Goal: Check status: Check status

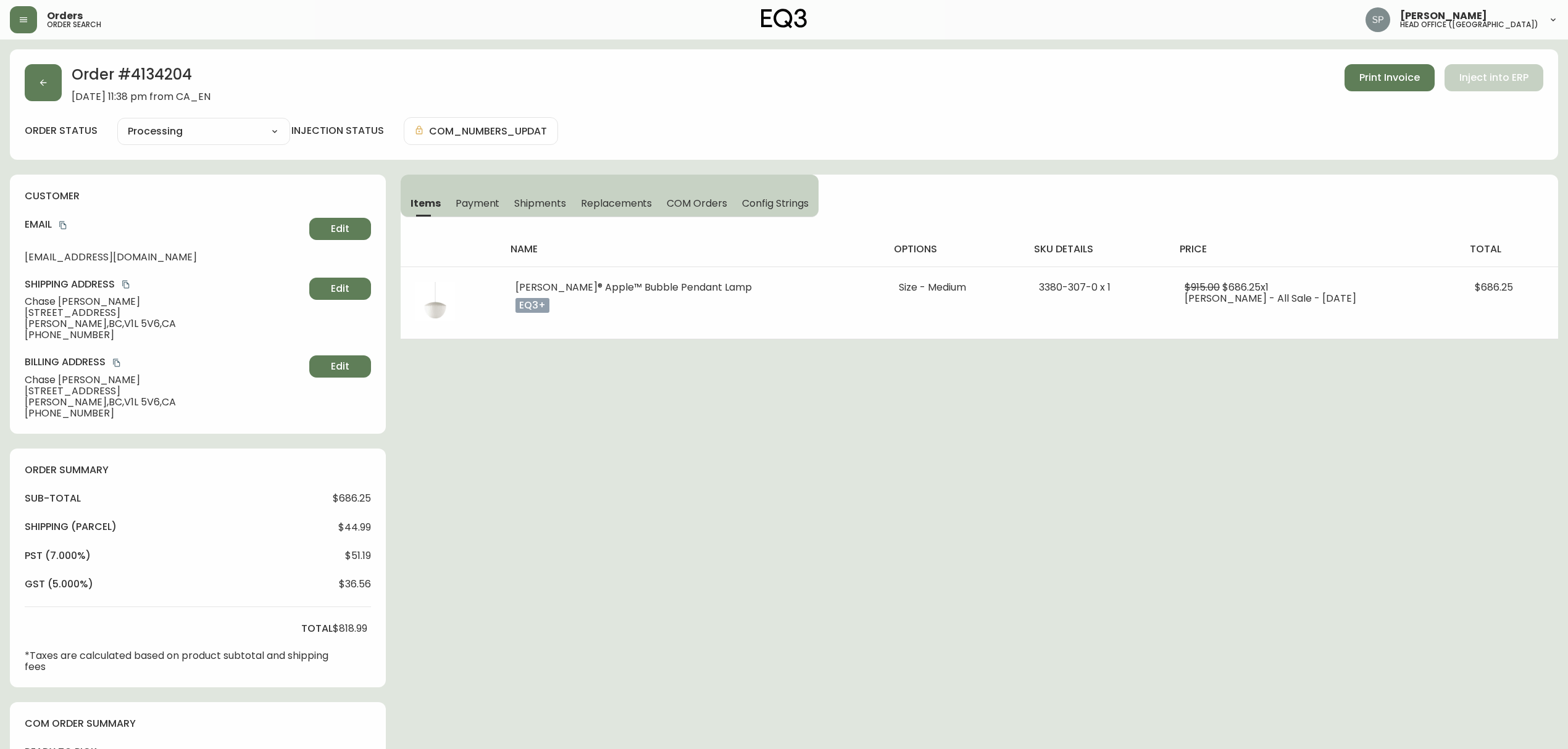
select select "PROCESSING"
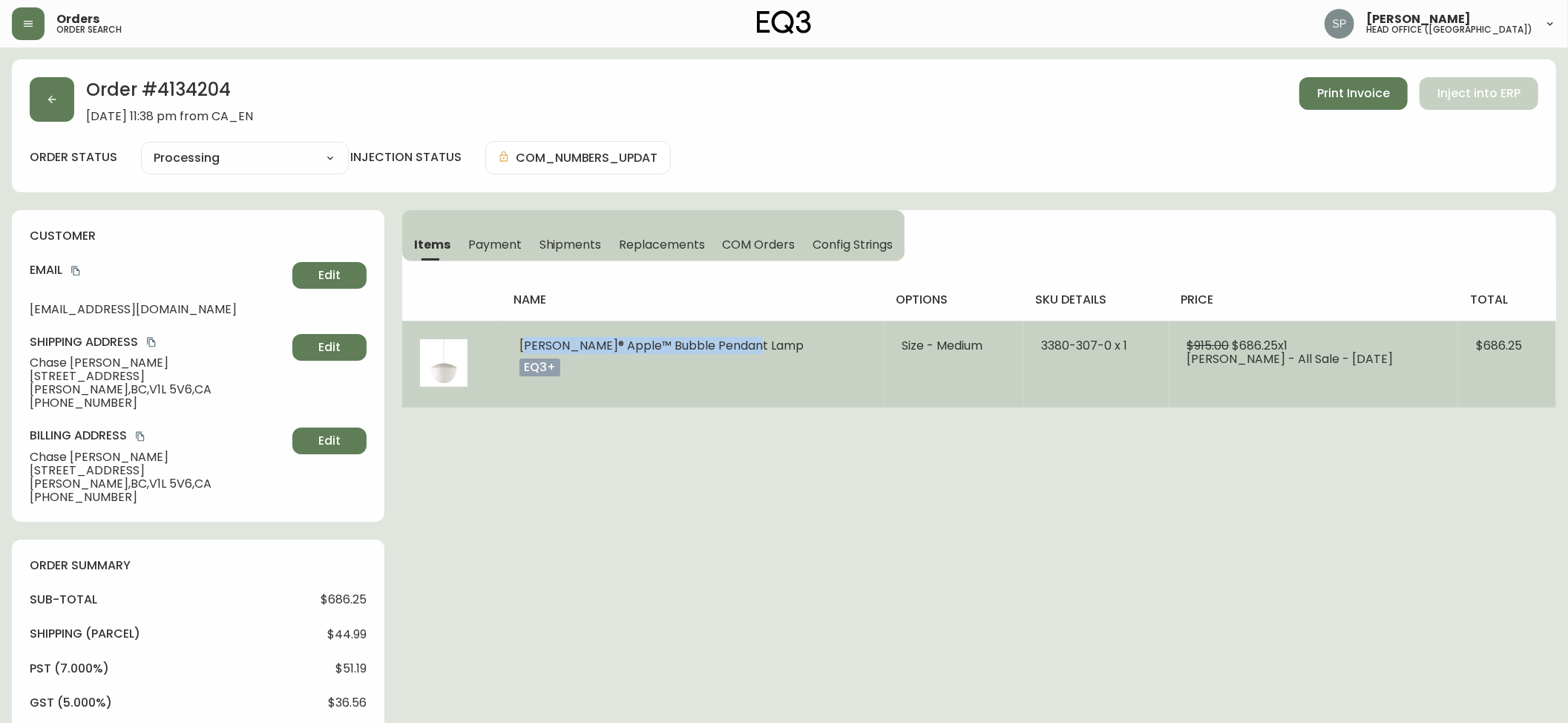
drag, startPoint x: 524, startPoint y: 343, endPoint x: 769, endPoint y: 345, distance: 245.0
click at [769, 345] on td "[PERSON_NAME]® Apple™ Bubble Pendant Lamp eq3+" at bounding box center [693, 364] width 383 height 87
drag, startPoint x: 521, startPoint y: 349, endPoint x: 766, endPoint y: 351, distance: 245.0
click at [766, 351] on td "[PERSON_NAME]® Apple™ Bubble Pendant Lamp eq3+" at bounding box center [693, 364] width 383 height 87
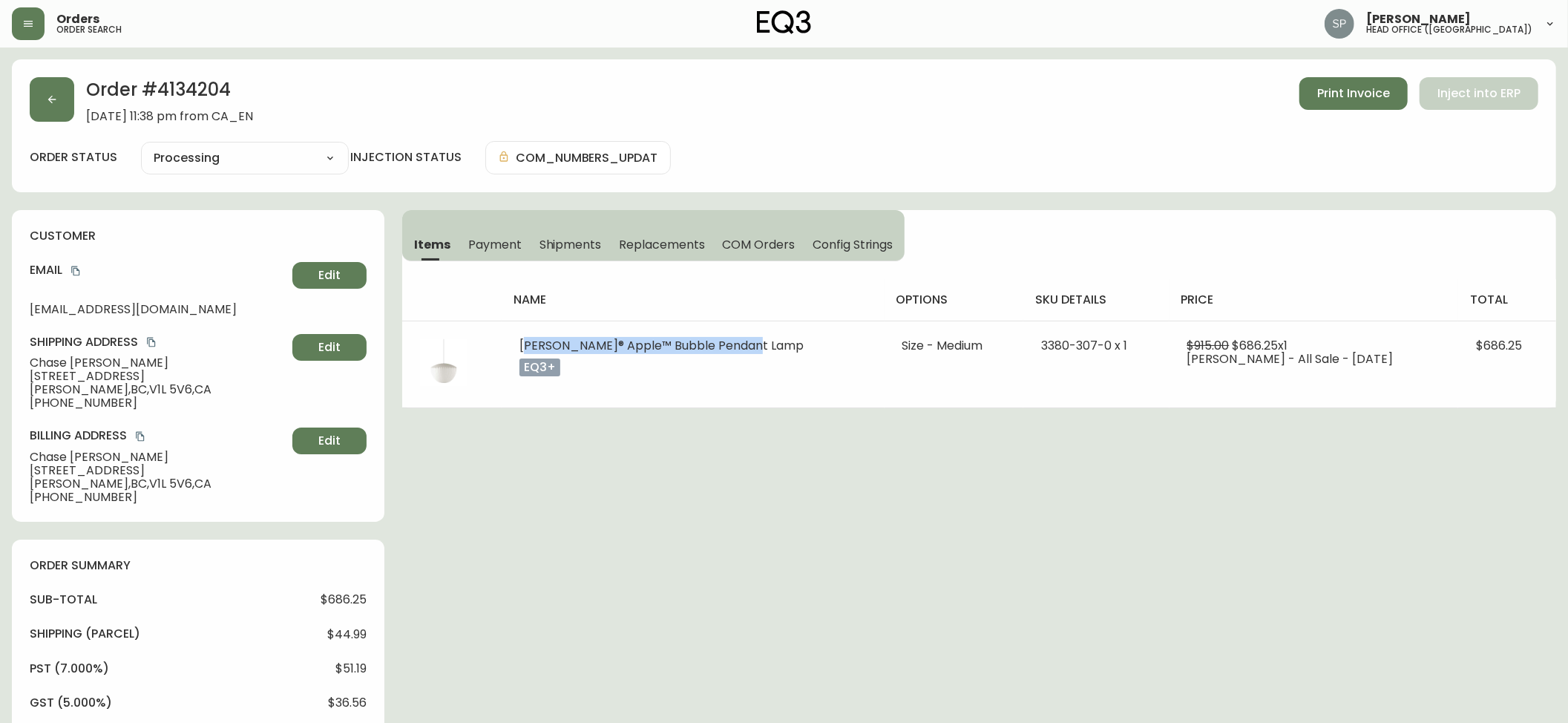
copy span "[PERSON_NAME]® Apple™ Bubble Pendant Lamp"
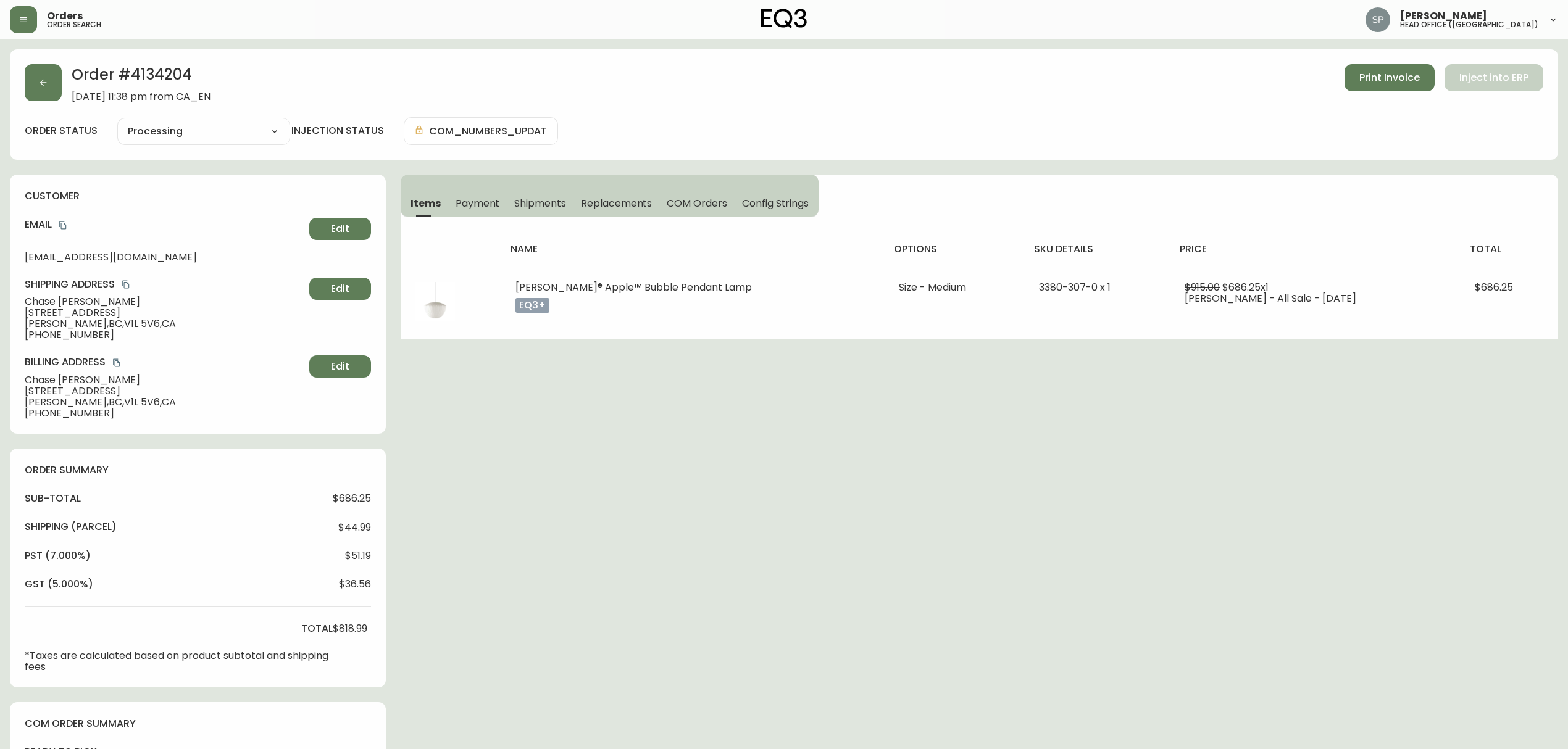
click at [909, 386] on div "Order # 4134204 [DATE] 11:38 pm from CA_EN Print Invoice Inject into ERP order …" at bounding box center [783, 625] width 1548 height 1152
click at [21, 21] on icon "button" at bounding box center [24, 20] width 7 height 5
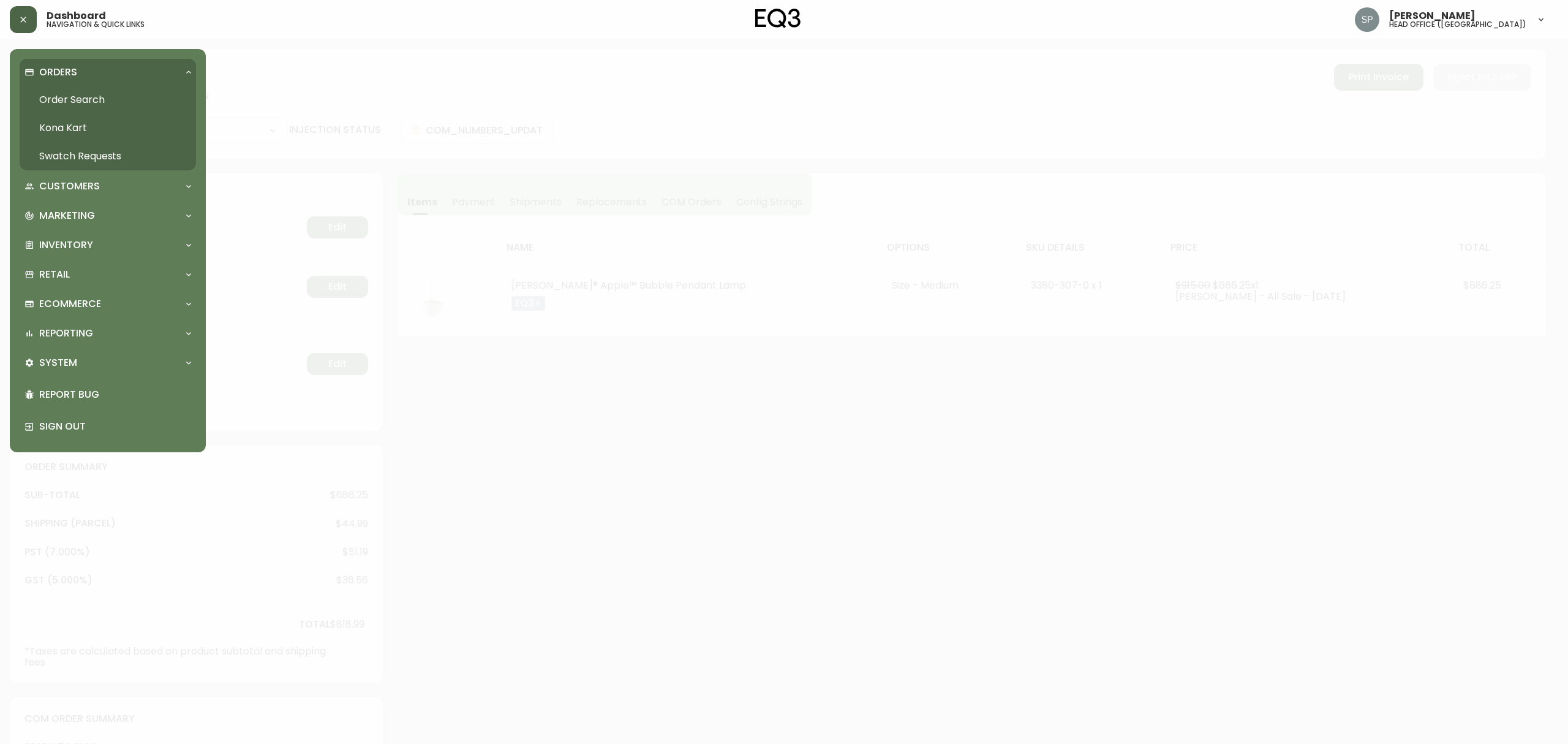
drag, startPoint x: 62, startPoint y: 96, endPoint x: 71, endPoint y: 101, distance: 10.3
click at [62, 96] on link "Order Search" at bounding box center [108, 100] width 176 height 28
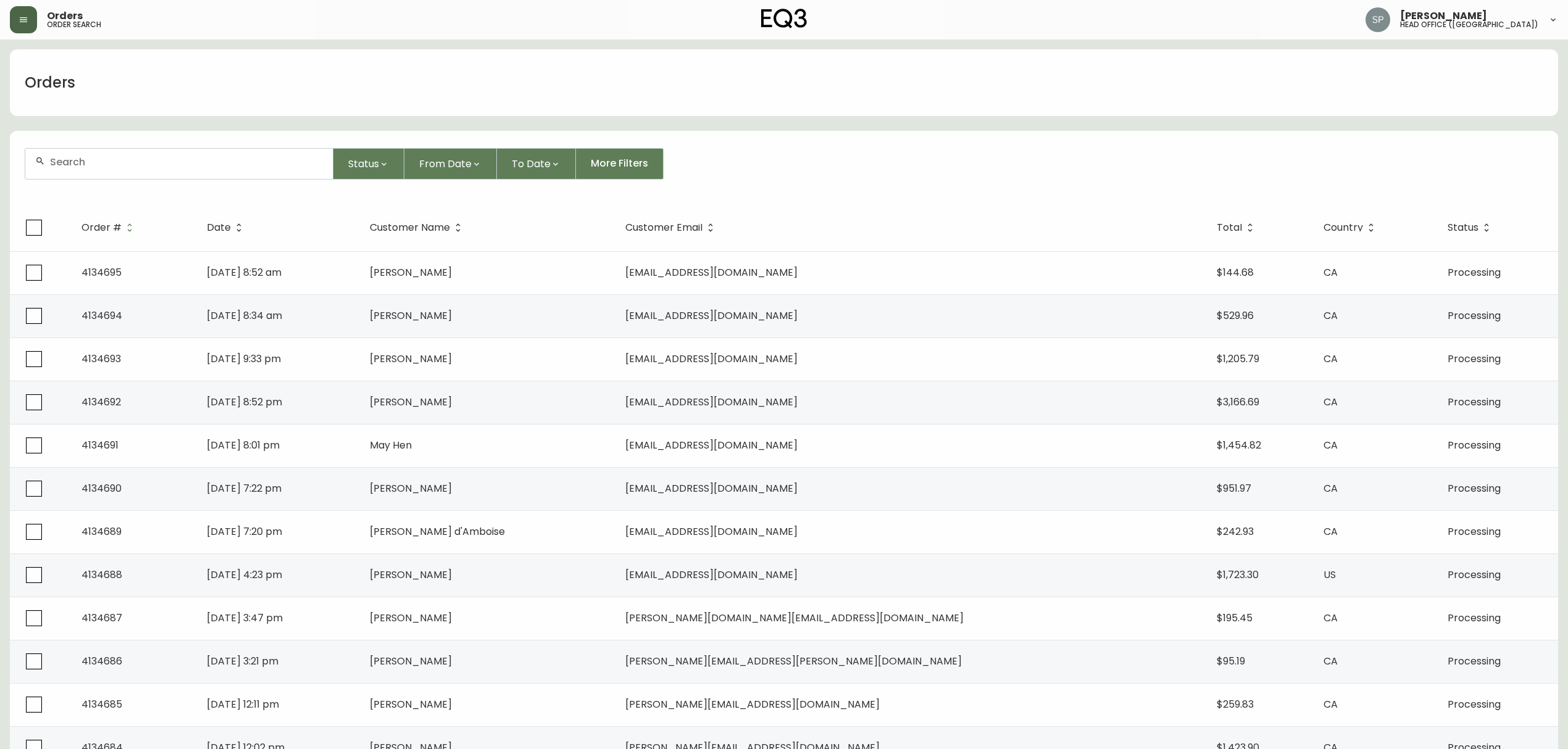
click at [170, 166] on input "text" at bounding box center [186, 162] width 273 height 12
click at [211, 152] on div at bounding box center [179, 163] width 307 height 30
paste input "4134302"
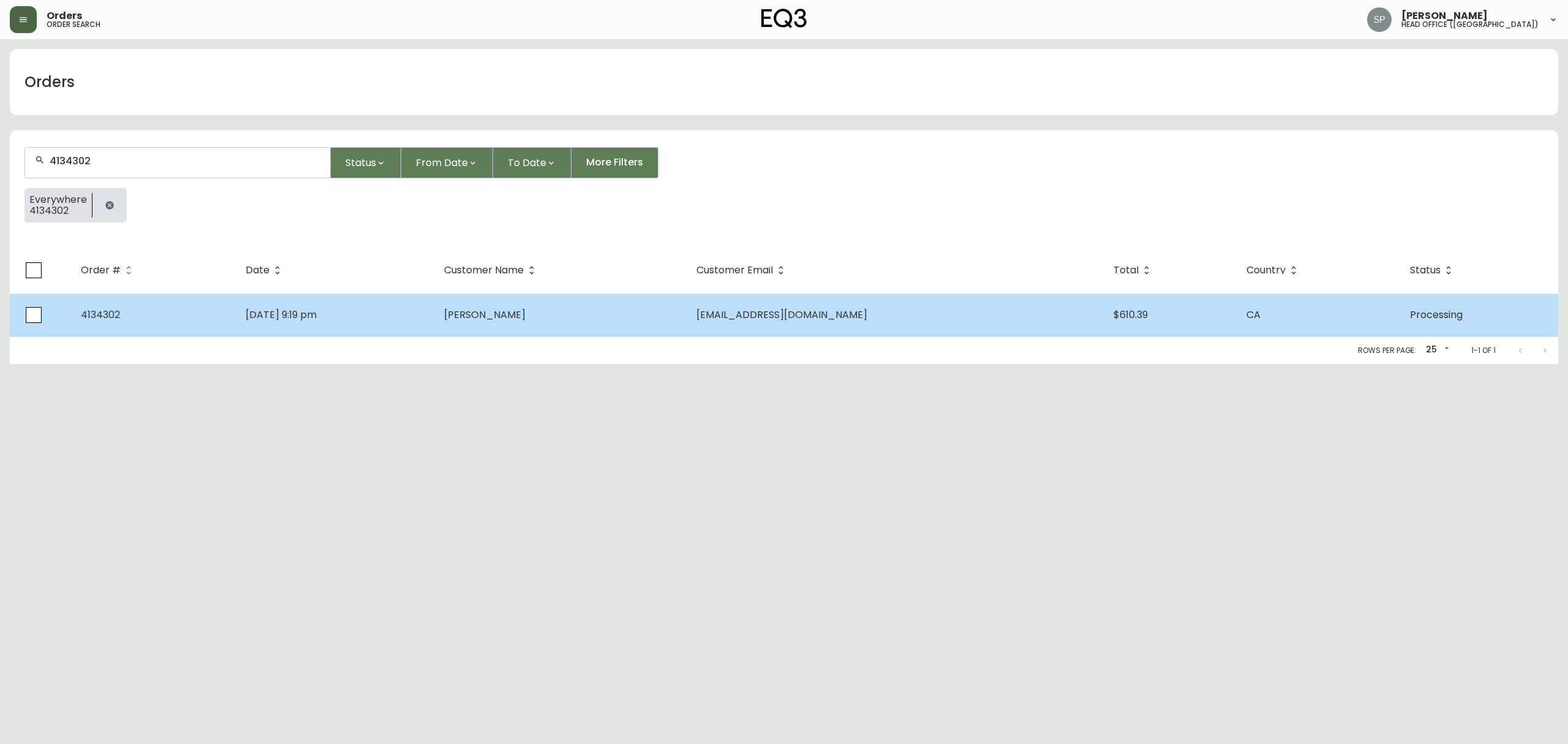
type input "4134302"
click at [316, 314] on span "[DATE] 9:19 pm" at bounding box center [281, 314] width 71 height 14
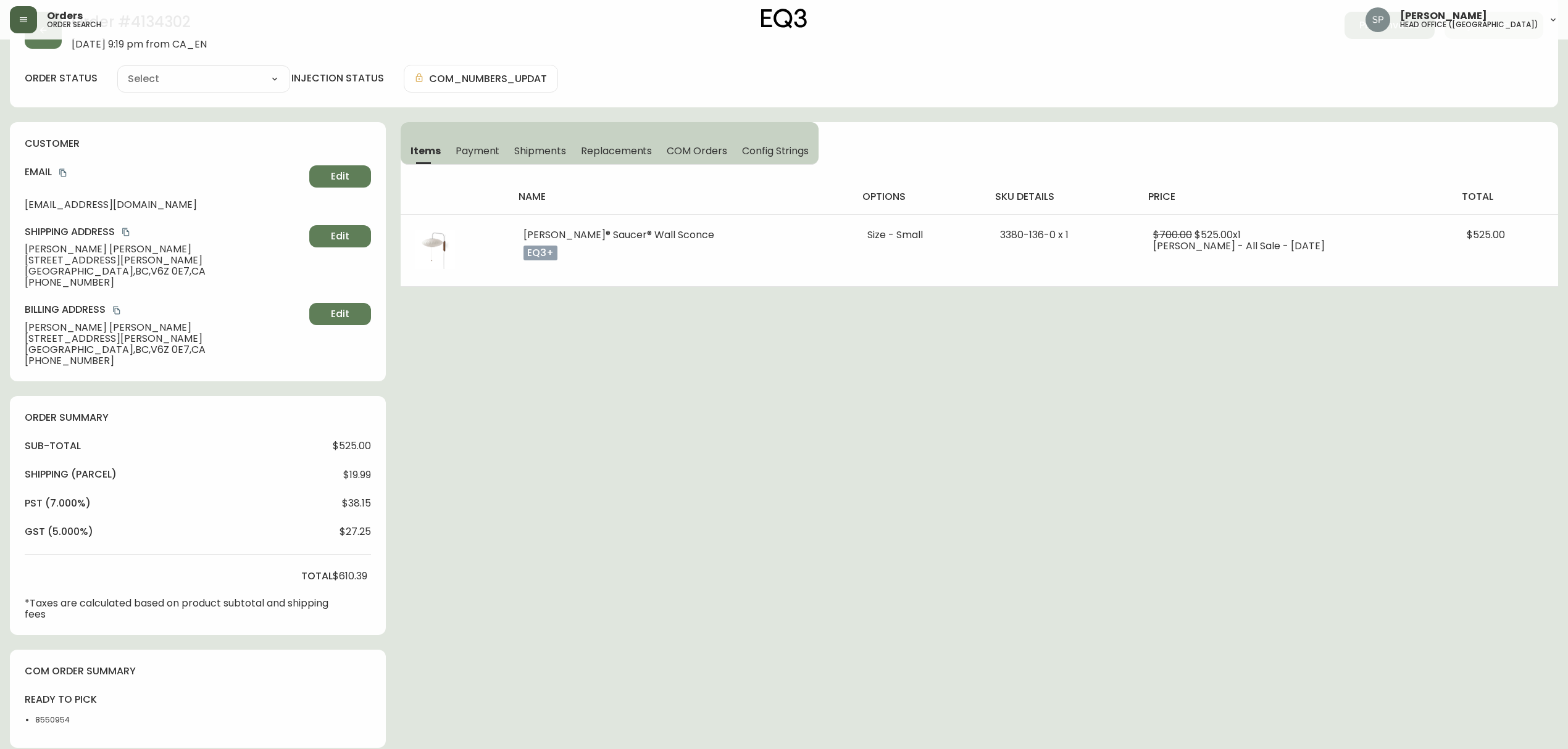
scroll to position [329, 0]
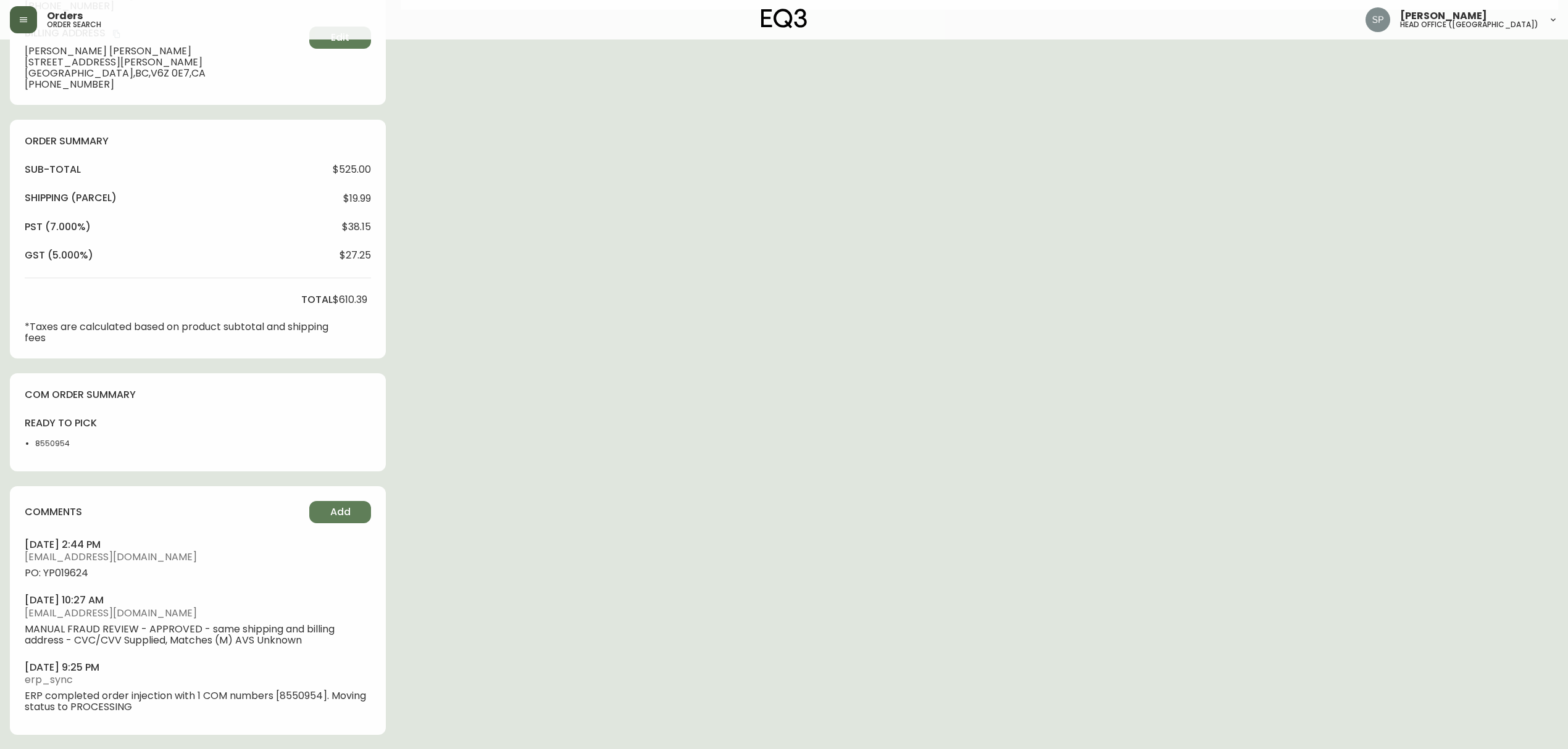
type input "Processing"
select select "PROCESSING"
click at [77, 576] on span "PO: YP019624" at bounding box center [198, 573] width 346 height 11
copy span "YP019624"
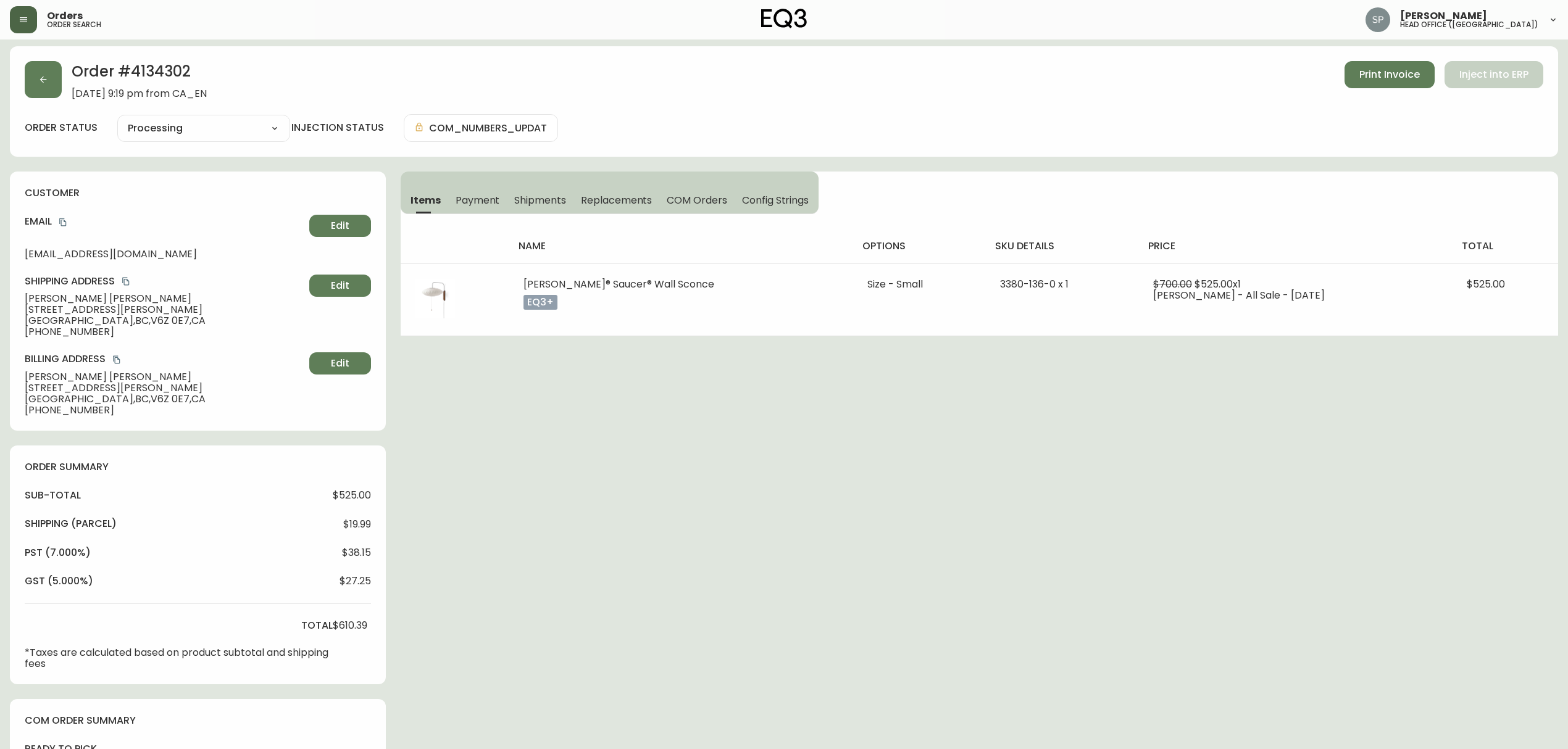
scroll to position [0, 0]
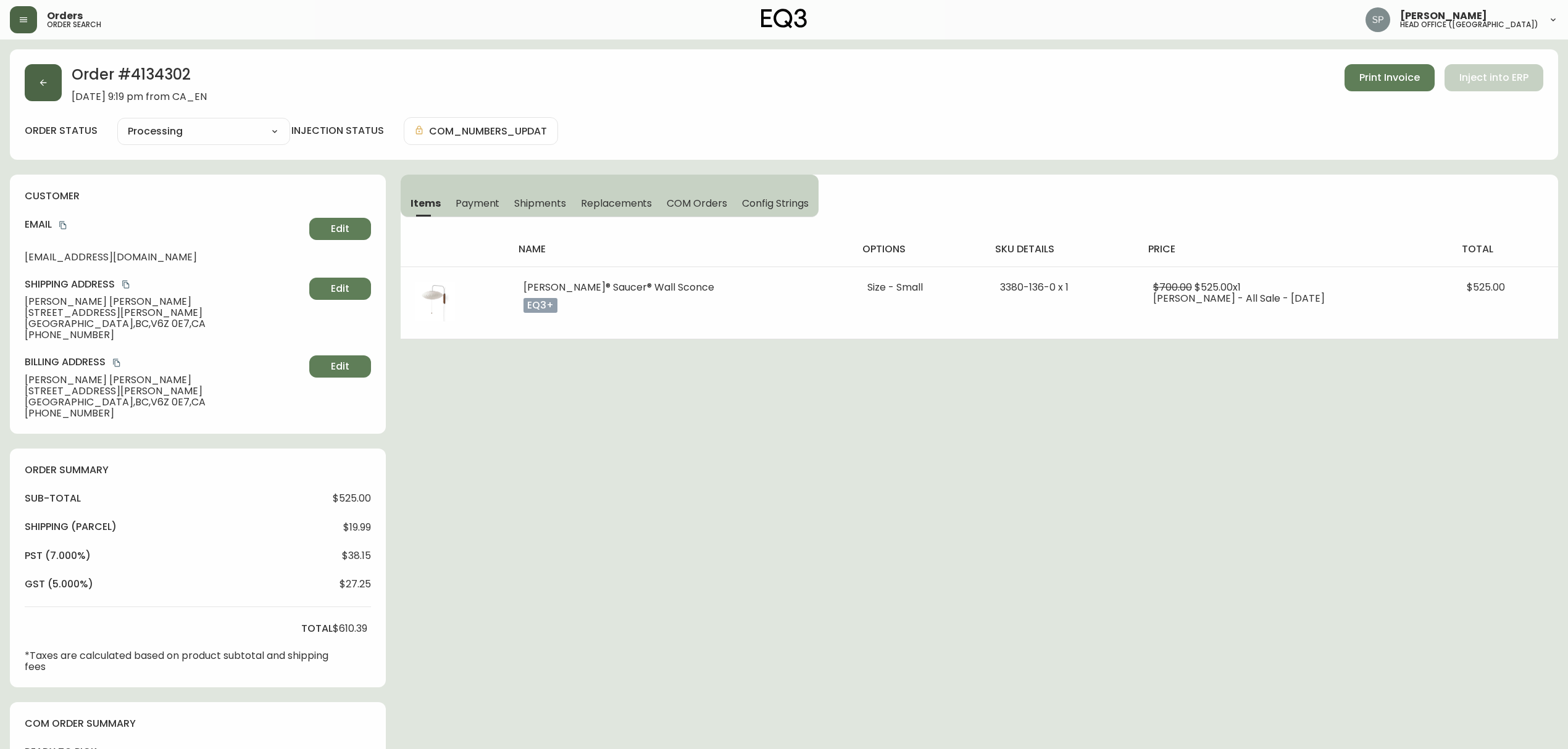
click at [44, 94] on button "button" at bounding box center [43, 82] width 37 height 37
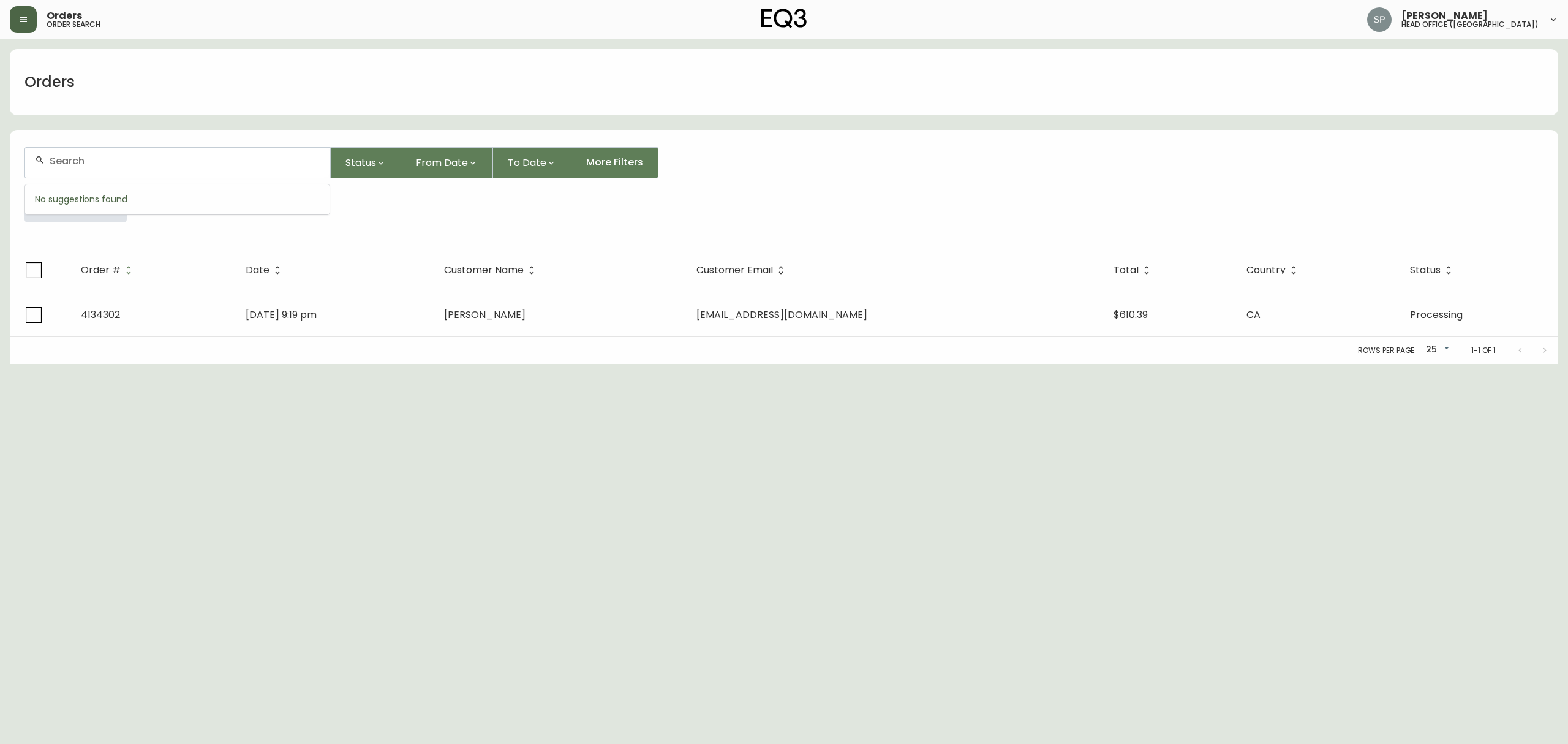
click at [146, 158] on input "text" at bounding box center [184, 161] width 270 height 12
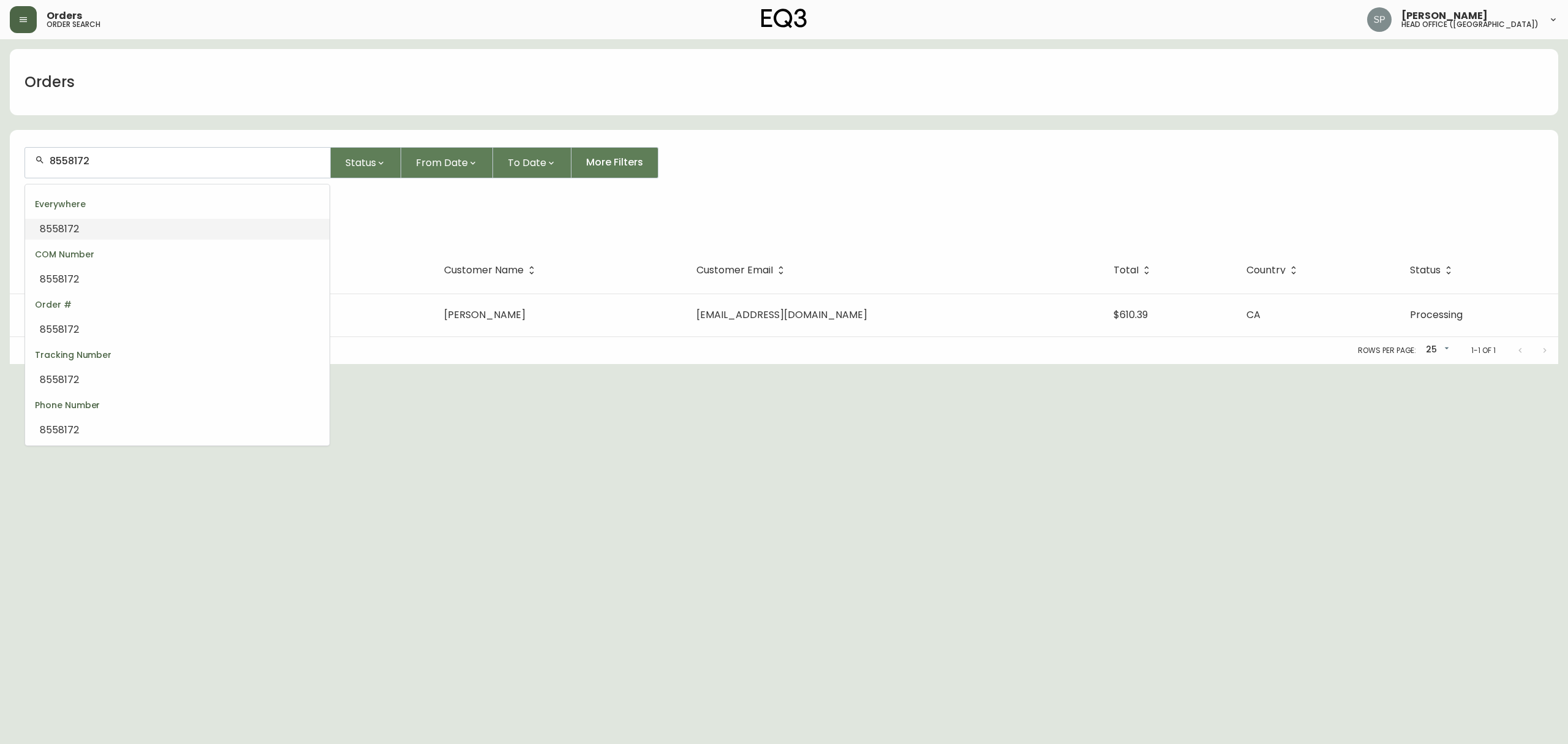
click at [91, 239] on li "8558172" at bounding box center [177, 229] width 305 height 21
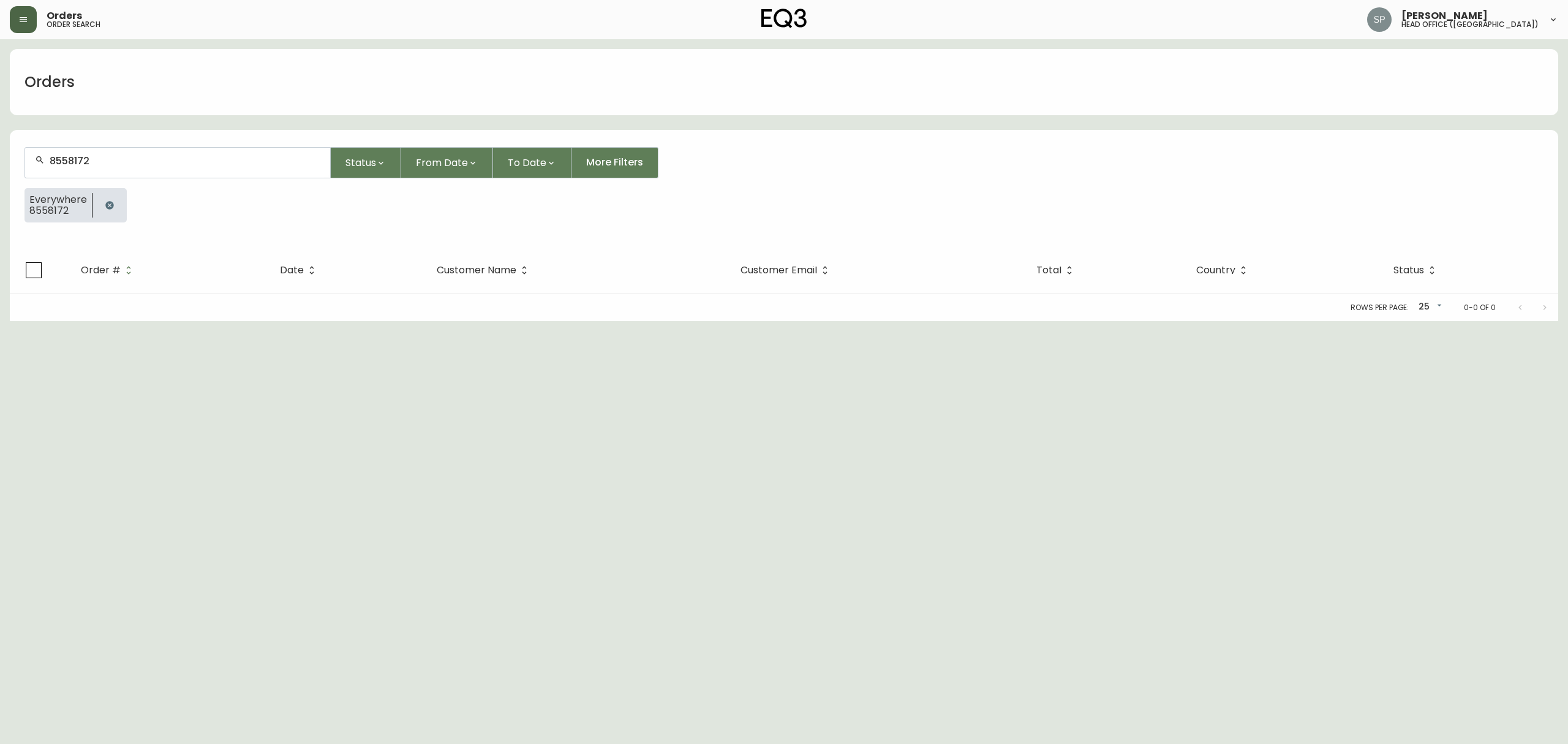
click at [348, 309] on div "Rows per page: 25 25 0-0 of 0" at bounding box center [784, 307] width 1548 height 27
click at [147, 166] on input "8558172" at bounding box center [184, 161] width 270 height 12
click at [208, 152] on div "8558172" at bounding box center [177, 162] width 305 height 30
paste input "4134613"
type input "4134613"
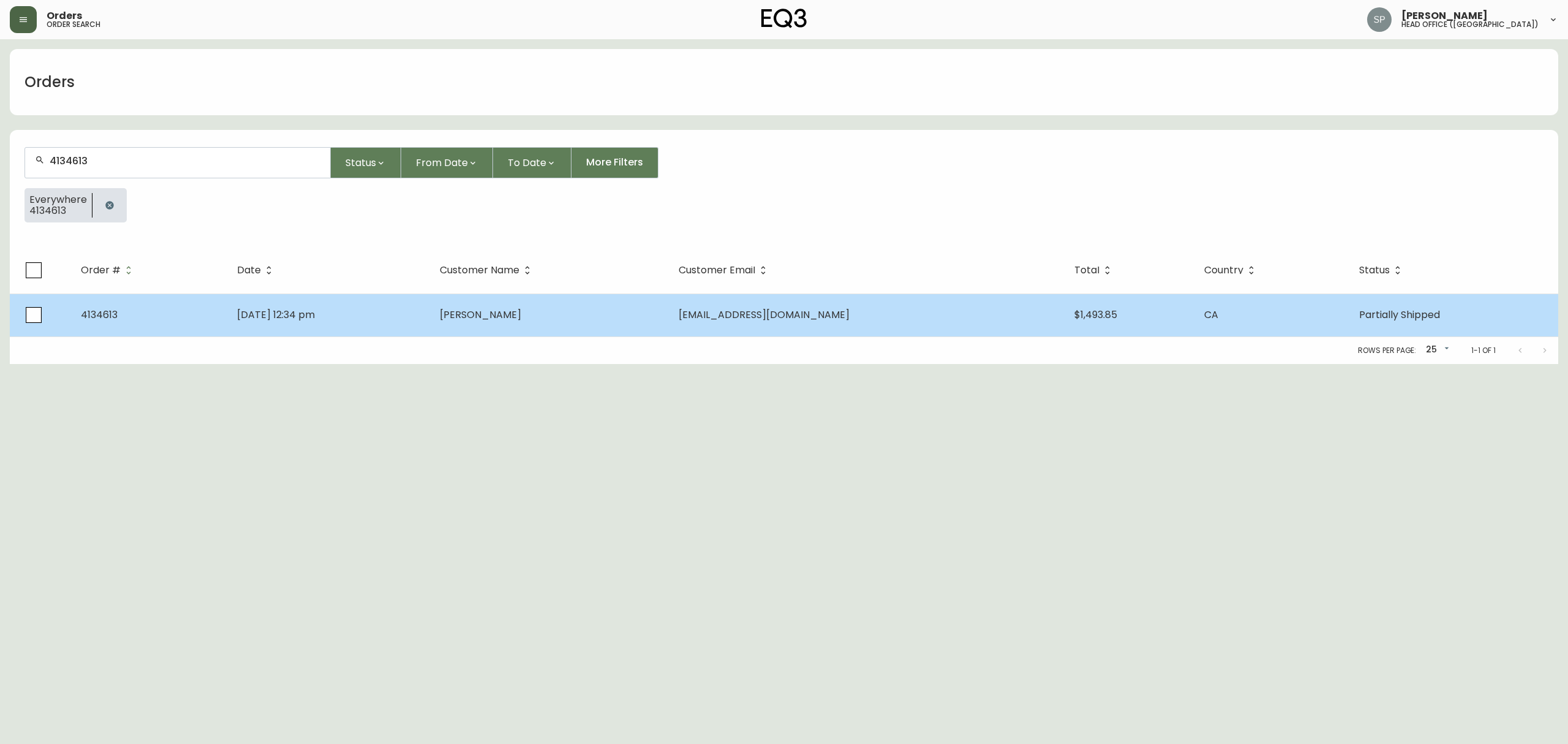
type input "4134613"
click at [561, 315] on td "[PERSON_NAME]" at bounding box center [550, 314] width 239 height 43
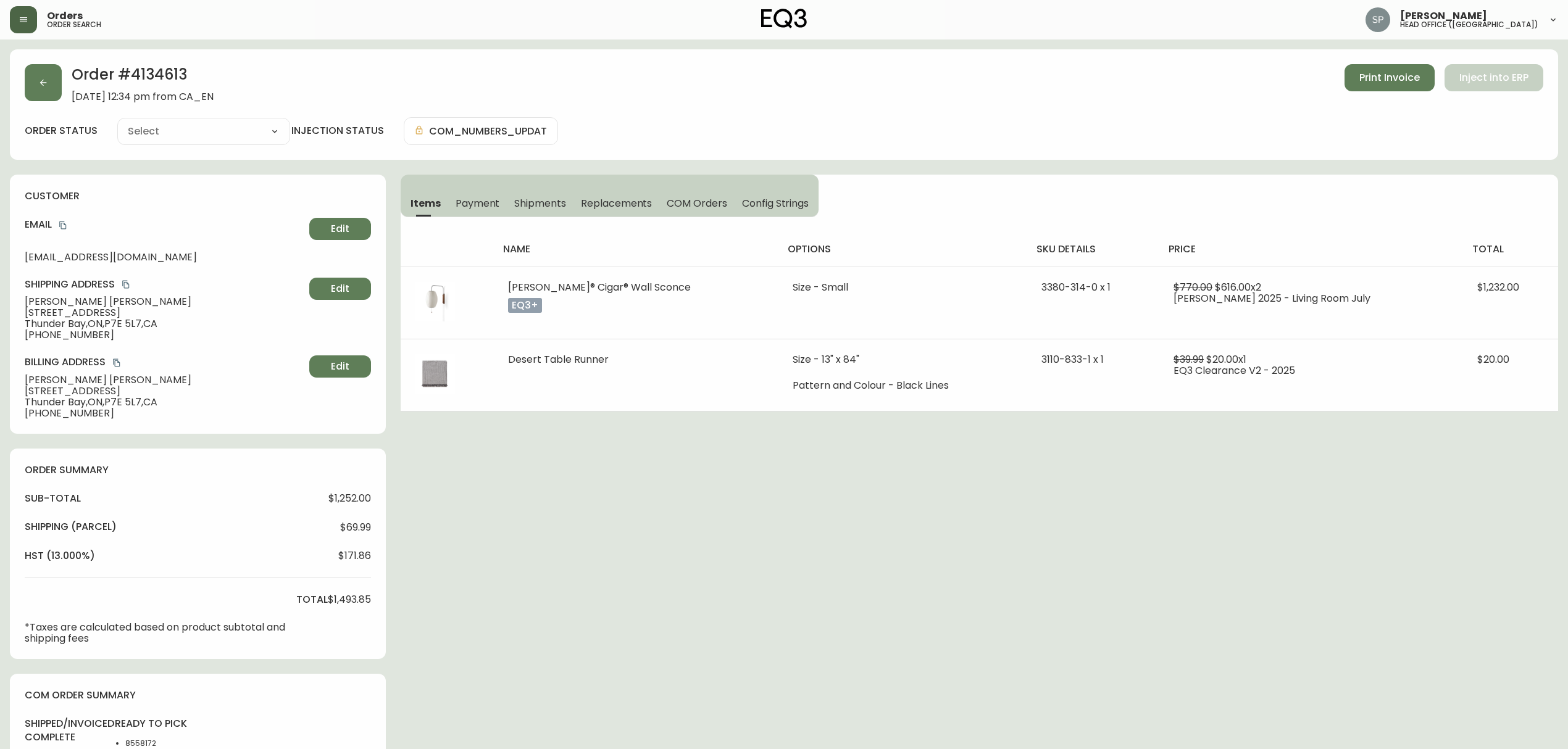
type input "Partially Shipped"
select select "PARTIALLY_SHIPPED"
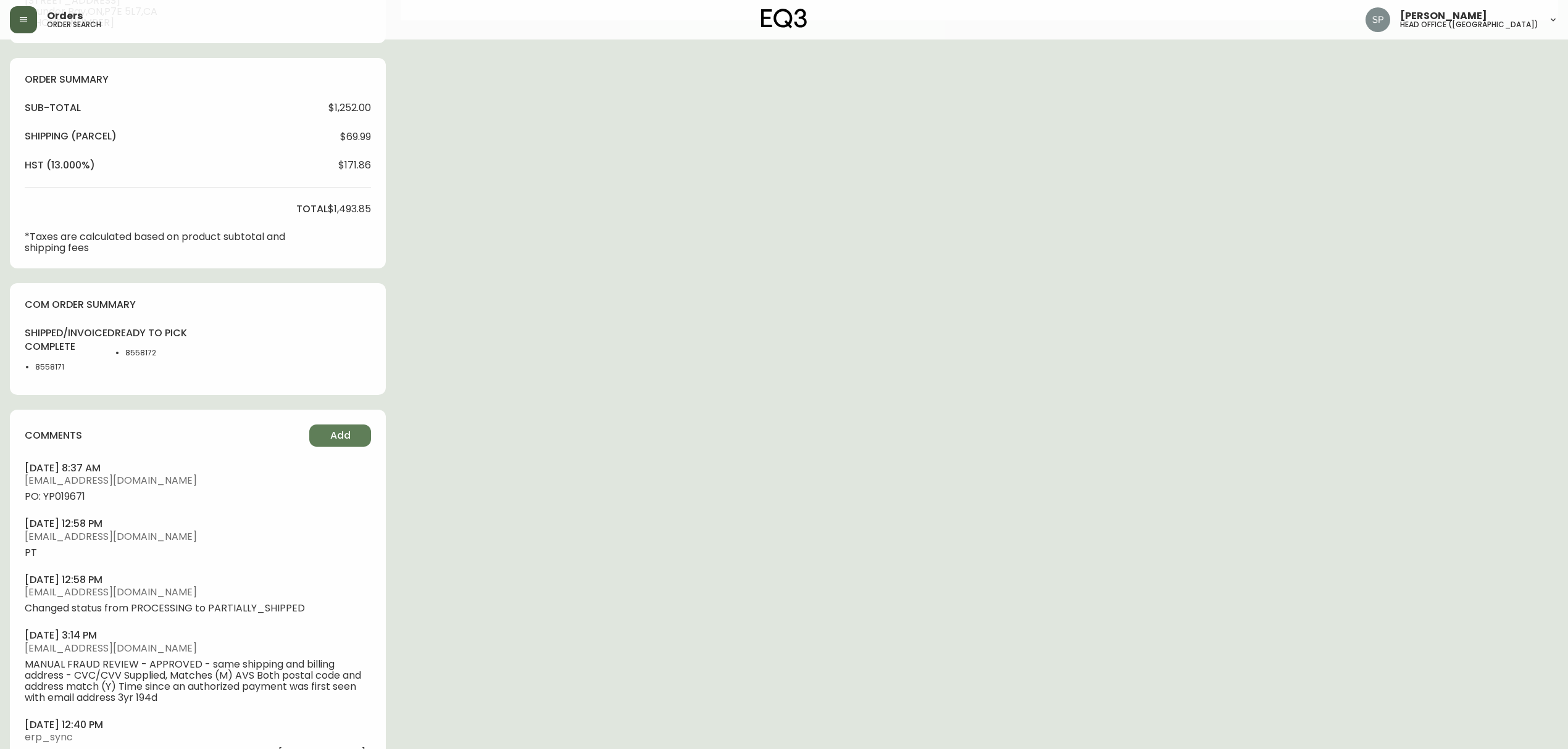
scroll to position [448, 0]
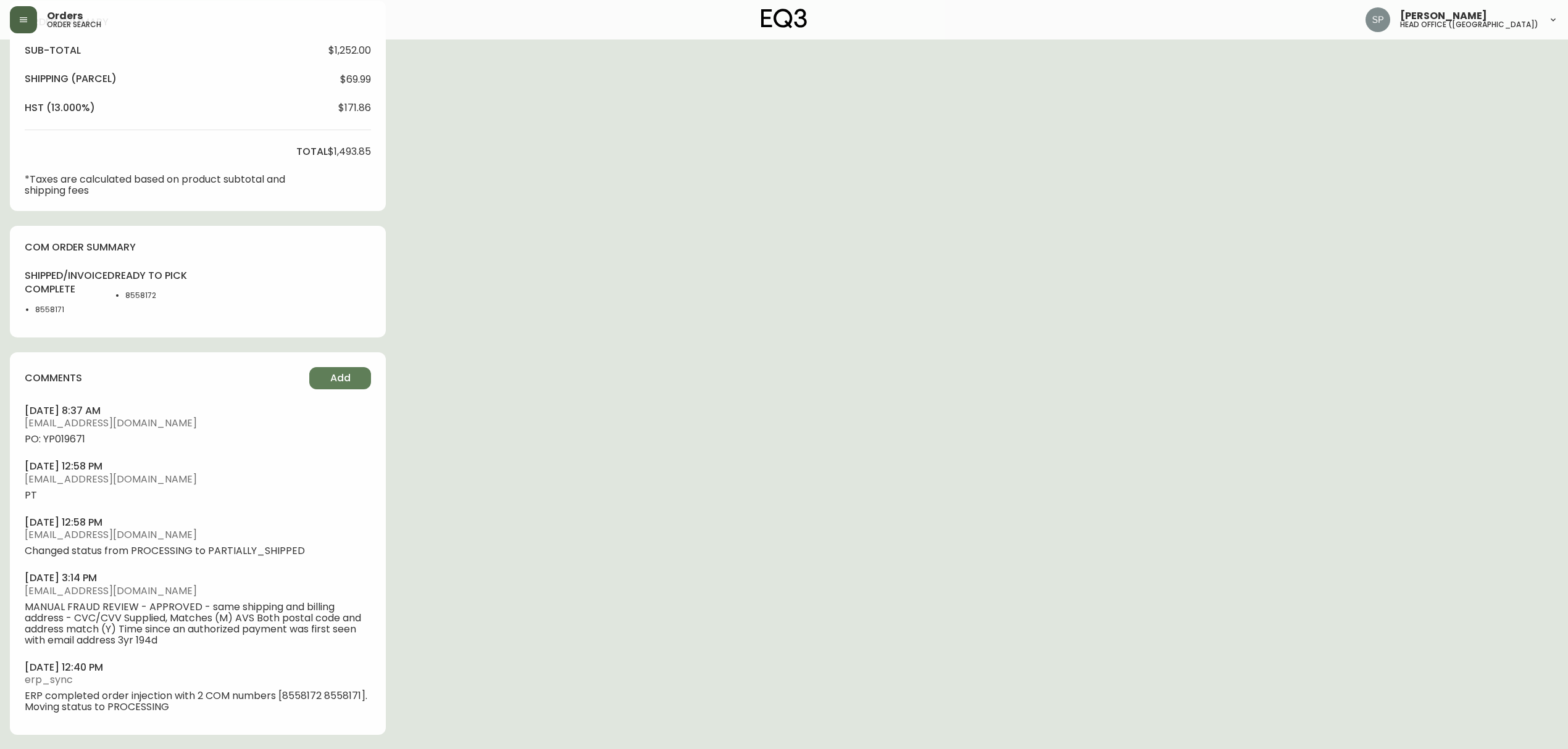
click at [142, 296] on li "8558172" at bounding box center [158, 295] width 65 height 11
copy li "8558172"
click at [57, 439] on span "PO: YP019671" at bounding box center [198, 439] width 346 height 11
drag, startPoint x: 57, startPoint y: 439, endPoint x: 489, endPoint y: 466, distance: 432.8
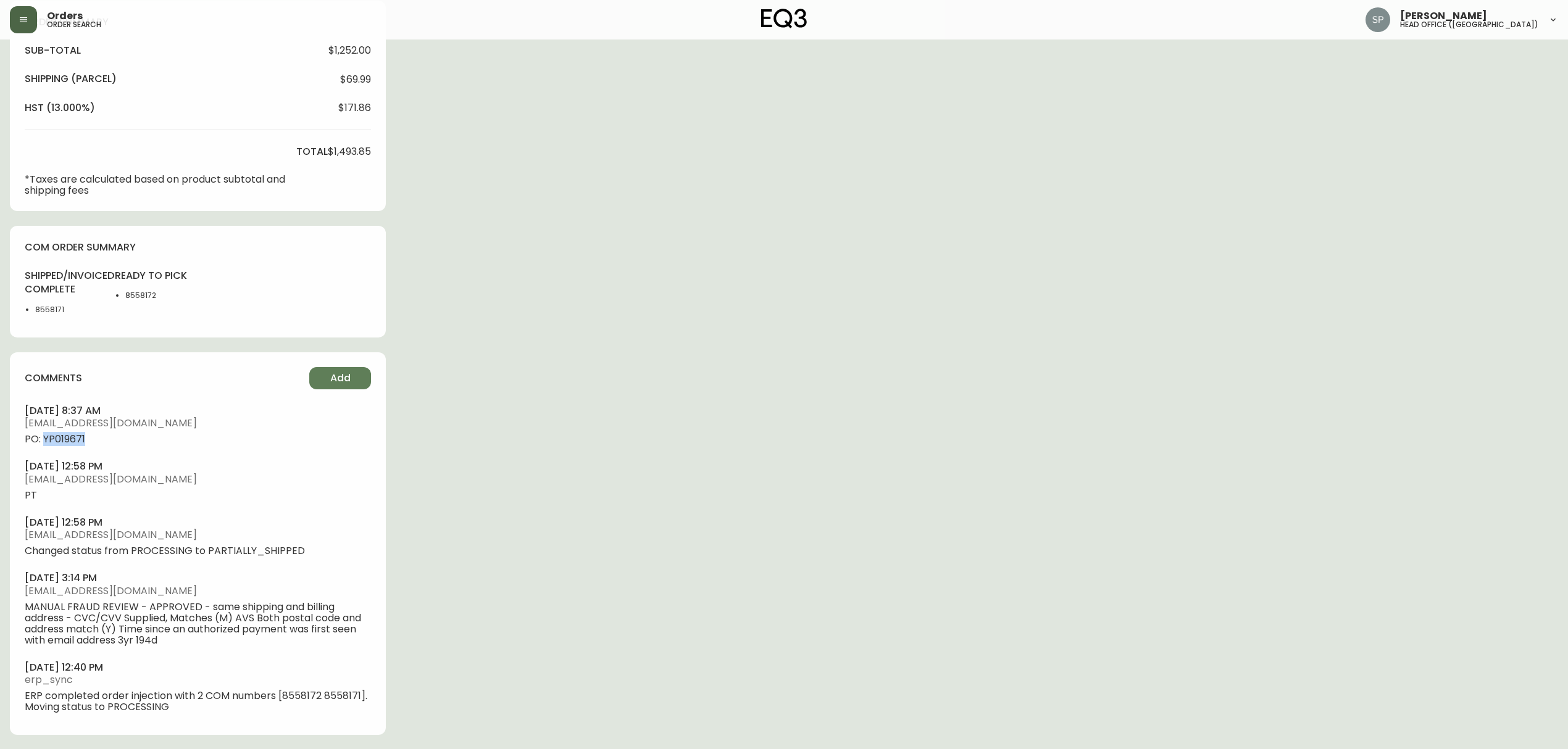
click at [60, 439] on span "PO: YP019671" at bounding box center [198, 439] width 346 height 11
copy span "YP019671"
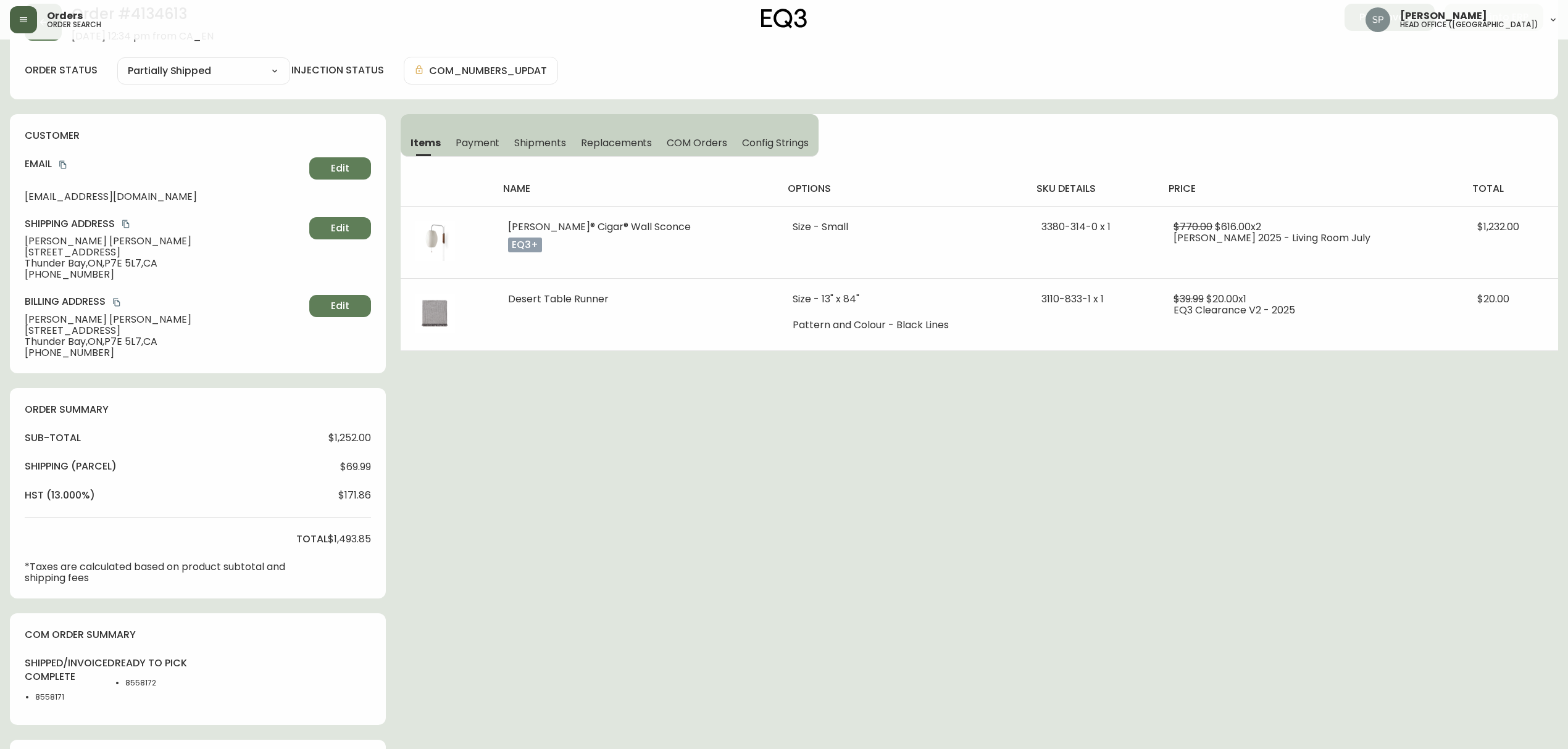
scroll to position [0, 0]
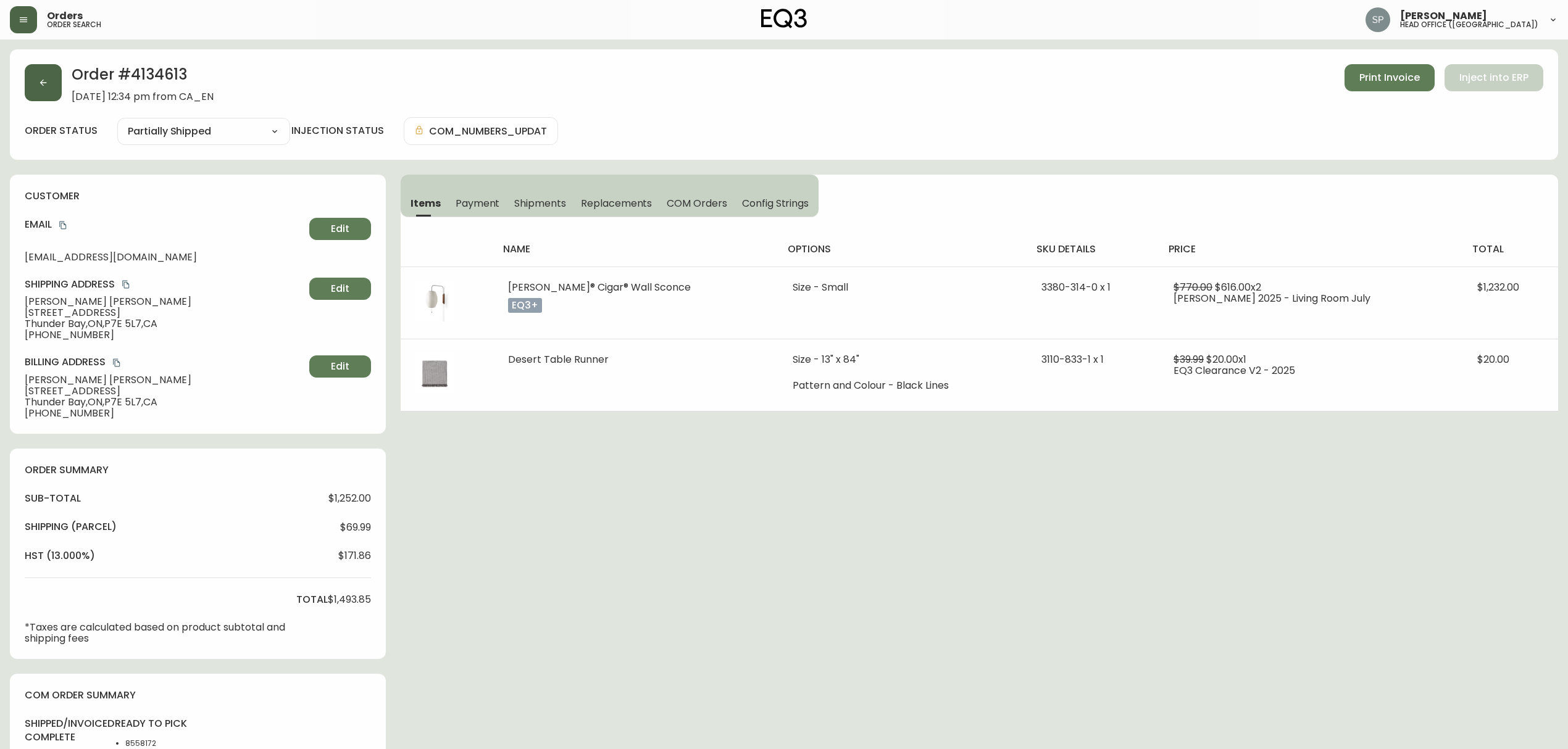
click at [38, 87] on button "button" at bounding box center [43, 82] width 37 height 37
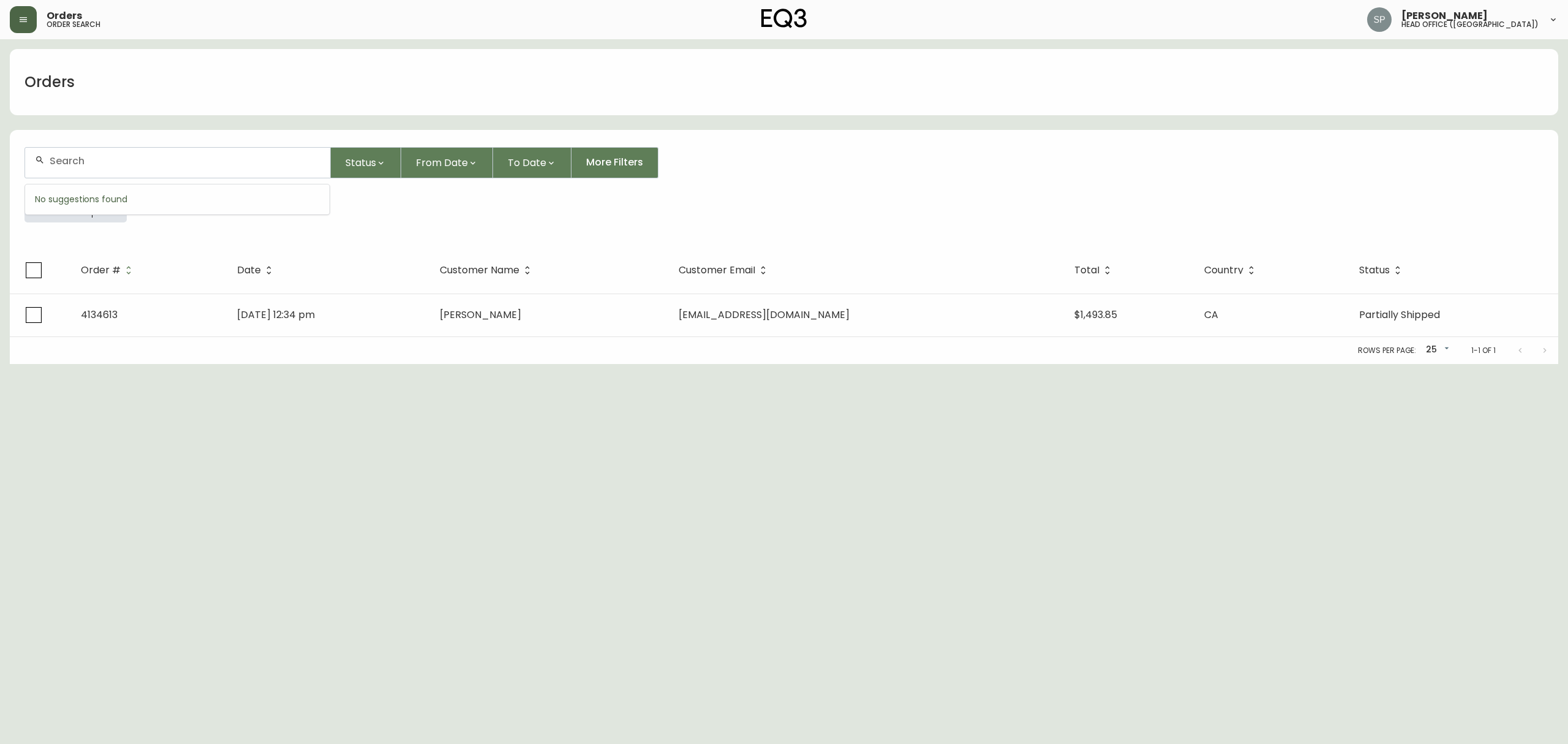
click at [192, 163] on input "text" at bounding box center [184, 161] width 270 height 12
paste input "8558746"
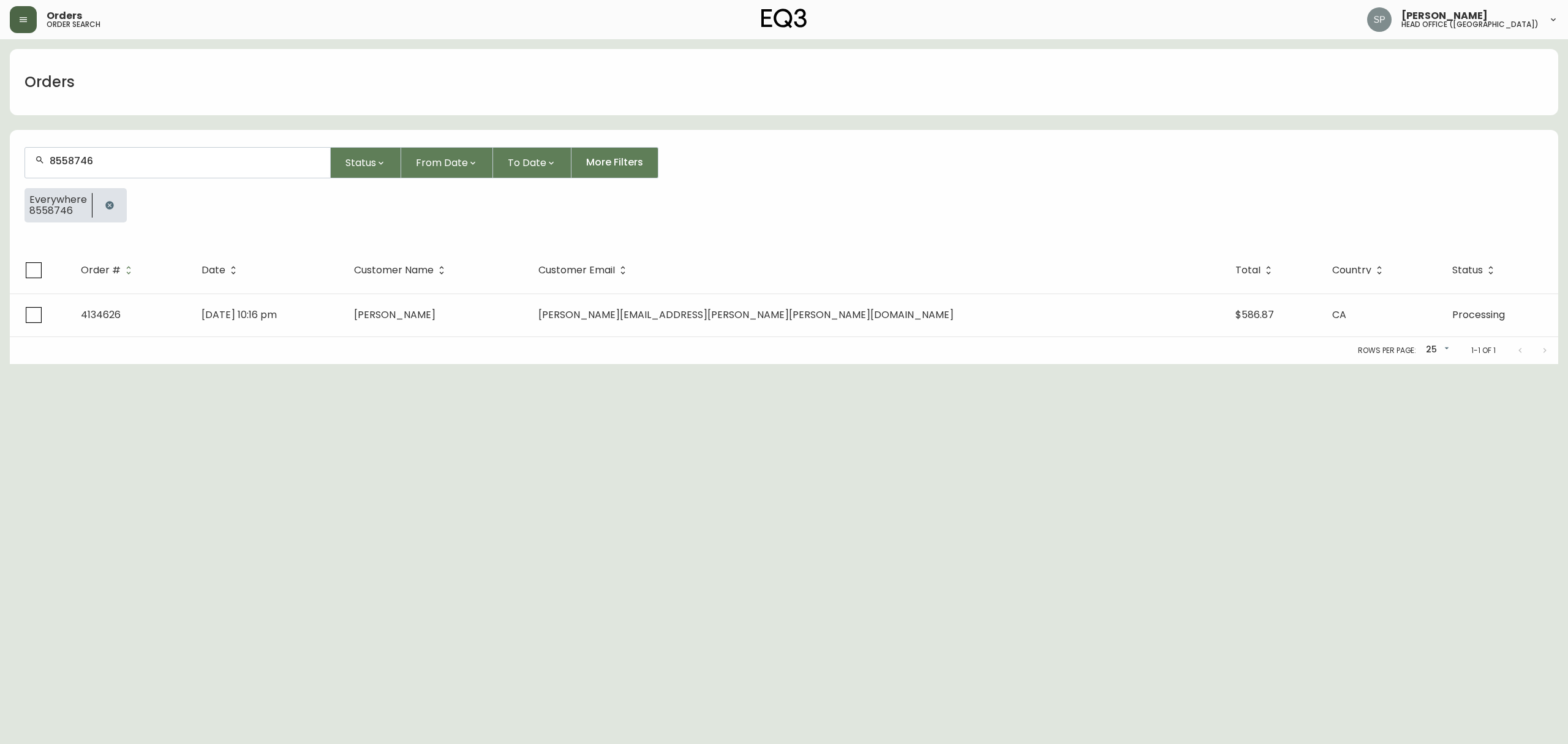
type input "8558746"
click at [450, 338] on div "Rows per page: 25 25 1-1 of 1" at bounding box center [784, 350] width 1548 height 27
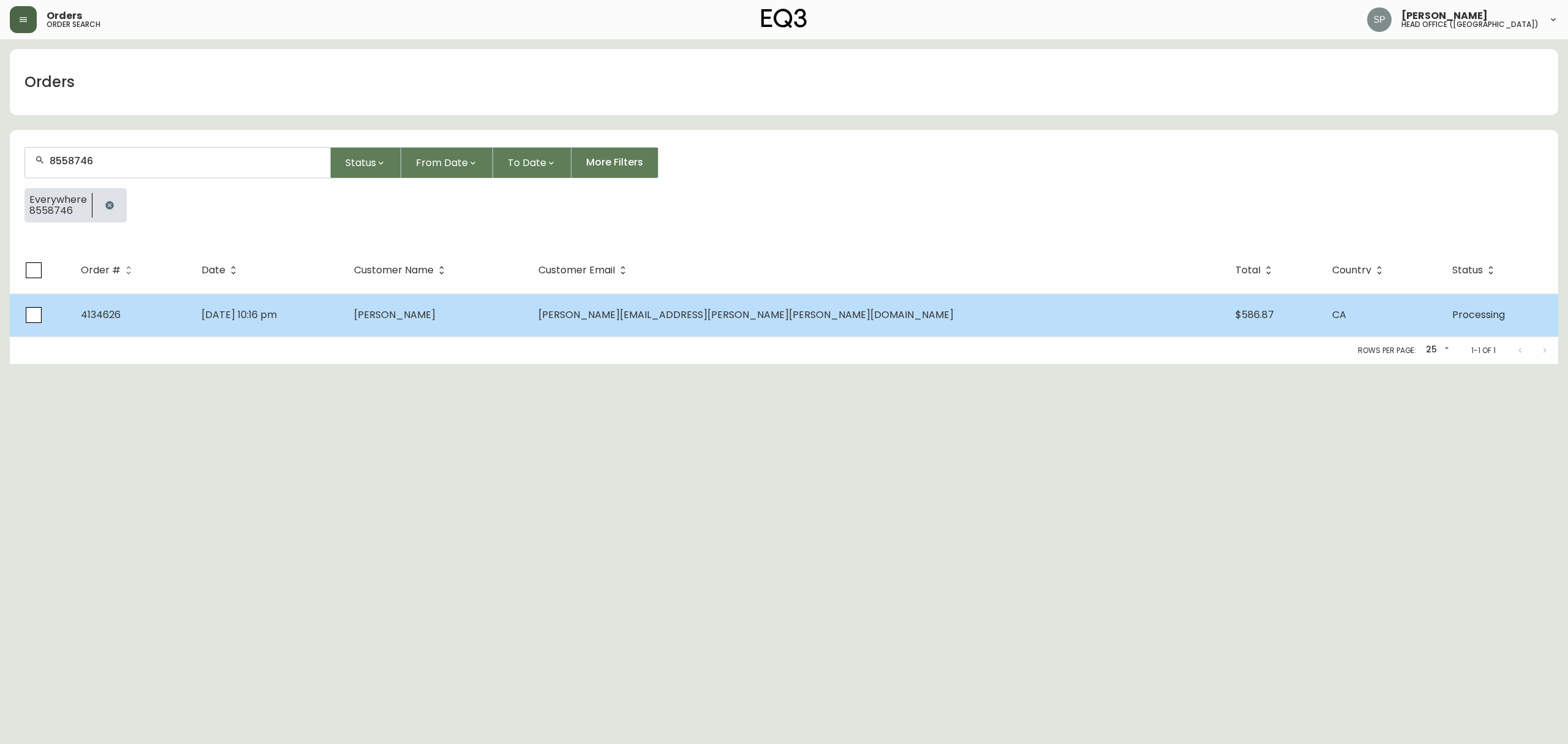
click at [343, 315] on td "[DATE] 10:16 pm" at bounding box center [268, 314] width 152 height 43
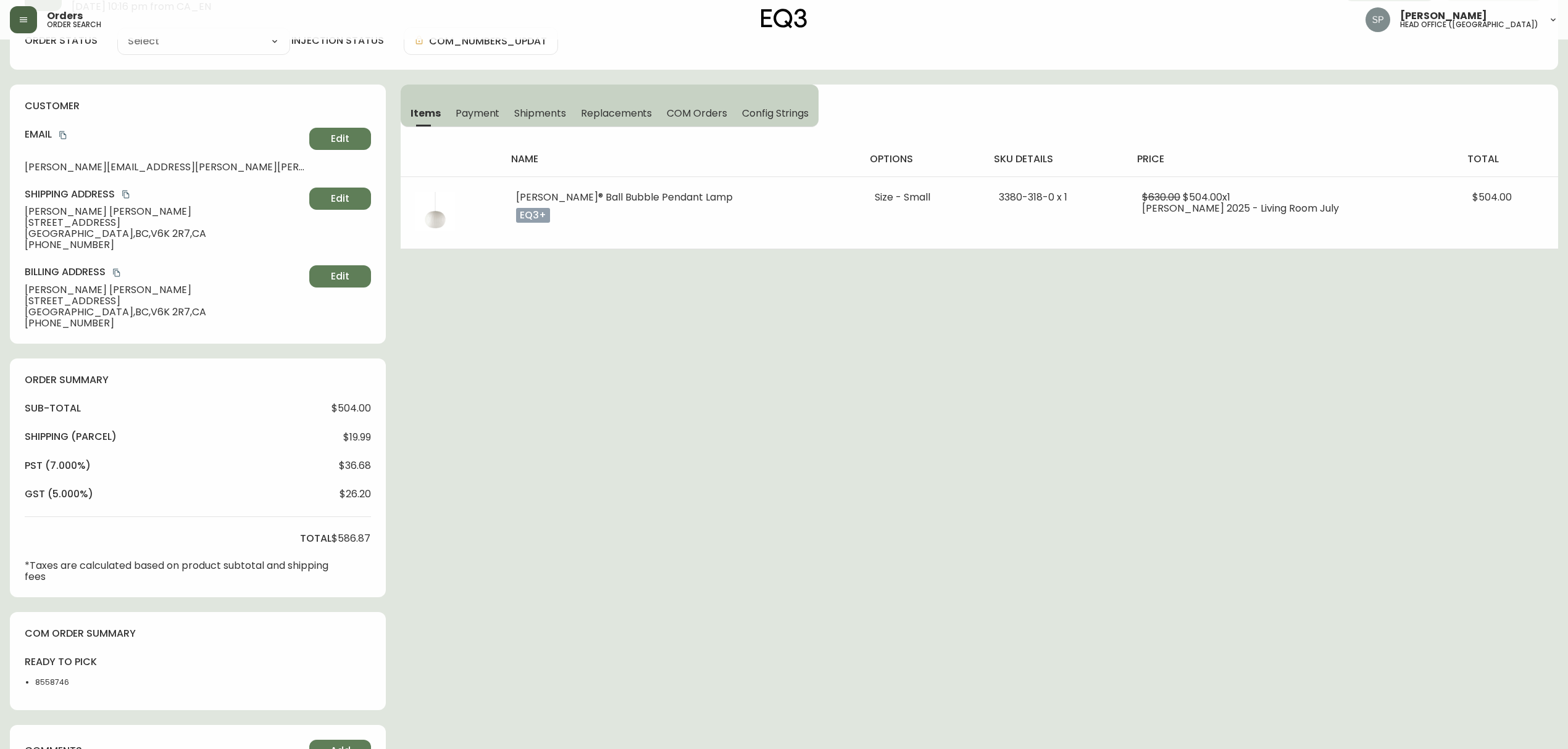
type input "Processing"
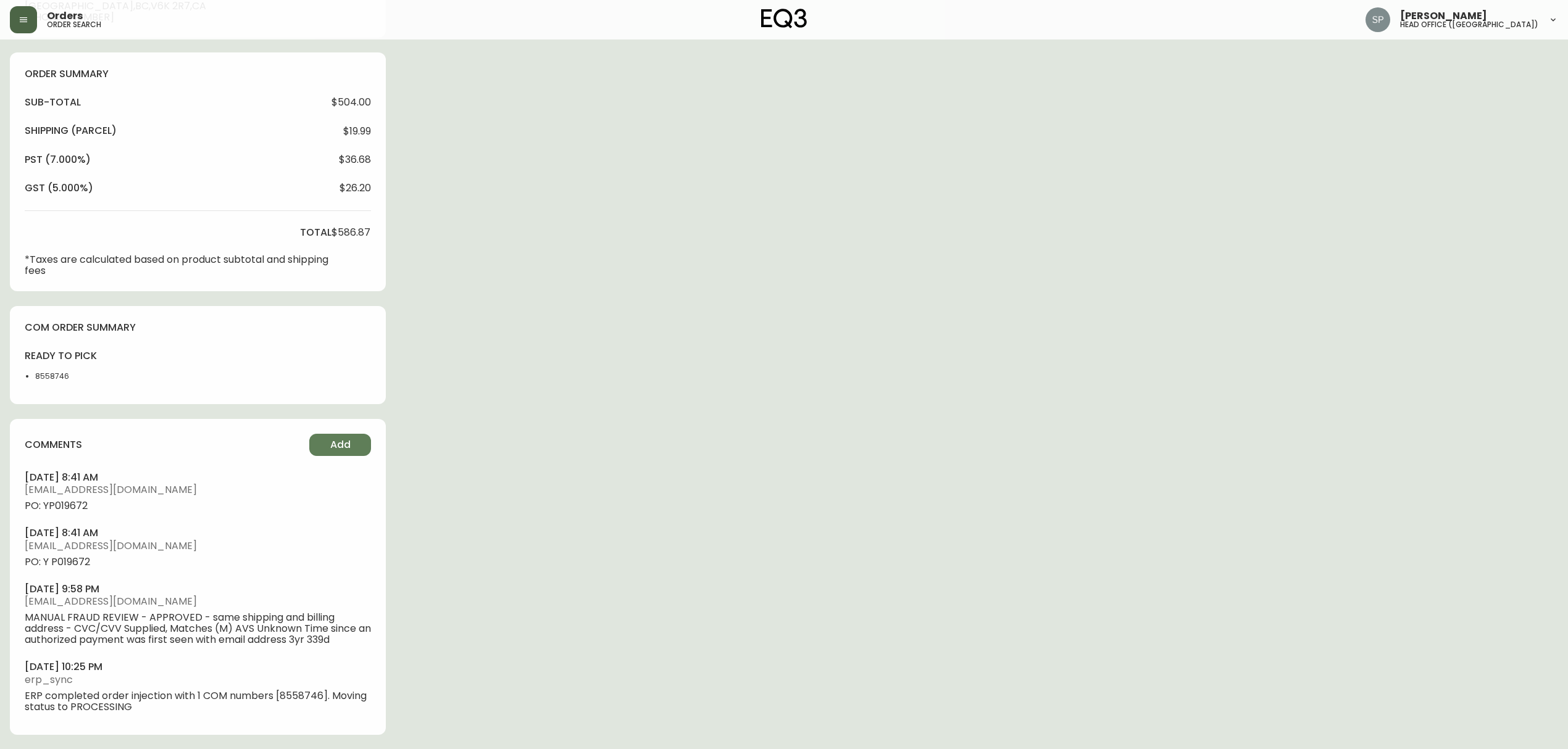
select select "PROCESSING"
click at [71, 502] on span "PO: YP019672" at bounding box center [198, 505] width 346 height 11
copy span "YP019672"
drag, startPoint x: 16, startPoint y: 21, endPoint x: 30, endPoint y: 35, distance: 19.8
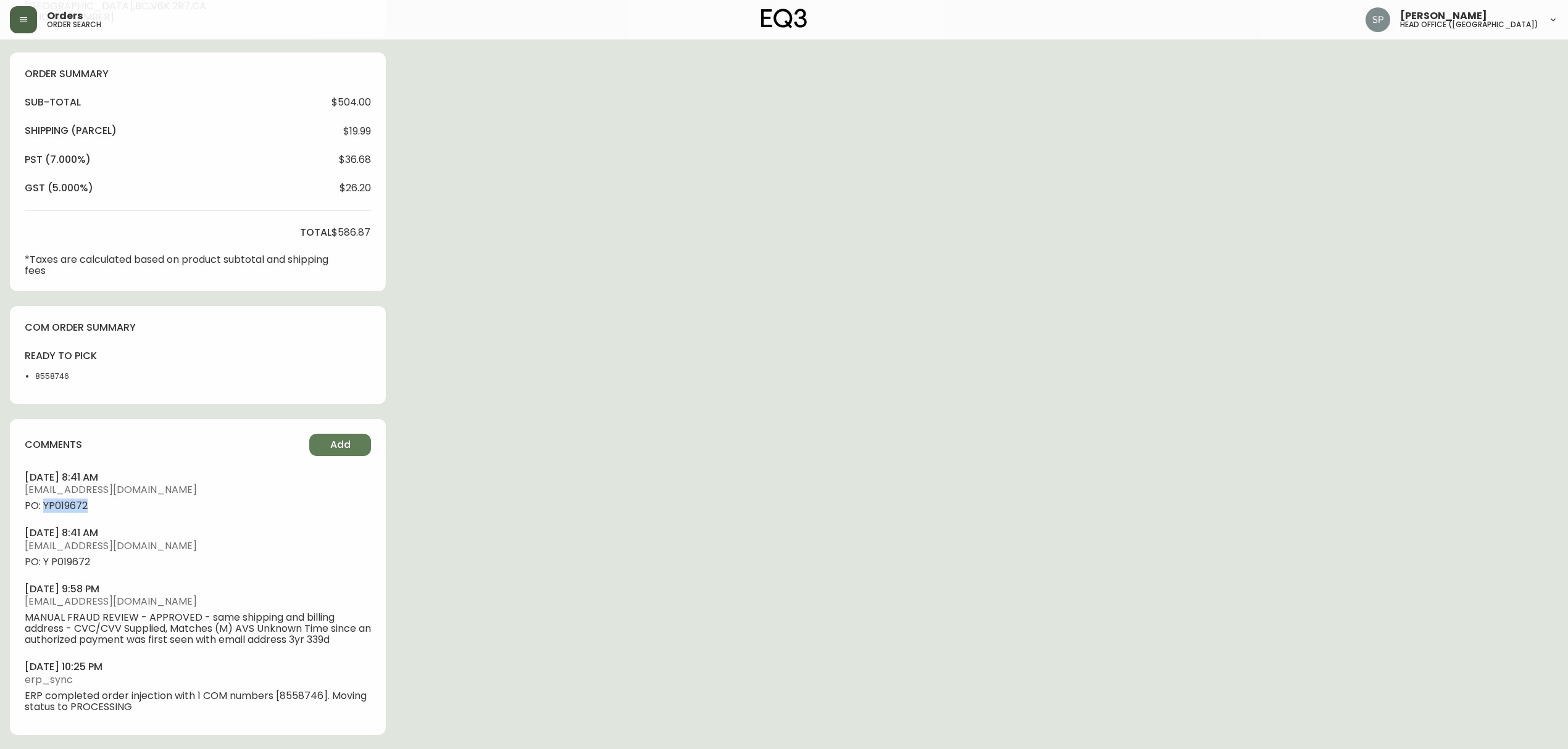
click at [15, 21] on button "button" at bounding box center [23, 19] width 27 height 27
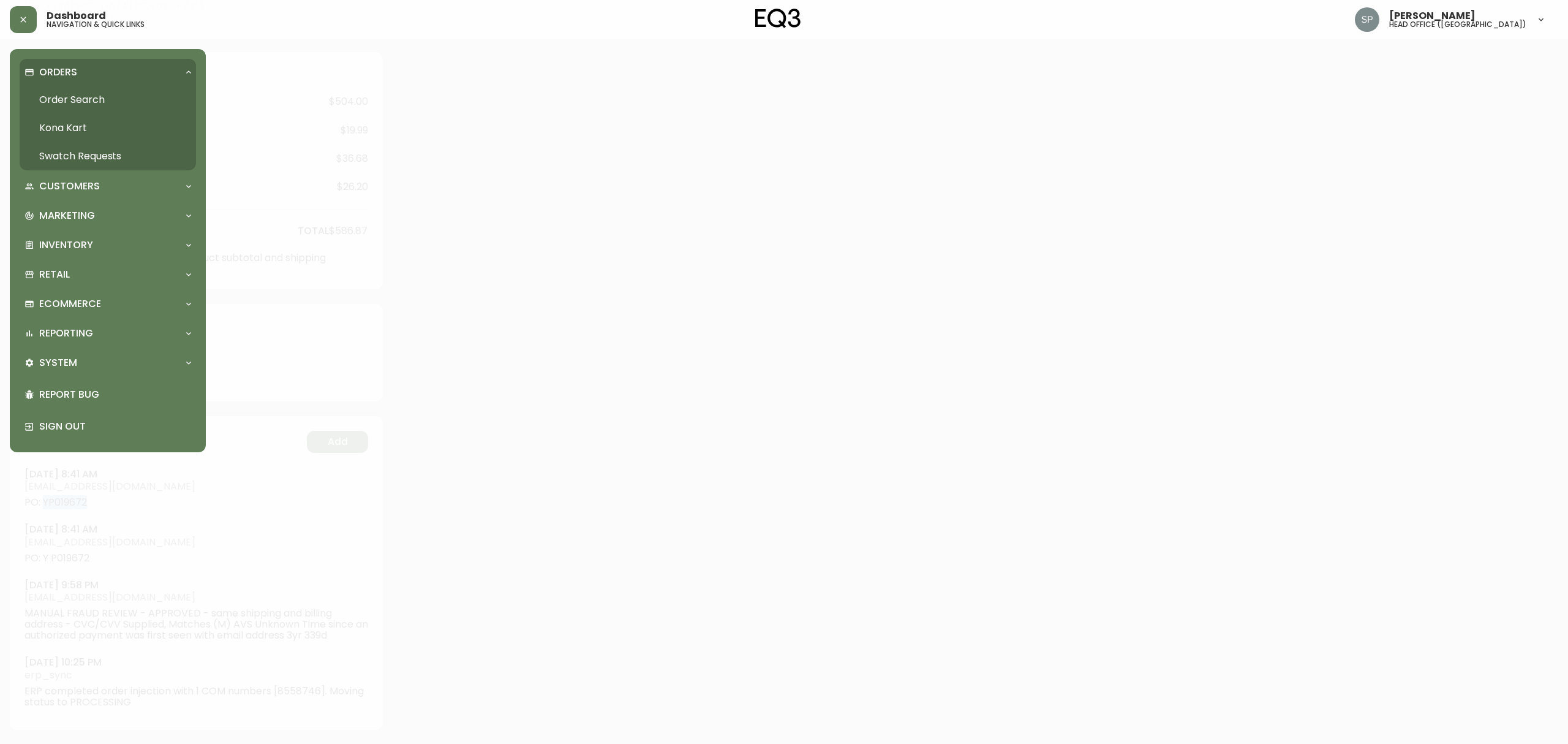
drag, startPoint x: 89, startPoint y: 104, endPoint x: 96, endPoint y: 109, distance: 8.6
click at [89, 104] on link "Order Search" at bounding box center [108, 100] width 176 height 28
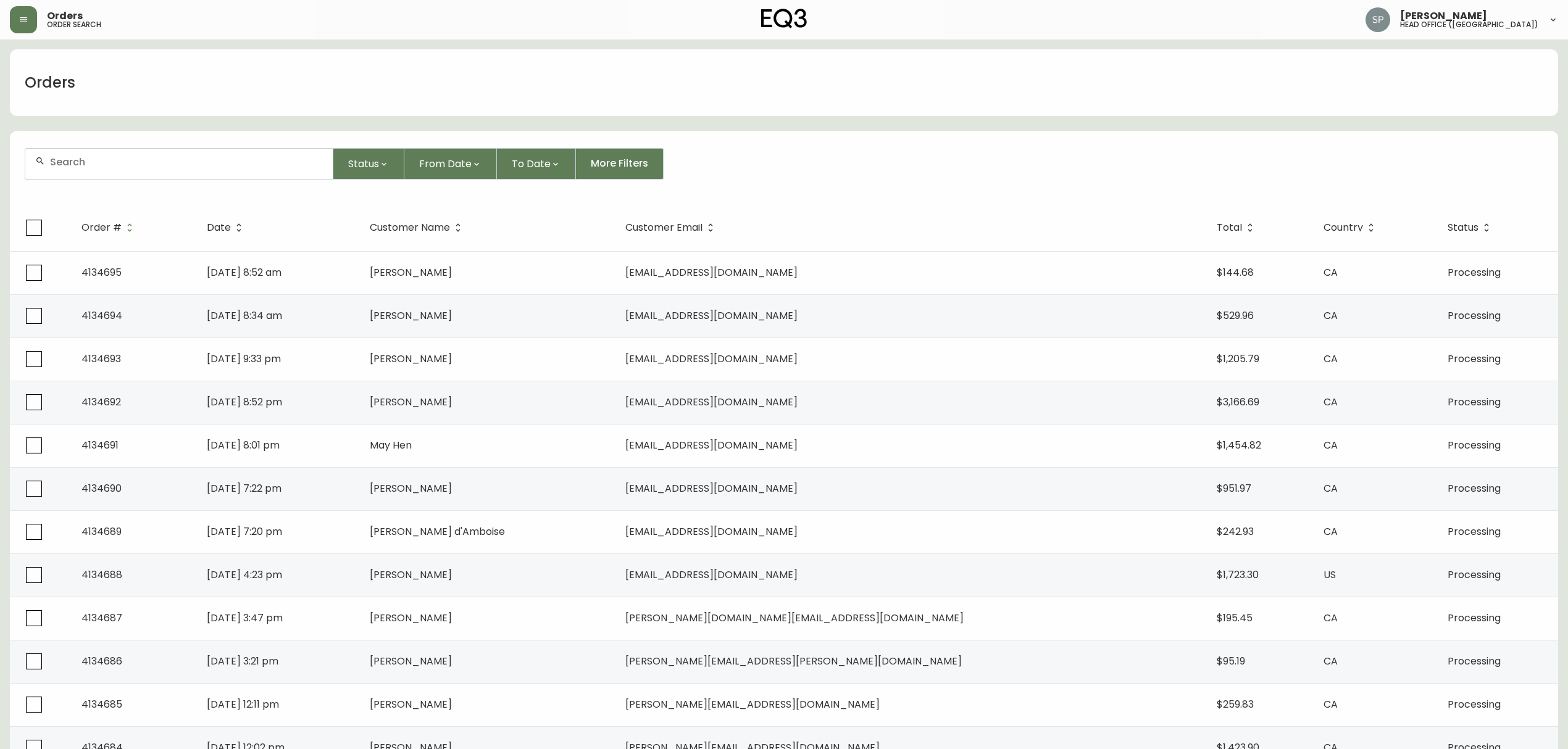
click at [156, 168] on div at bounding box center [179, 163] width 307 height 30
paste input "4134302"
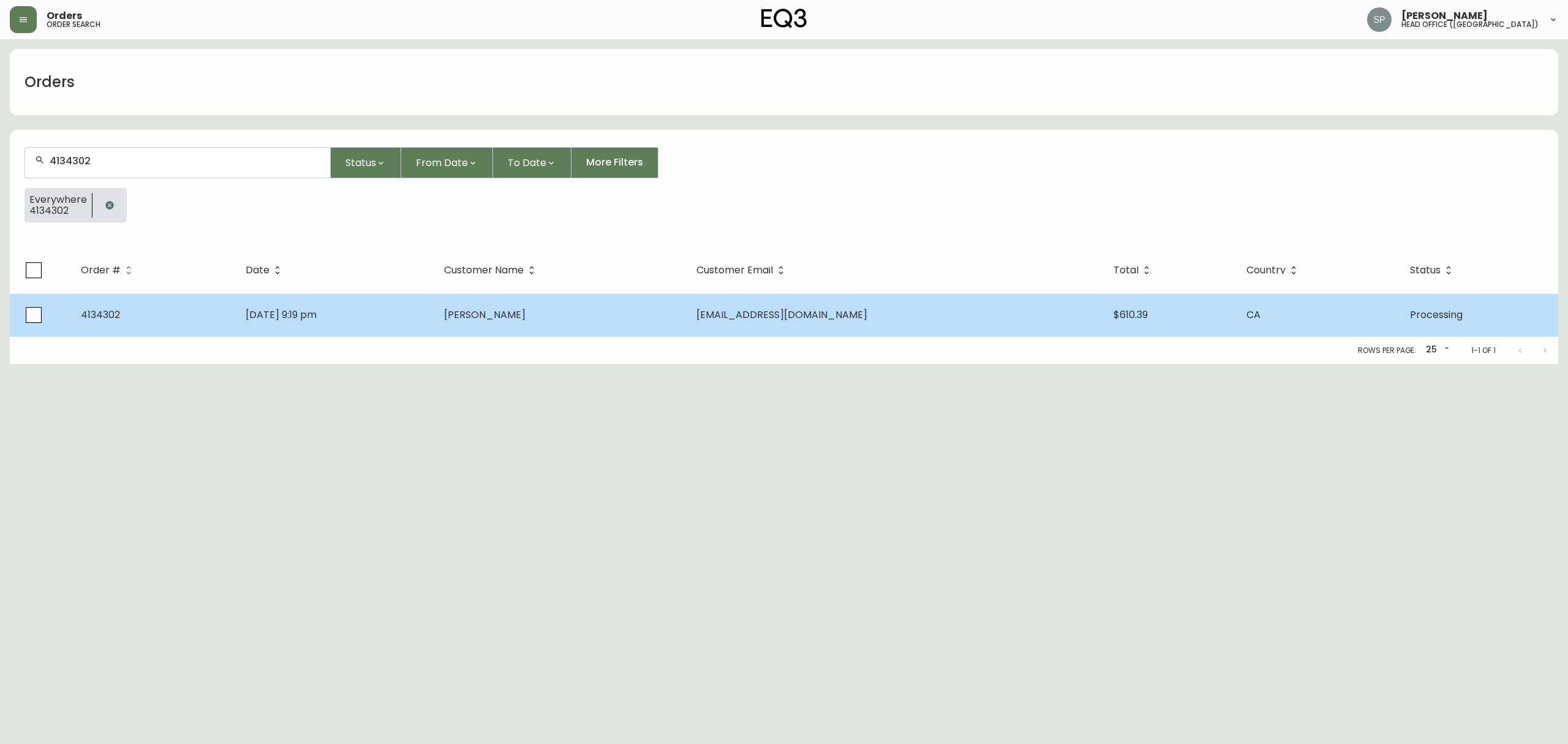
type input "4134302"
click at [400, 295] on td "[DATE] 9:19 pm" at bounding box center [335, 314] width 198 height 43
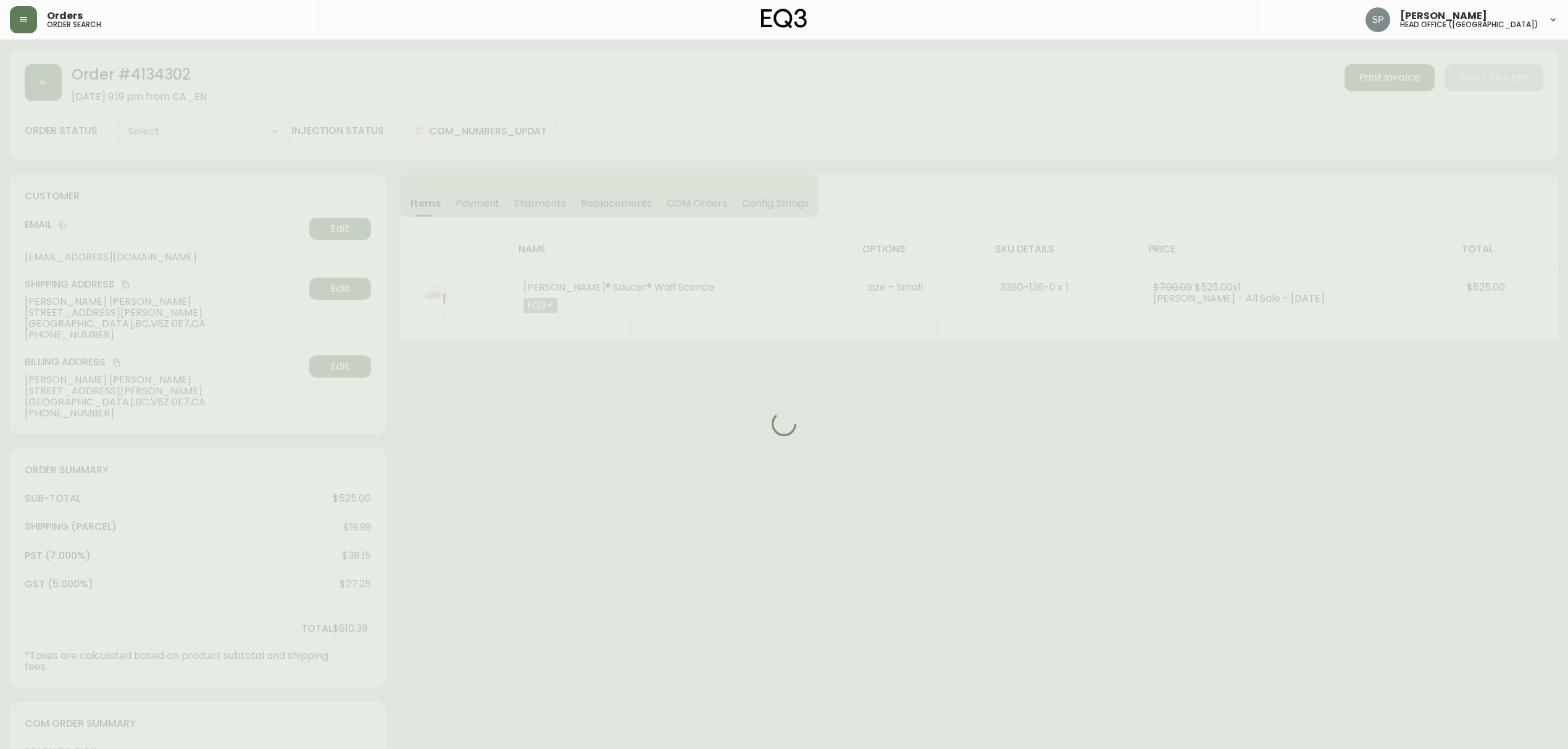
type input "Processing"
select select "PROCESSING"
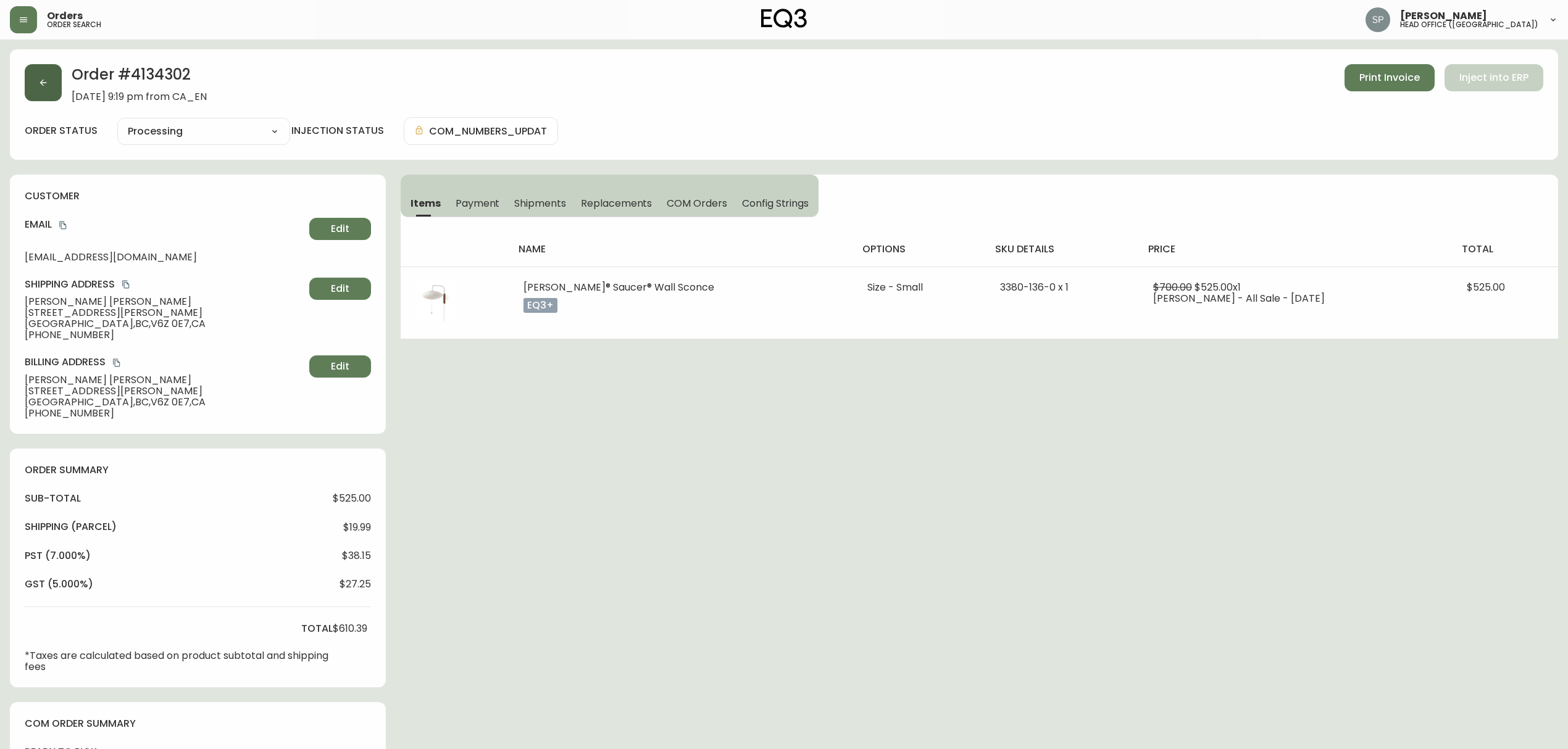
click at [40, 87] on button "button" at bounding box center [43, 82] width 37 height 37
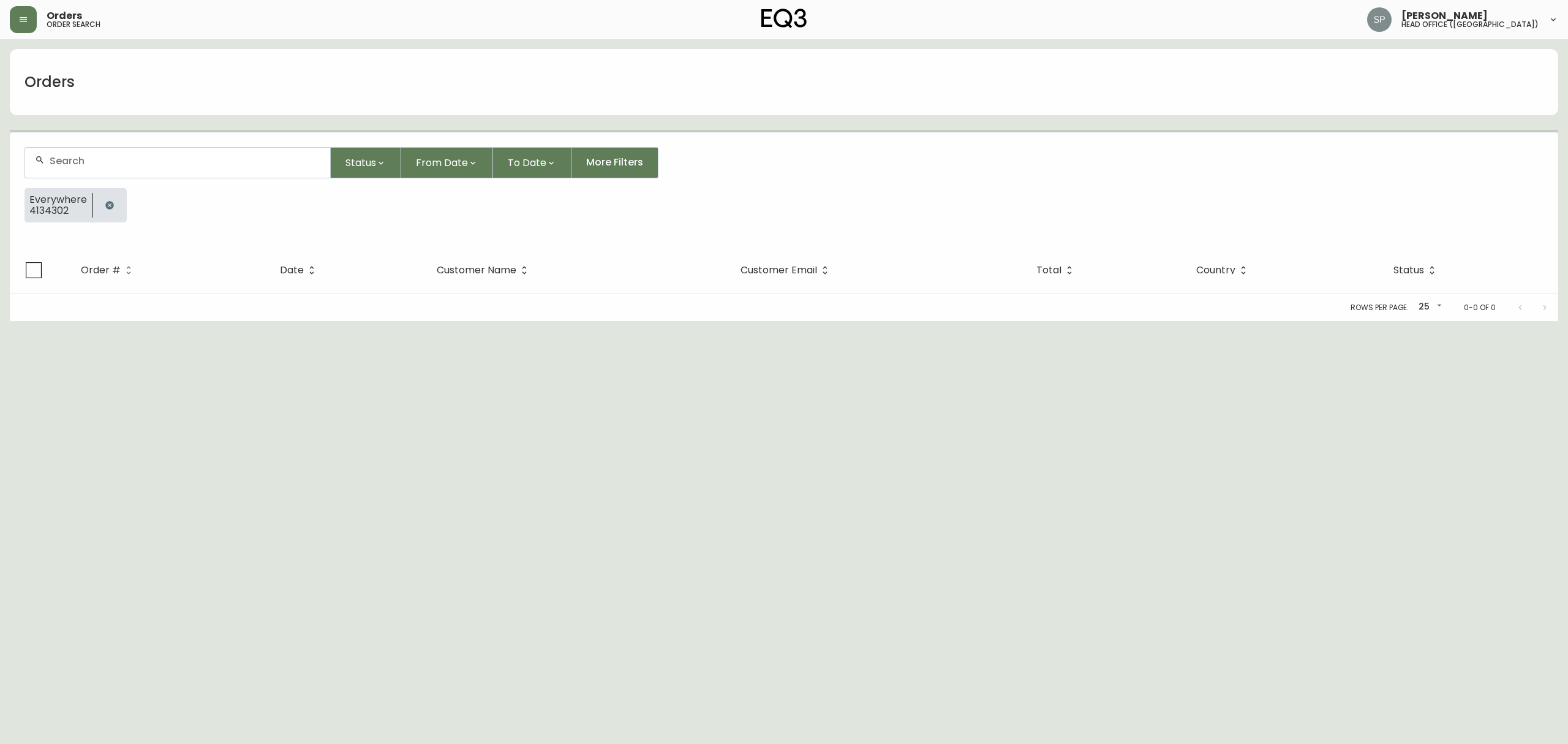
drag, startPoint x: 136, startPoint y: 136, endPoint x: 147, endPoint y: 151, distance: 18.6
click at [138, 138] on form "Status From Date To Date More Filters Everywhere 4134302" at bounding box center [784, 189] width 1548 height 115
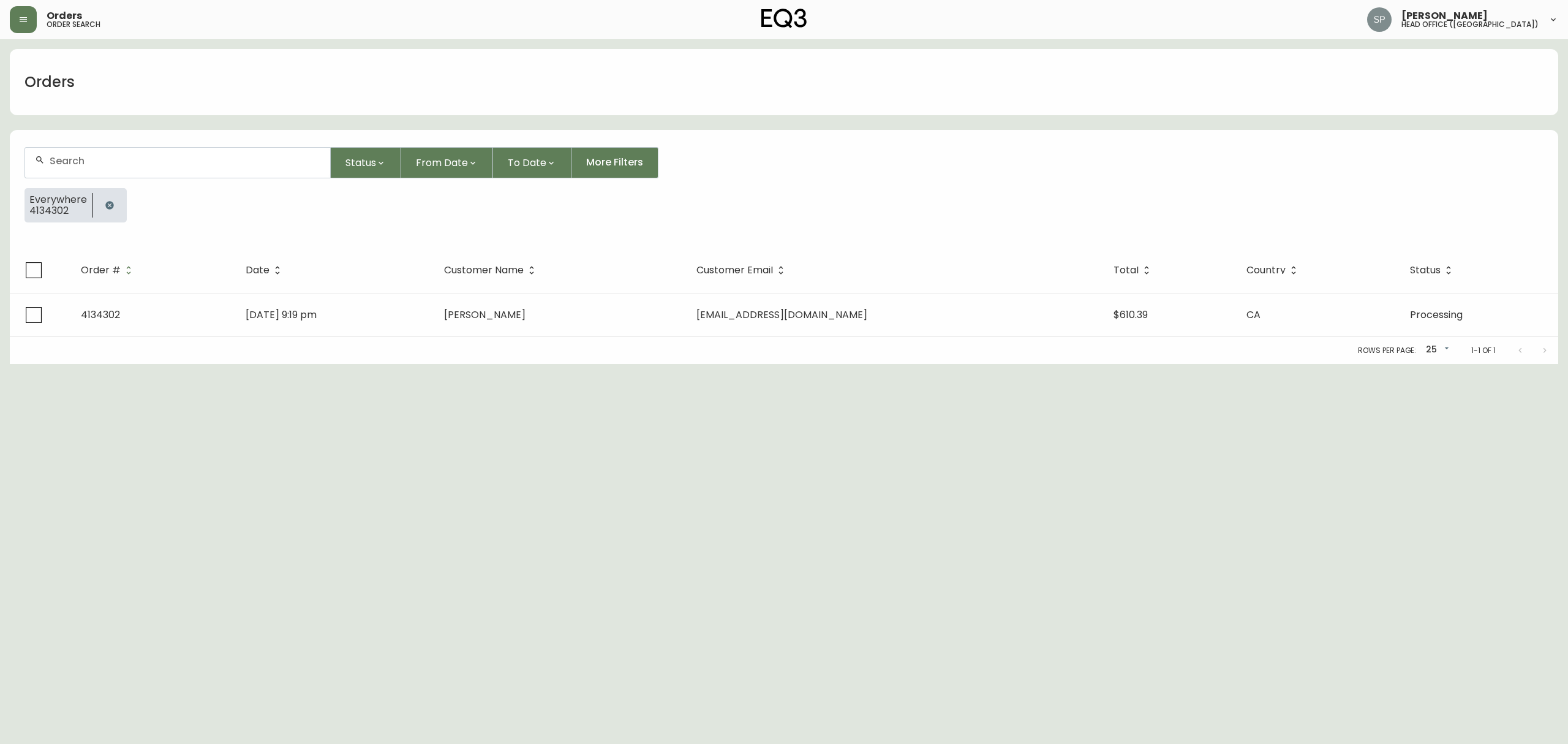
click at [136, 169] on div at bounding box center [177, 162] width 305 height 30
paste input "4134572"
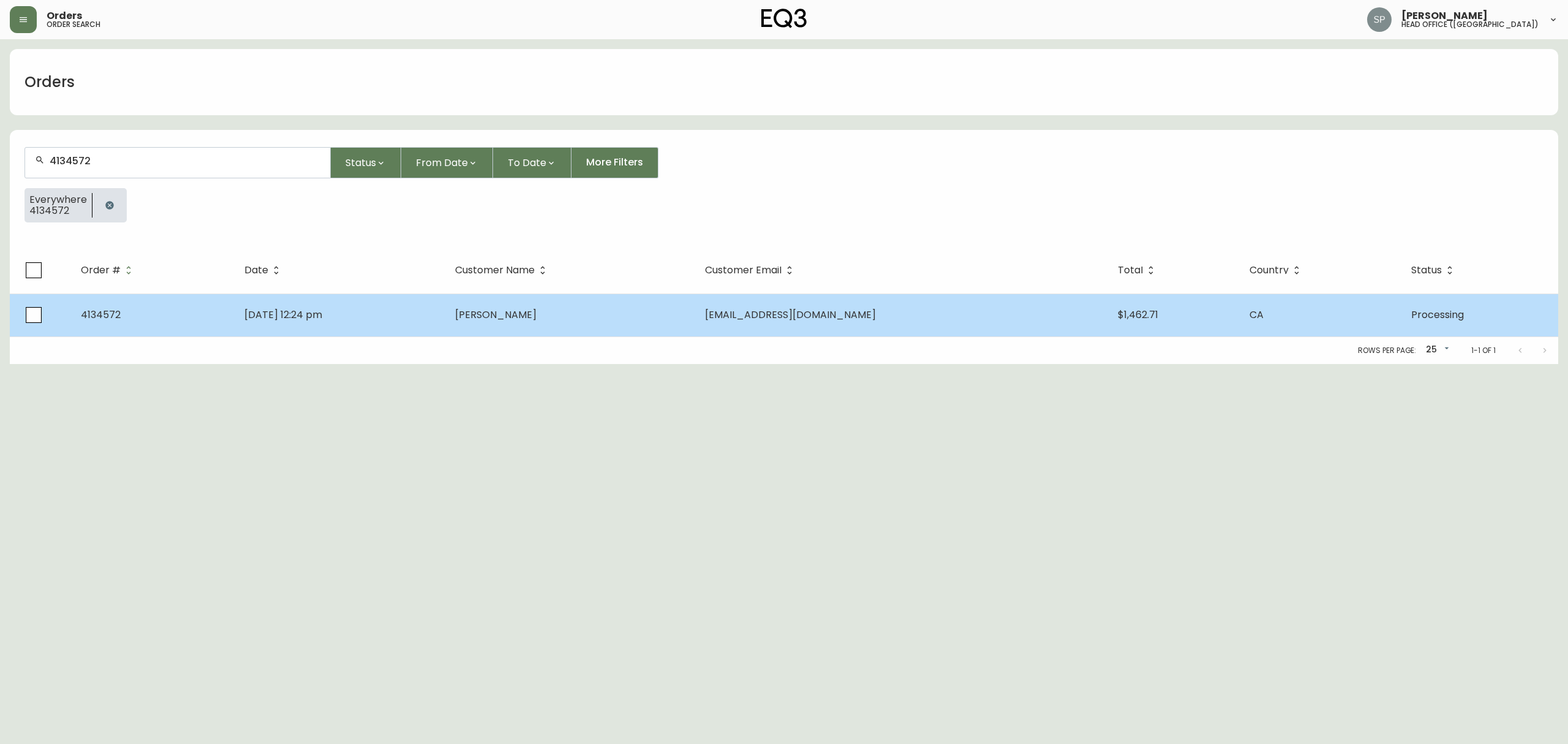
type input "4134572"
click at [784, 322] on td "[EMAIL_ADDRESS][DOMAIN_NAME]" at bounding box center [902, 314] width 413 height 43
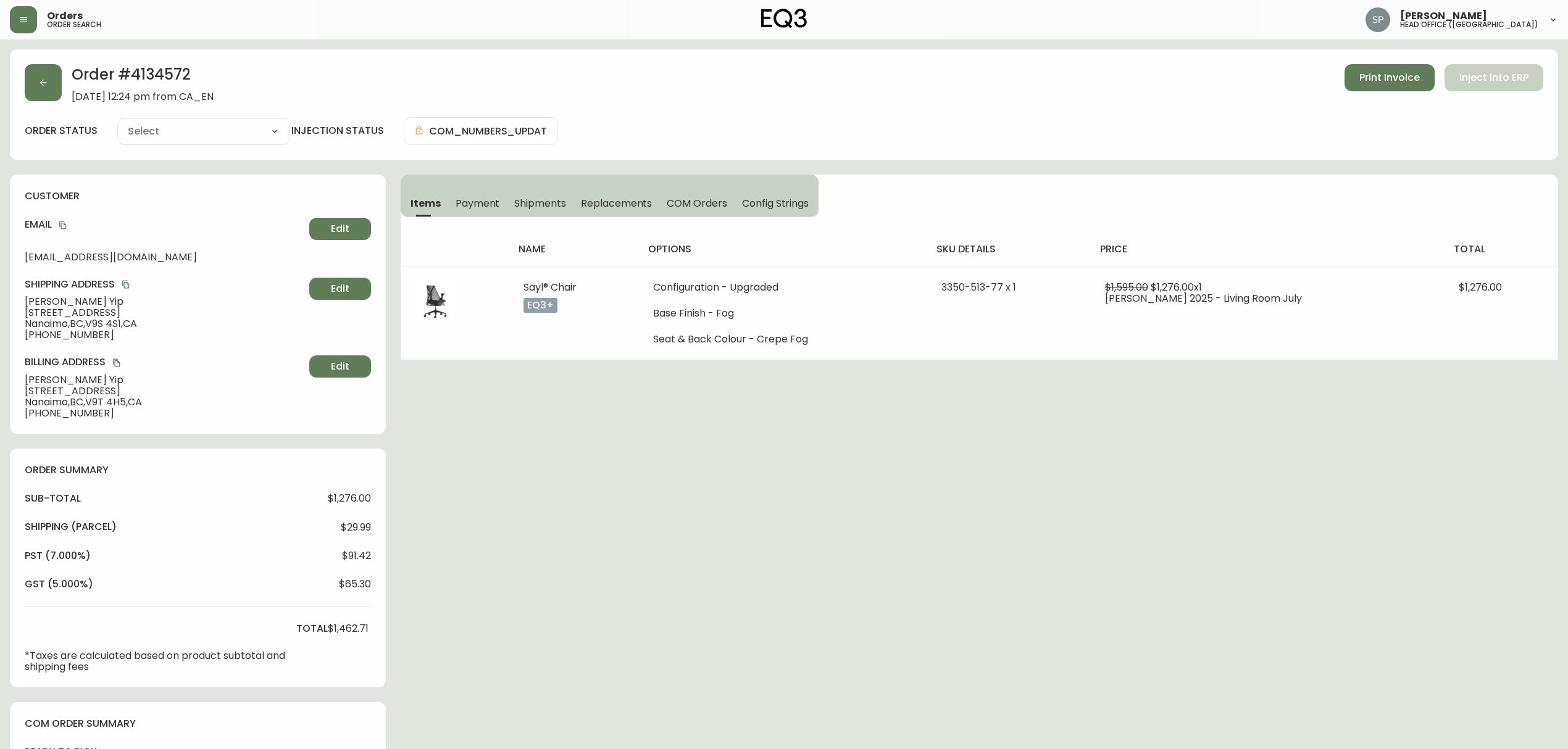
type input "Processing"
select select "PROCESSING"
click at [56, 79] on button "button" at bounding box center [43, 82] width 37 height 37
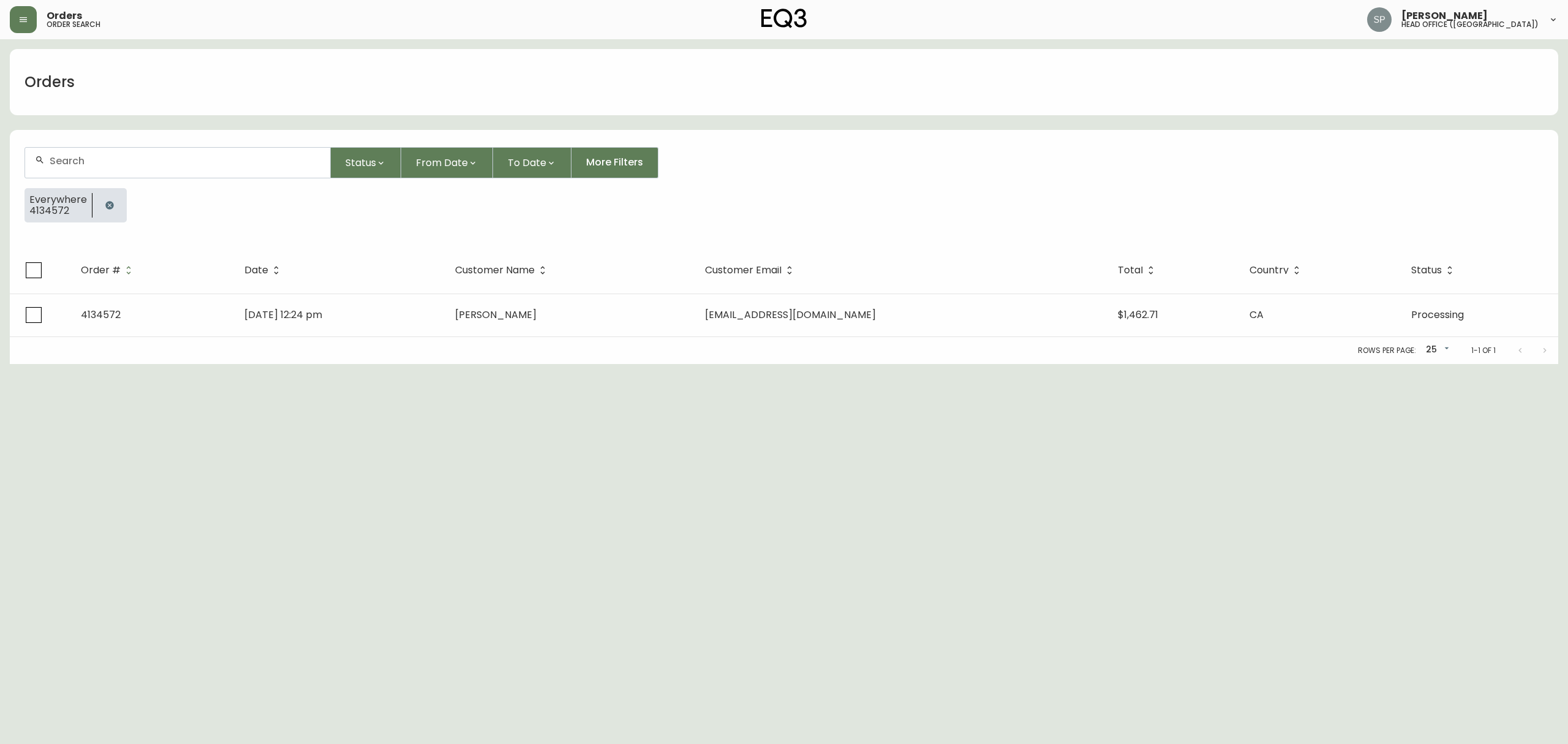
click at [212, 150] on div at bounding box center [177, 162] width 305 height 30
paste input "4134613"
click at [165, 179] on form "4134613 Status From Date To Date More Filters Everywhere 4134613" at bounding box center [784, 189] width 1548 height 115
click at [176, 160] on input "4134613" at bounding box center [184, 161] width 270 height 12
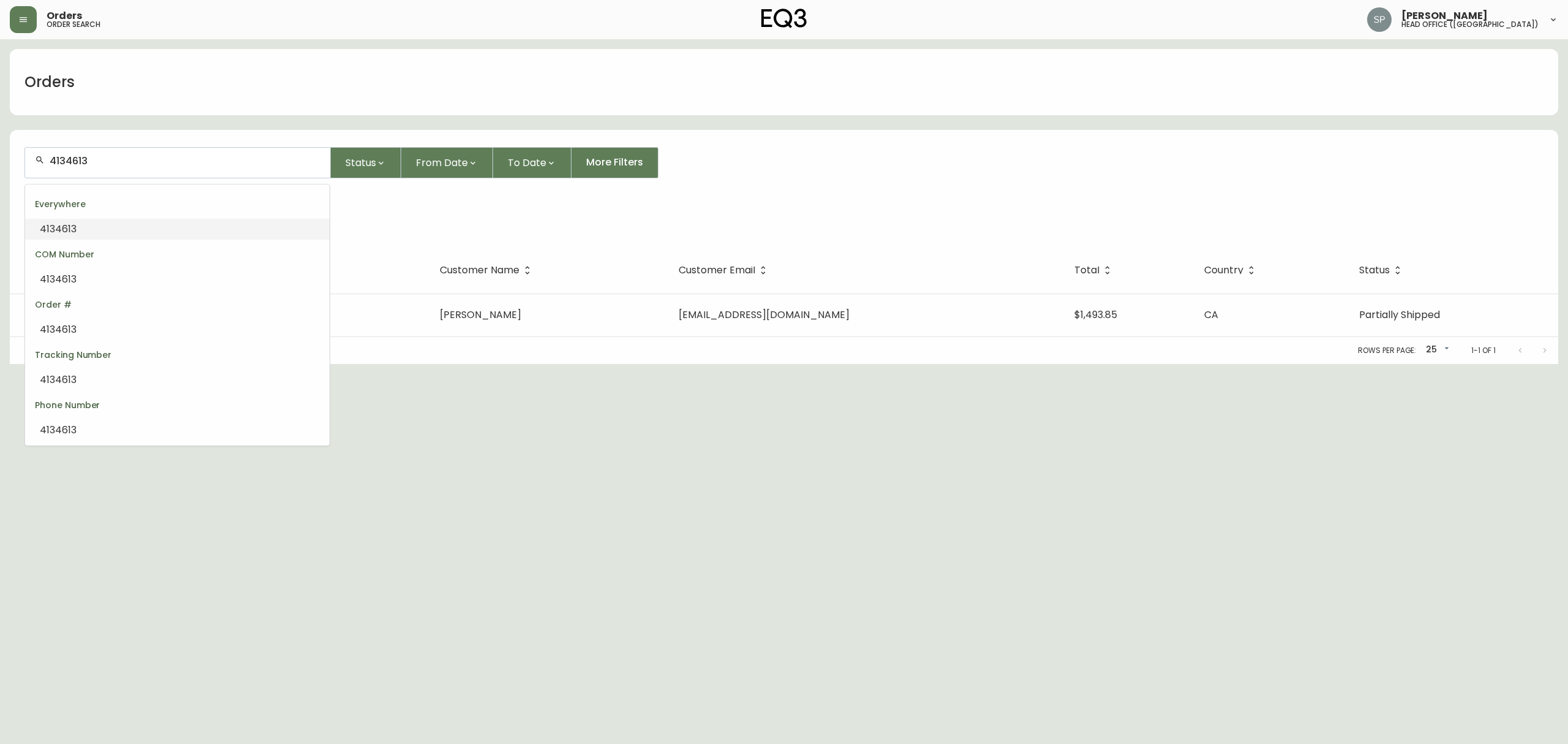
paste input "572"
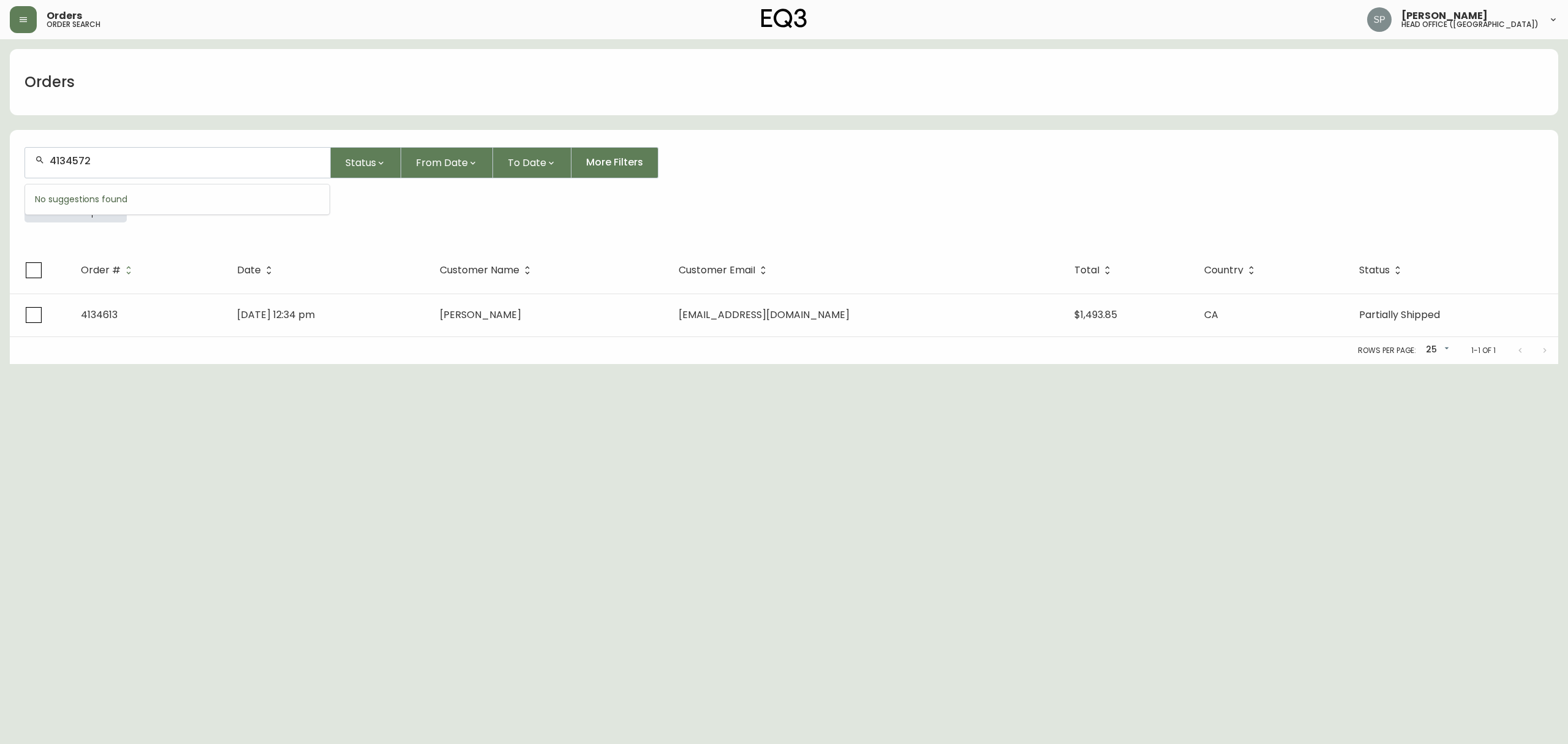
type input "4134572"
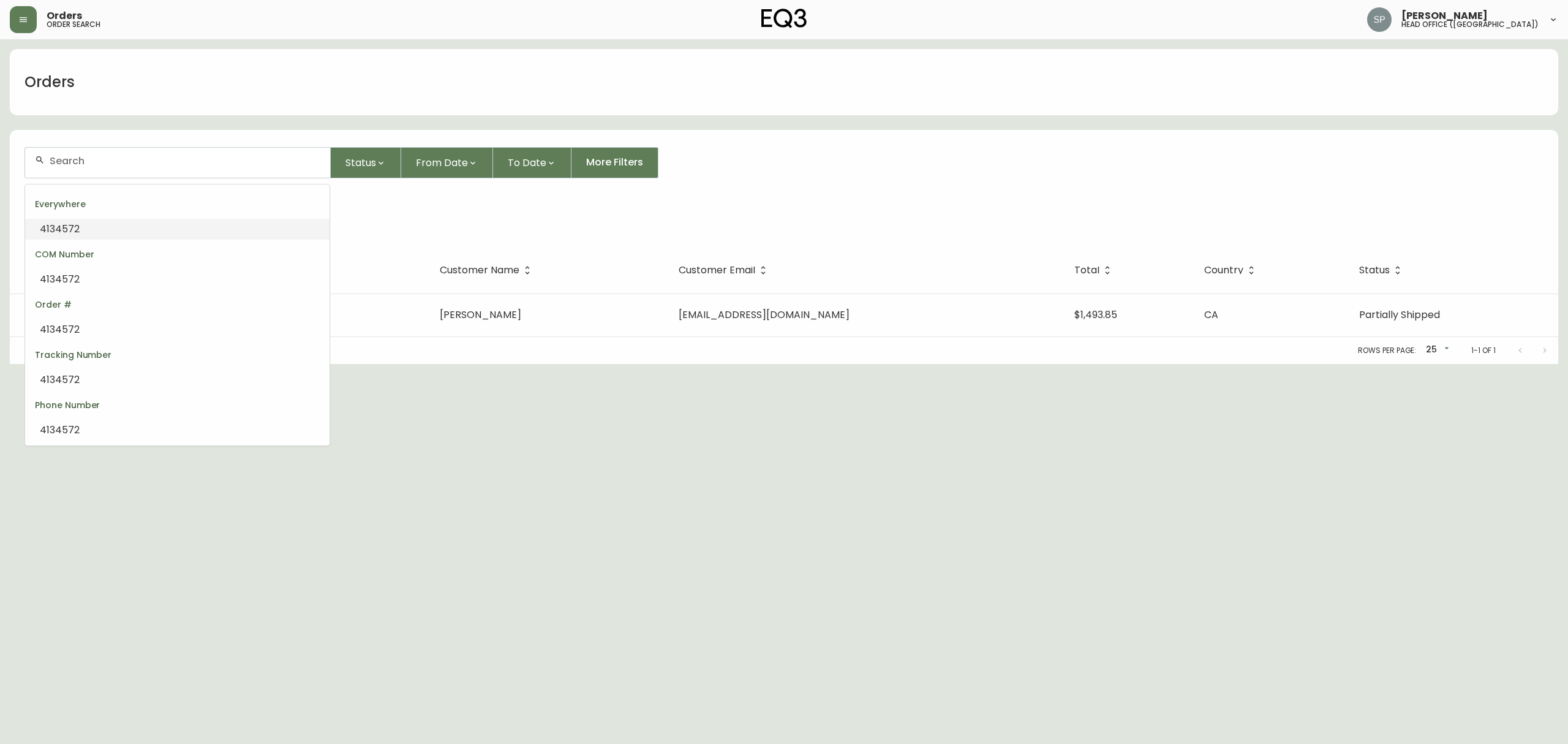
click at [201, 228] on li "4134572" at bounding box center [177, 229] width 305 height 21
type input "4134572"
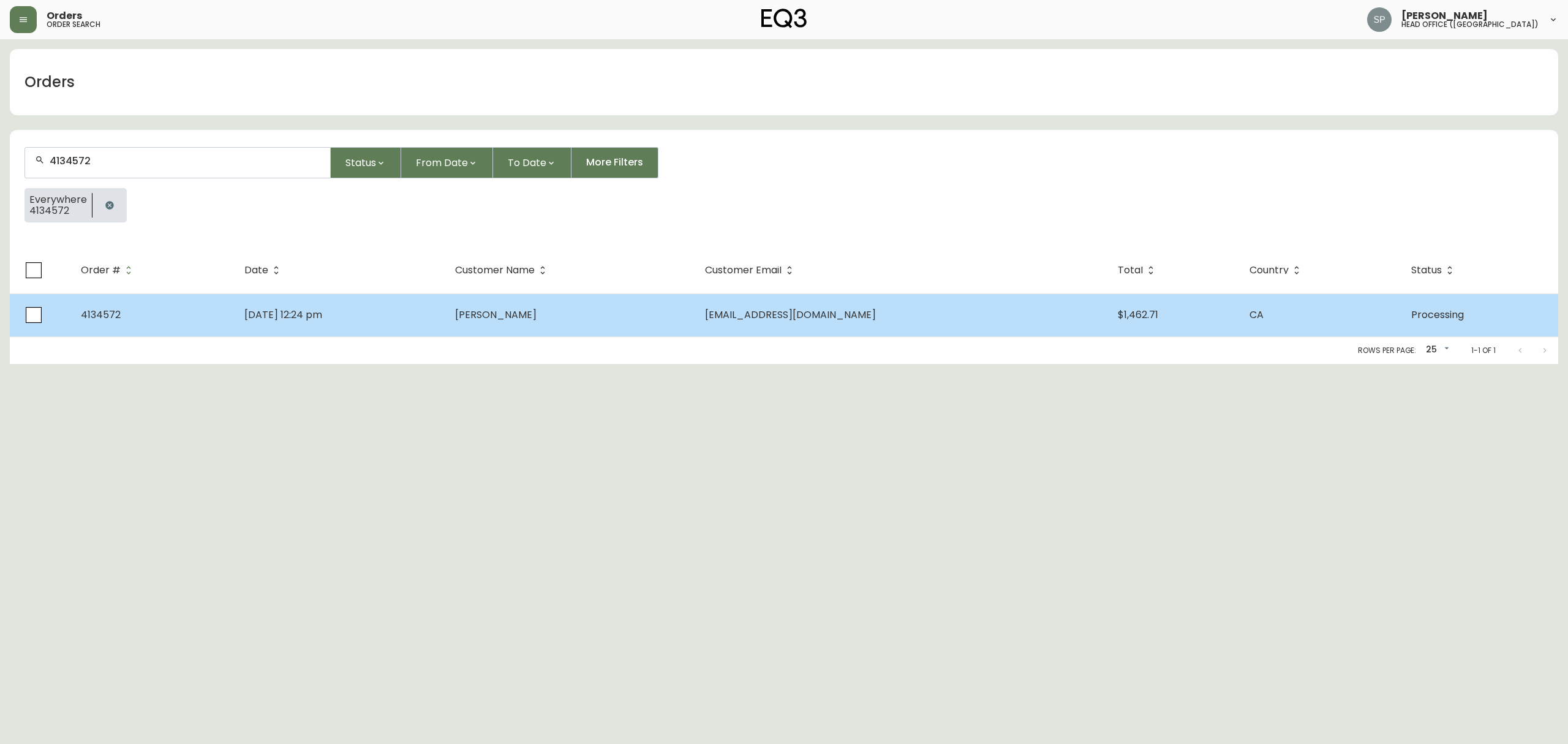
click at [405, 333] on td "[DATE] 12:24 pm" at bounding box center [340, 314] width 211 height 43
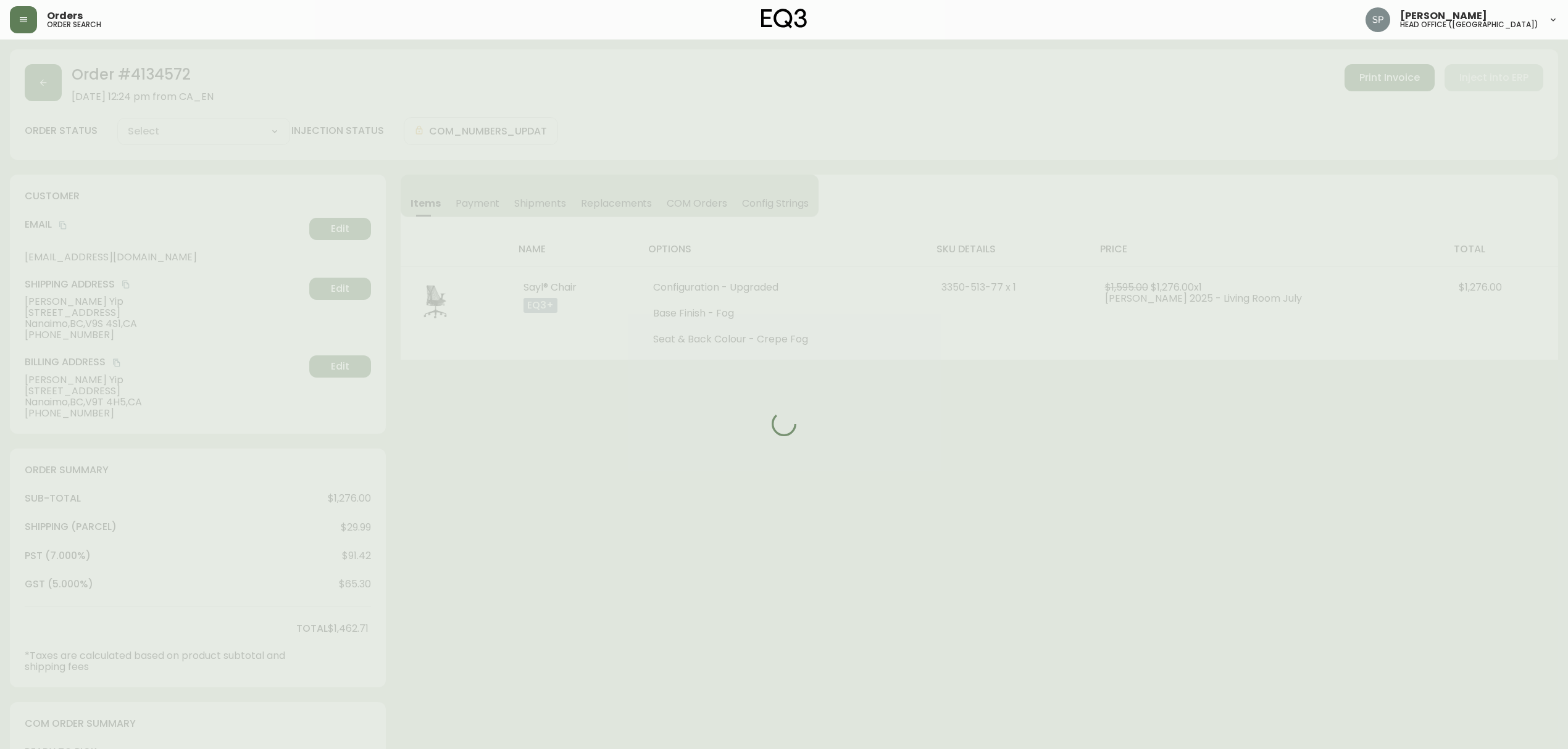
type input "Processing"
select select "PROCESSING"
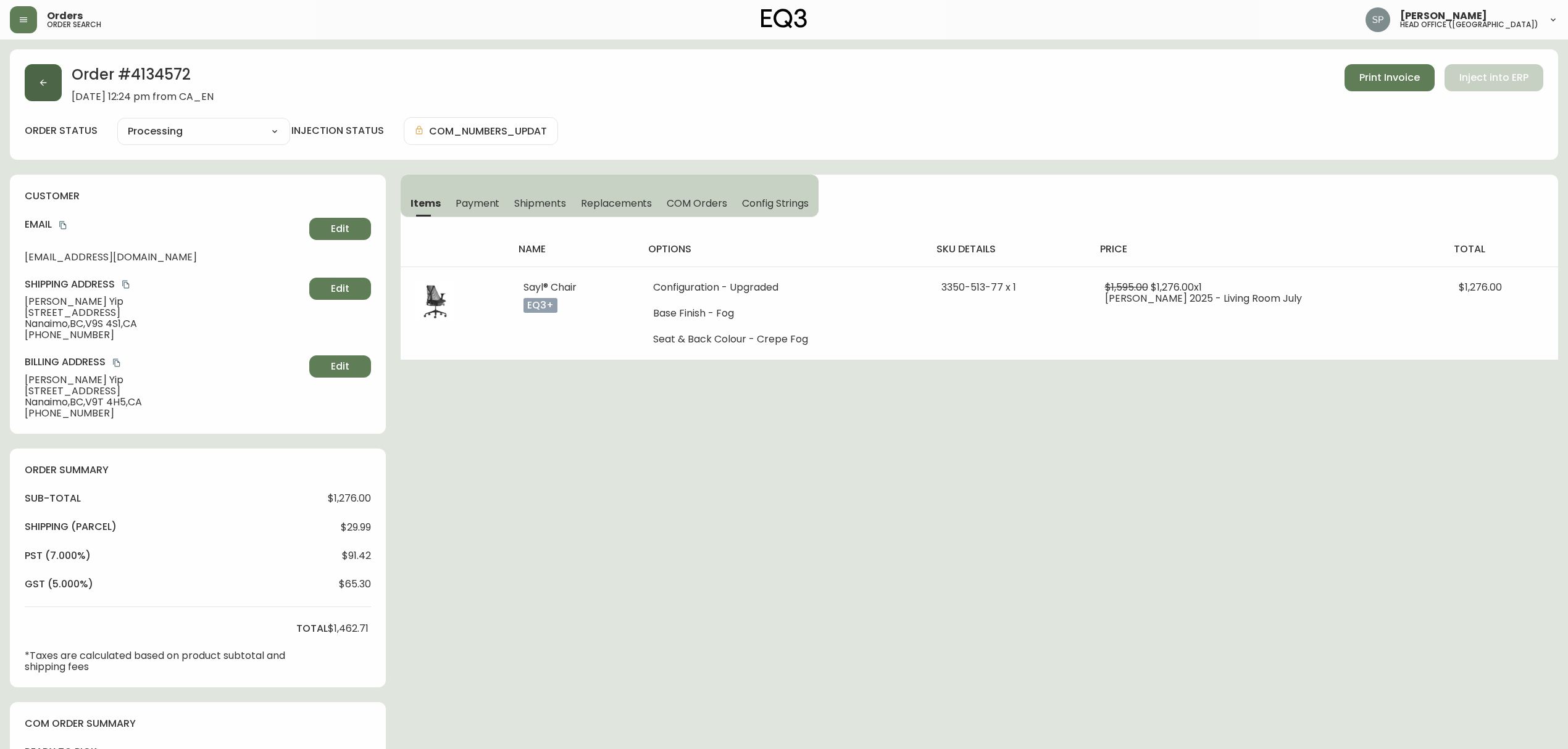
click at [40, 89] on button "button" at bounding box center [43, 82] width 37 height 37
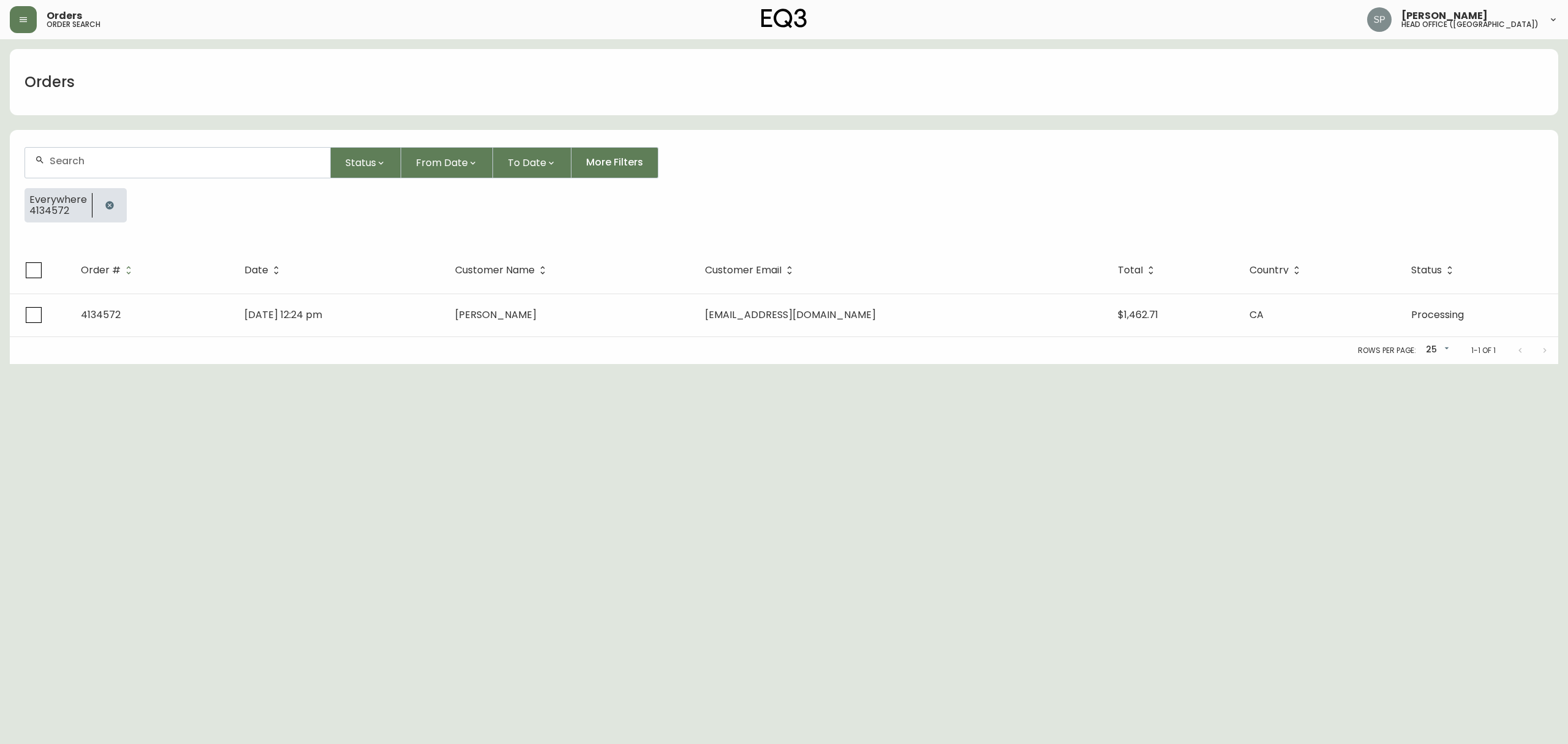
click at [130, 159] on input "text" at bounding box center [184, 161] width 270 height 12
paste input "4134626"
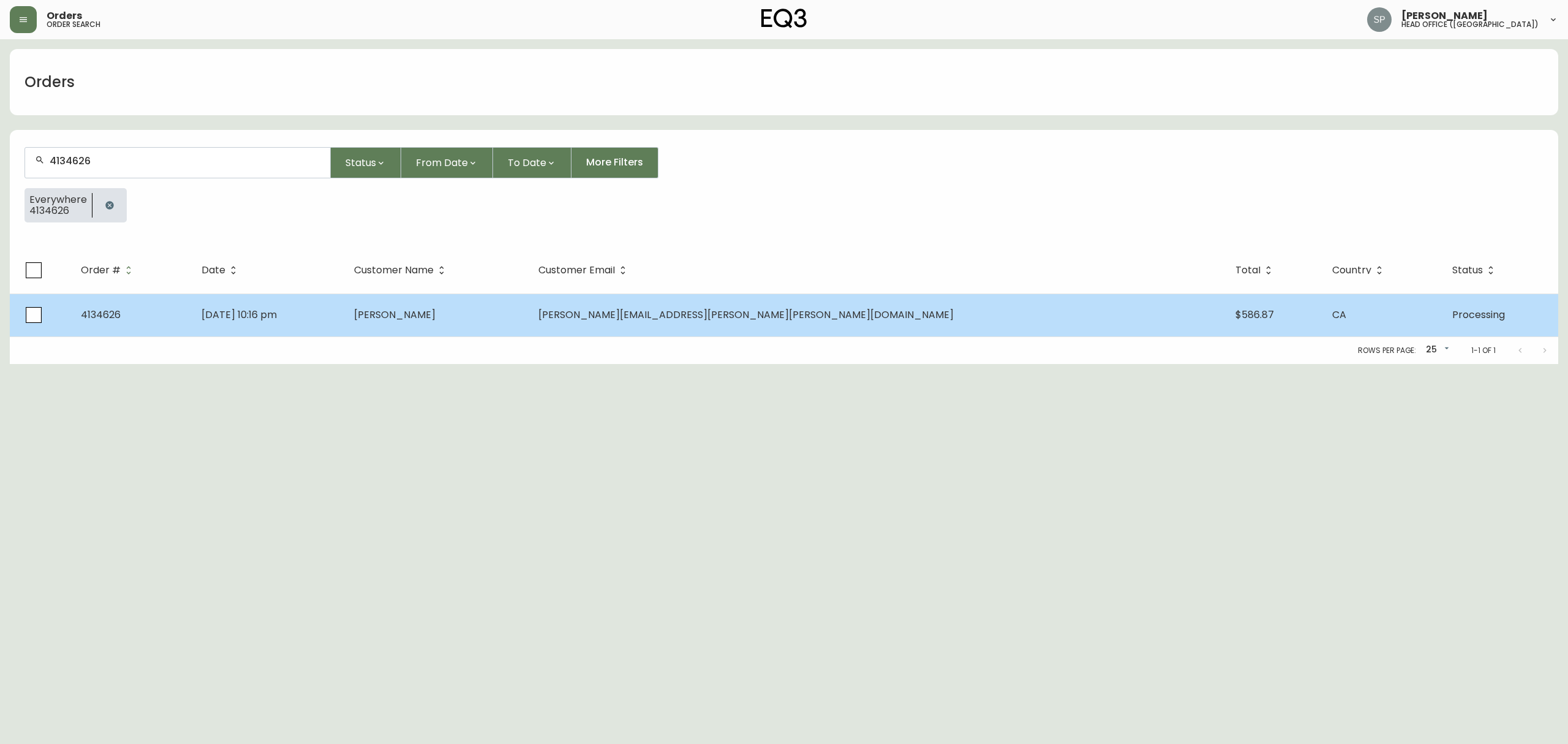
type input "4134626"
click at [343, 331] on td "[DATE] 10:16 pm" at bounding box center [268, 314] width 152 height 43
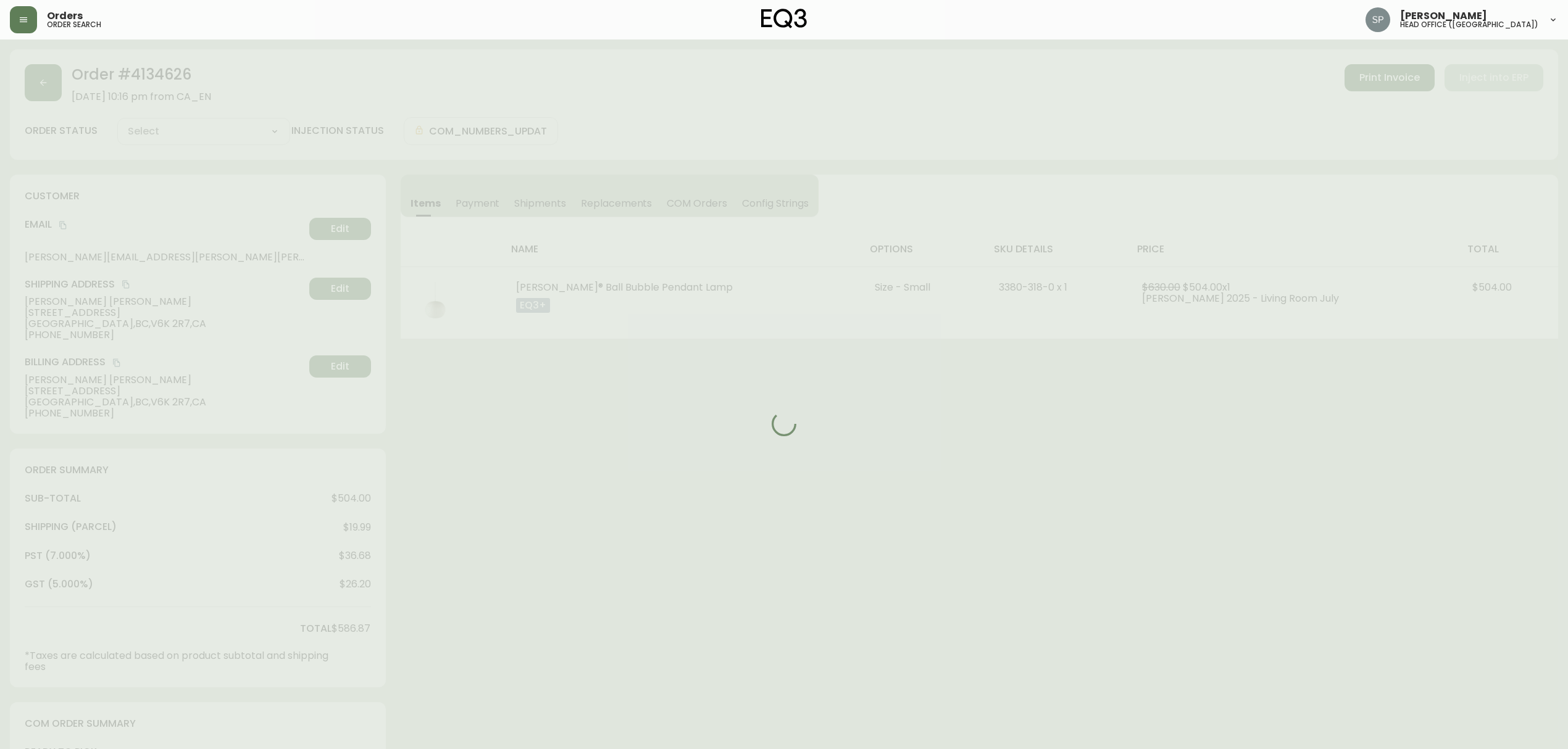
type input "Processing"
select select "PROCESSING"
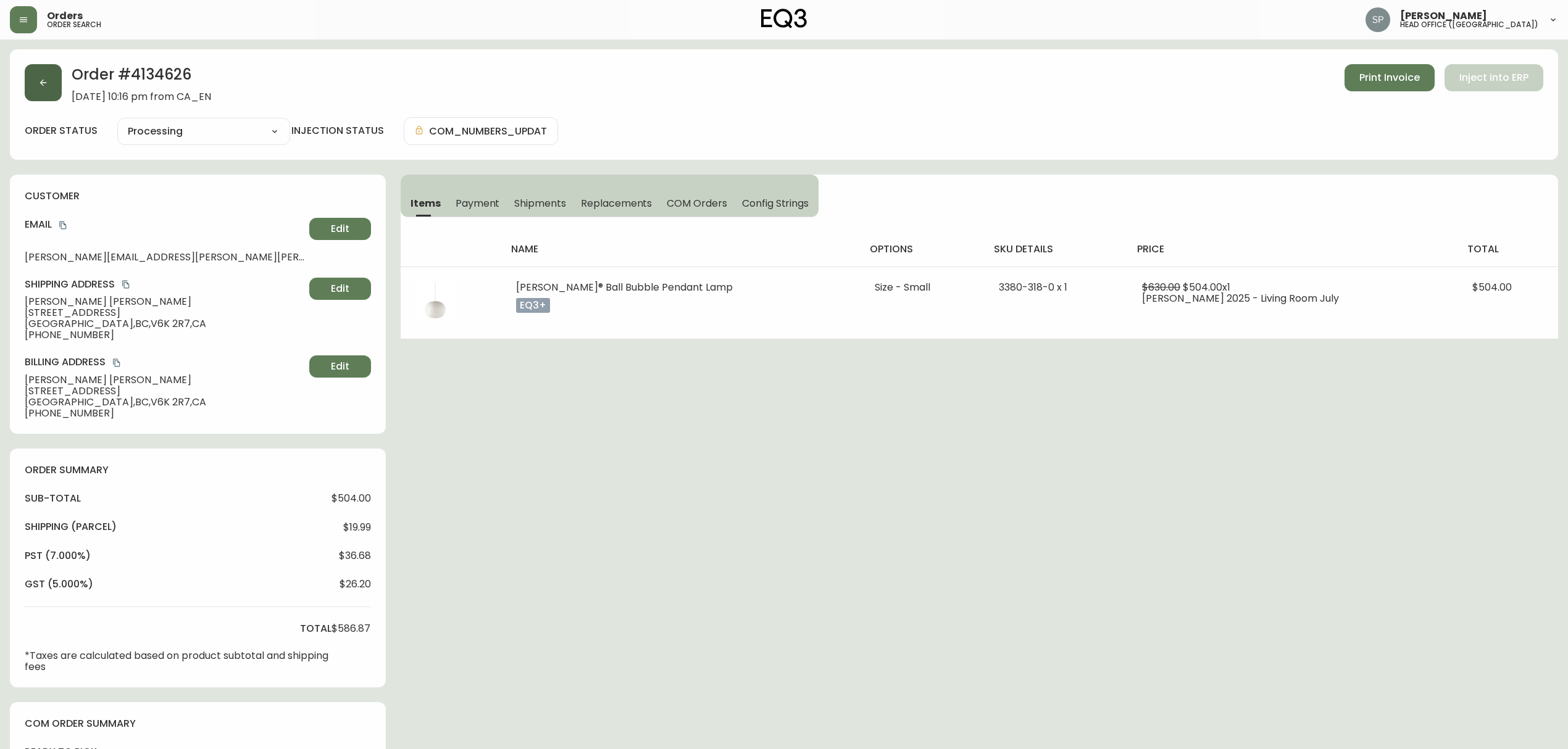
click at [58, 78] on button "button" at bounding box center [43, 82] width 37 height 37
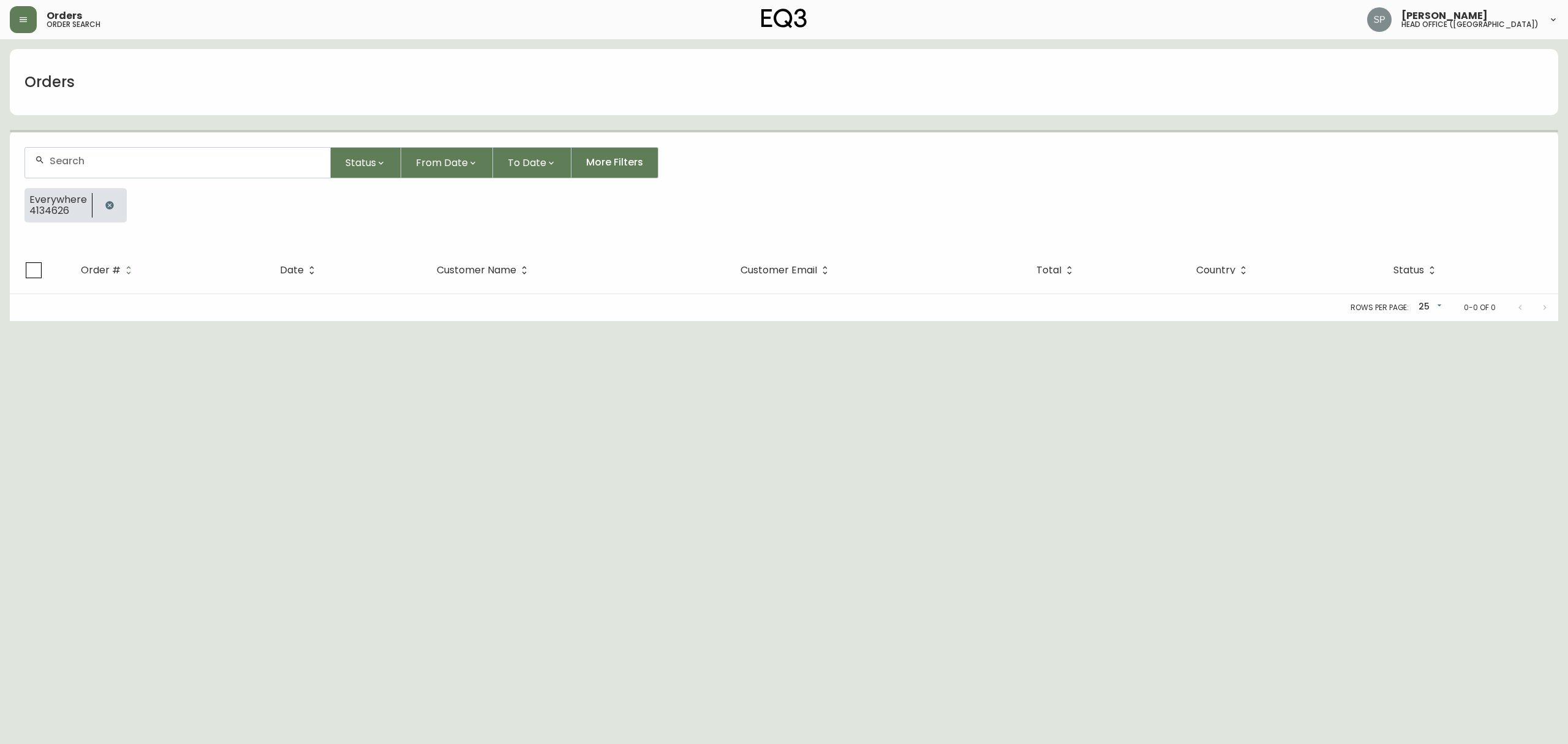
click at [140, 162] on input "text" at bounding box center [184, 161] width 270 height 12
paste input "778) 927-36"
drag, startPoint x: 168, startPoint y: 163, endPoint x: 21, endPoint y: 163, distance: 147.0
click at [22, 163] on form "778) 927-365 Status From Date To Date More Filters Everywhere 778) 927-365" at bounding box center [784, 189] width 1548 height 115
paste input "(778) 927-369"
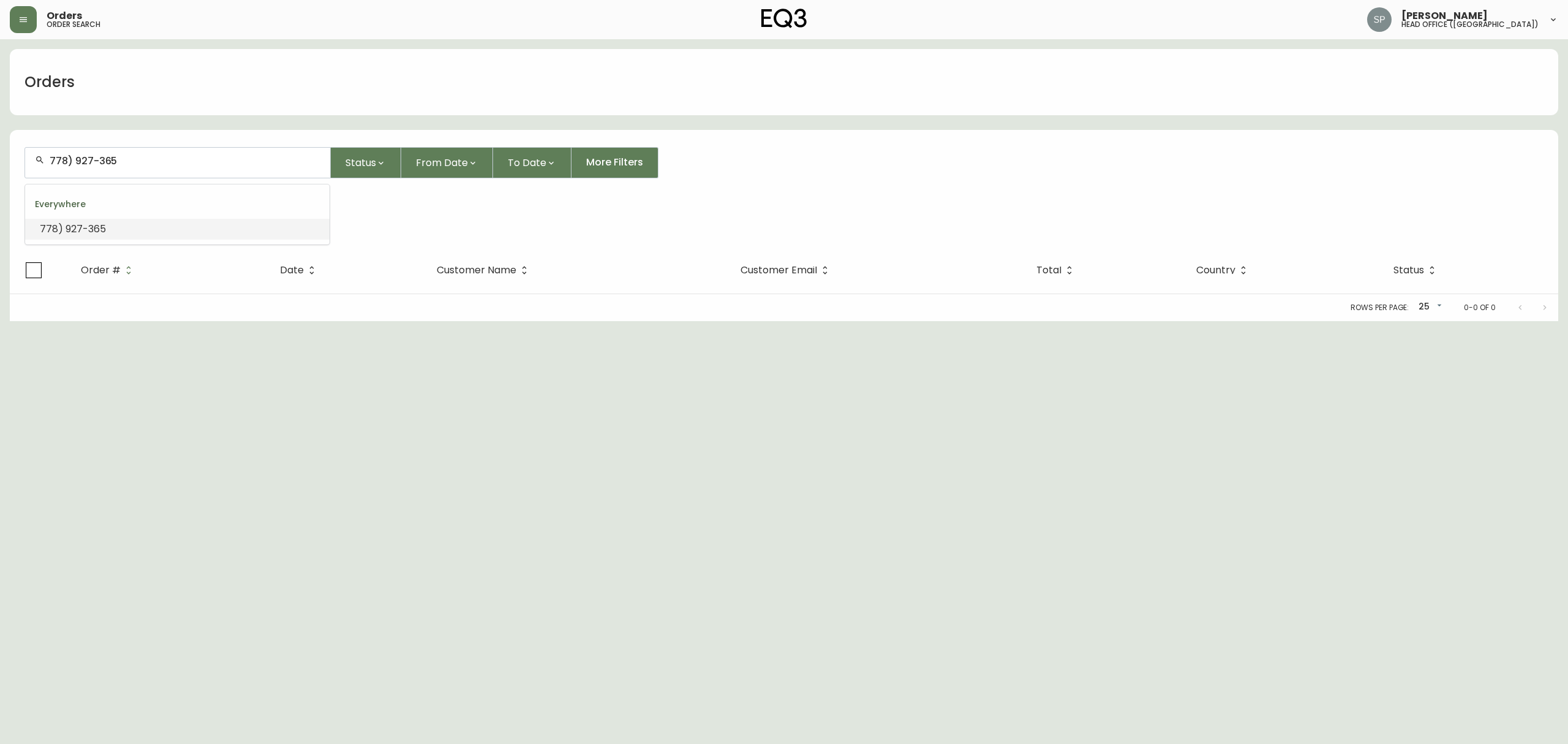
type input "[PHONE_NUMBER]"
drag, startPoint x: 77, startPoint y: 160, endPoint x: 0, endPoint y: 163, distance: 77.1
click at [0, 163] on main "Orders [PHONE_NUMBER] Status From Date To Date More Filters Everywhere [PHONE_N…" at bounding box center [784, 180] width 1568 height 282
type input "[PHONE_NUMBER]"
type input "8"
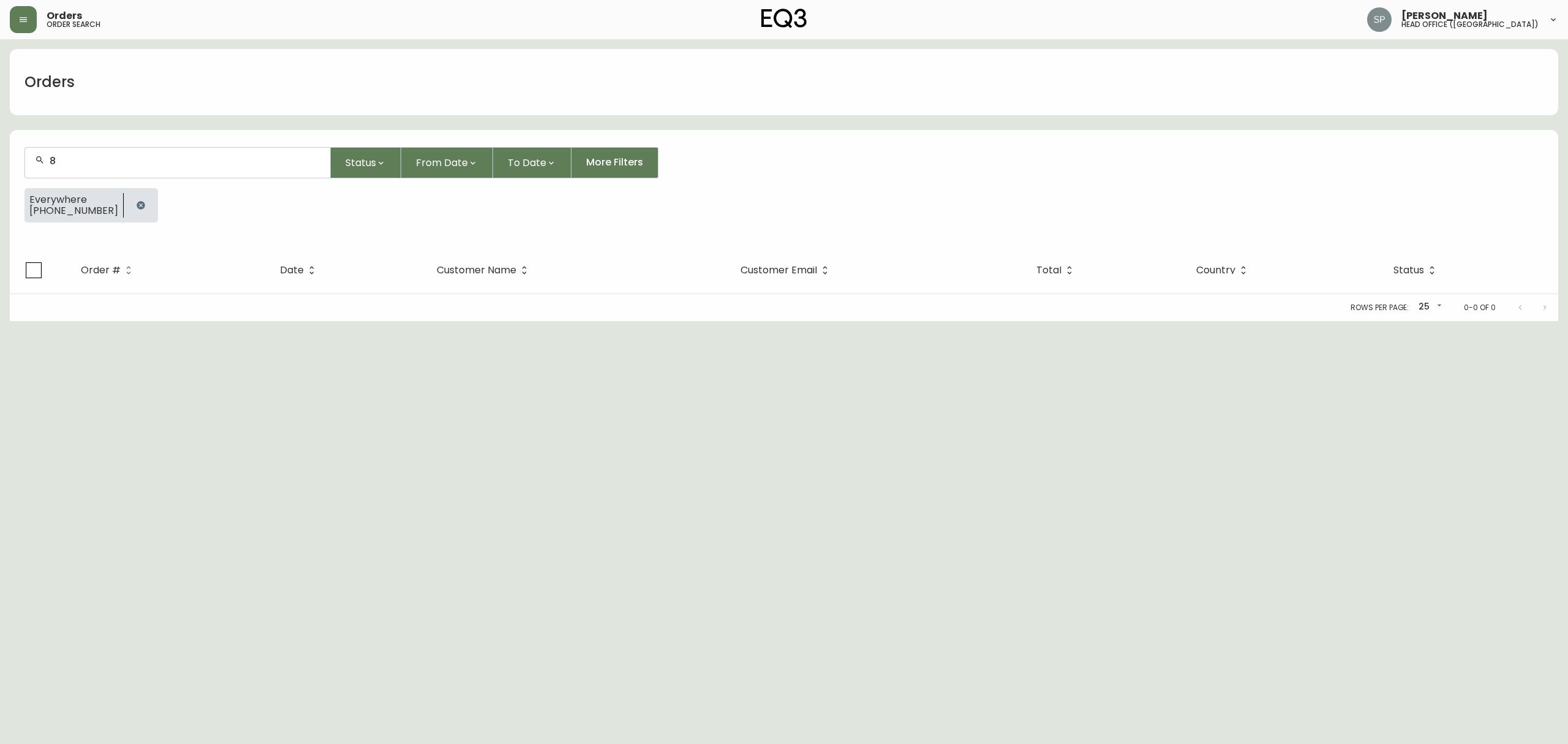
click at [212, 166] on input "8" at bounding box center [184, 161] width 270 height 12
paste input "[PHONE_NUMBER]"
click at [94, 158] on input "[PHONE_NUMBER]" at bounding box center [184, 161] width 270 height 12
type input "778-8973695"
click at [74, 160] on input "778-8973695" at bounding box center [184, 161] width 270 height 12
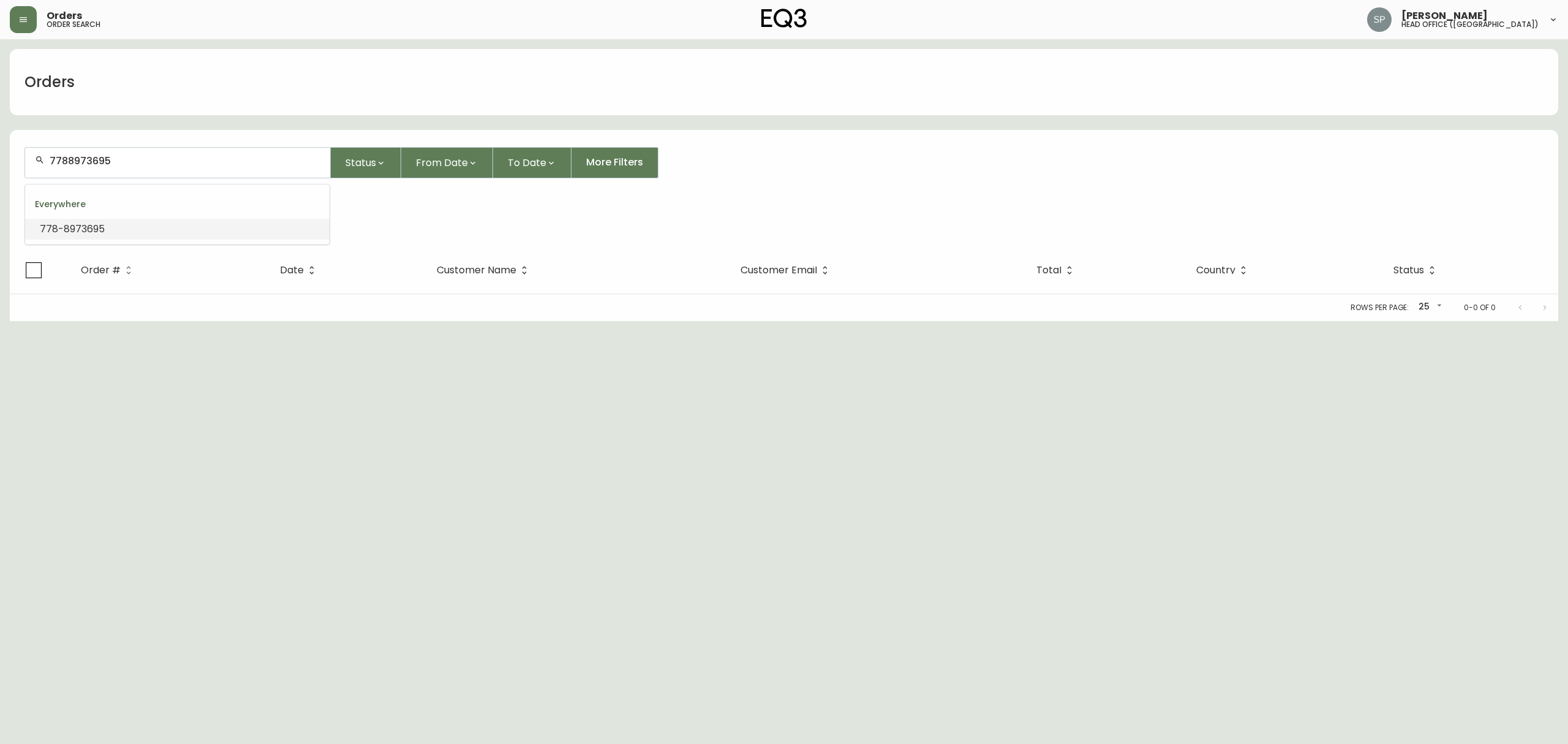
type input "7788973695"
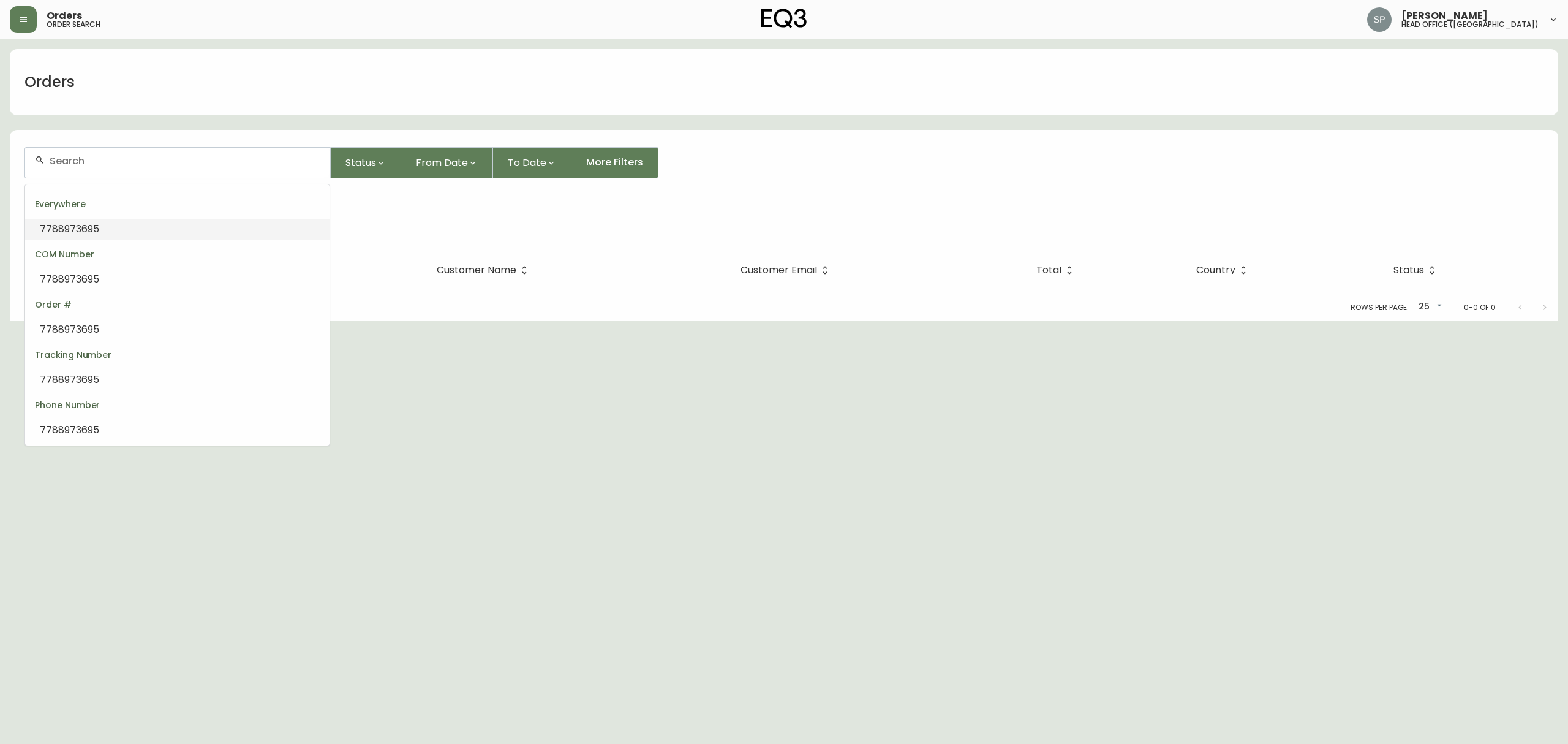
type input "7788973695"
drag, startPoint x: 137, startPoint y: 160, endPoint x: 5, endPoint y: 160, distance: 132.0
click at [6, 160] on main "Orders 7788973695 Status From Date To Date More Filters Everywhere 7788973695 O…" at bounding box center [784, 180] width 1568 height 282
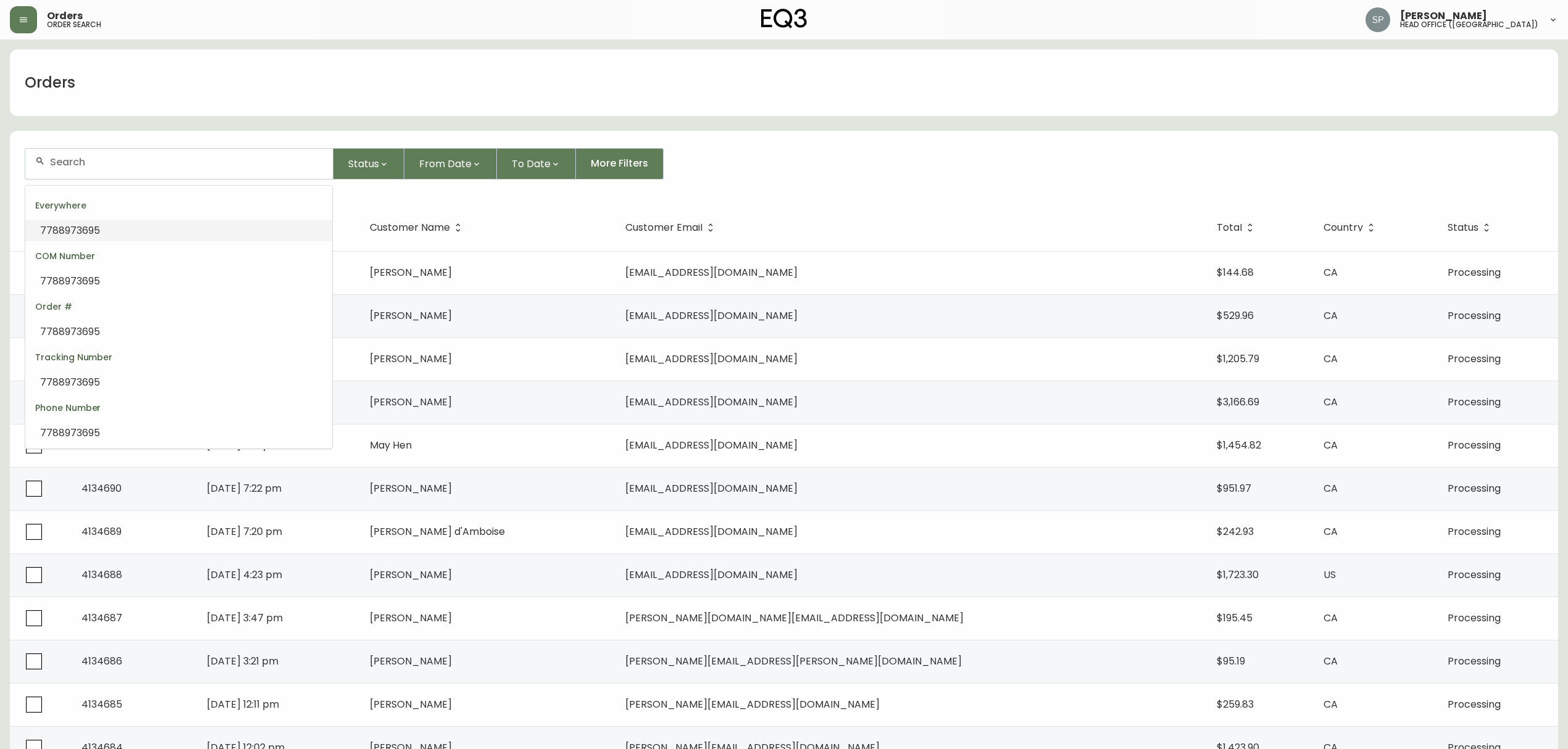
click at [173, 233] on li "7788973695" at bounding box center [179, 231] width 307 height 21
type input "7788973695"
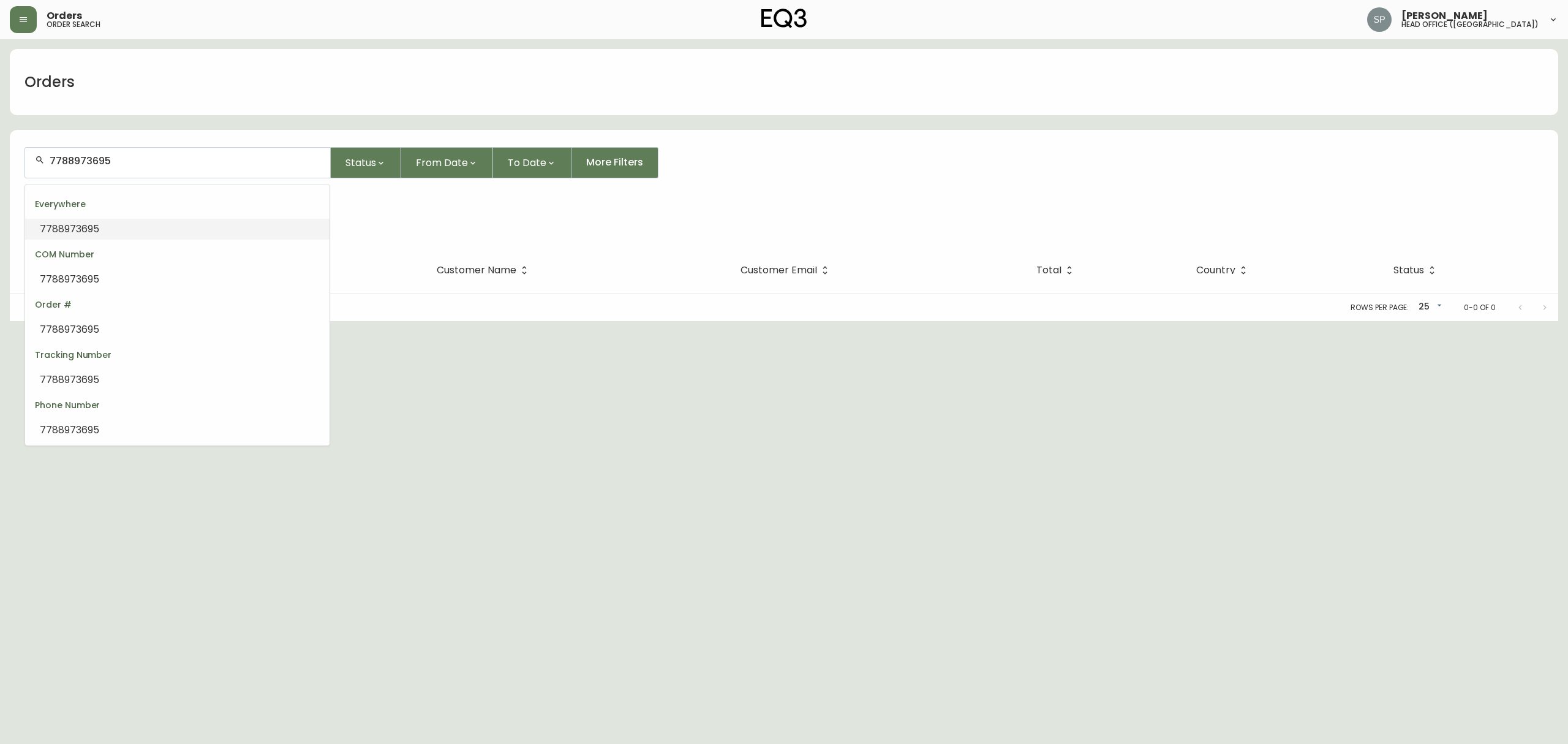
click at [144, 155] on input "7788973695" at bounding box center [184, 161] width 270 height 12
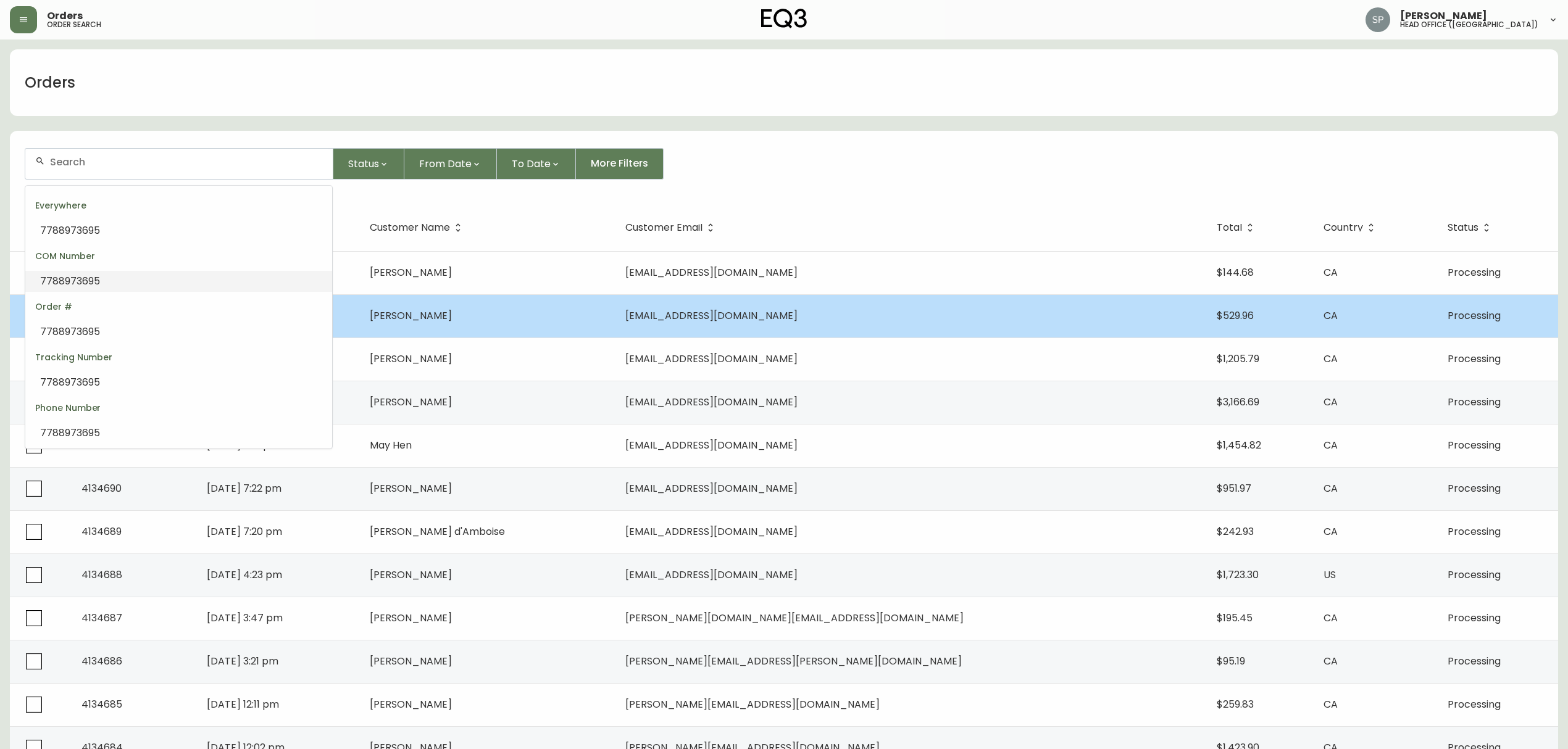
click at [492, 323] on td "[PERSON_NAME]" at bounding box center [488, 316] width 256 height 43
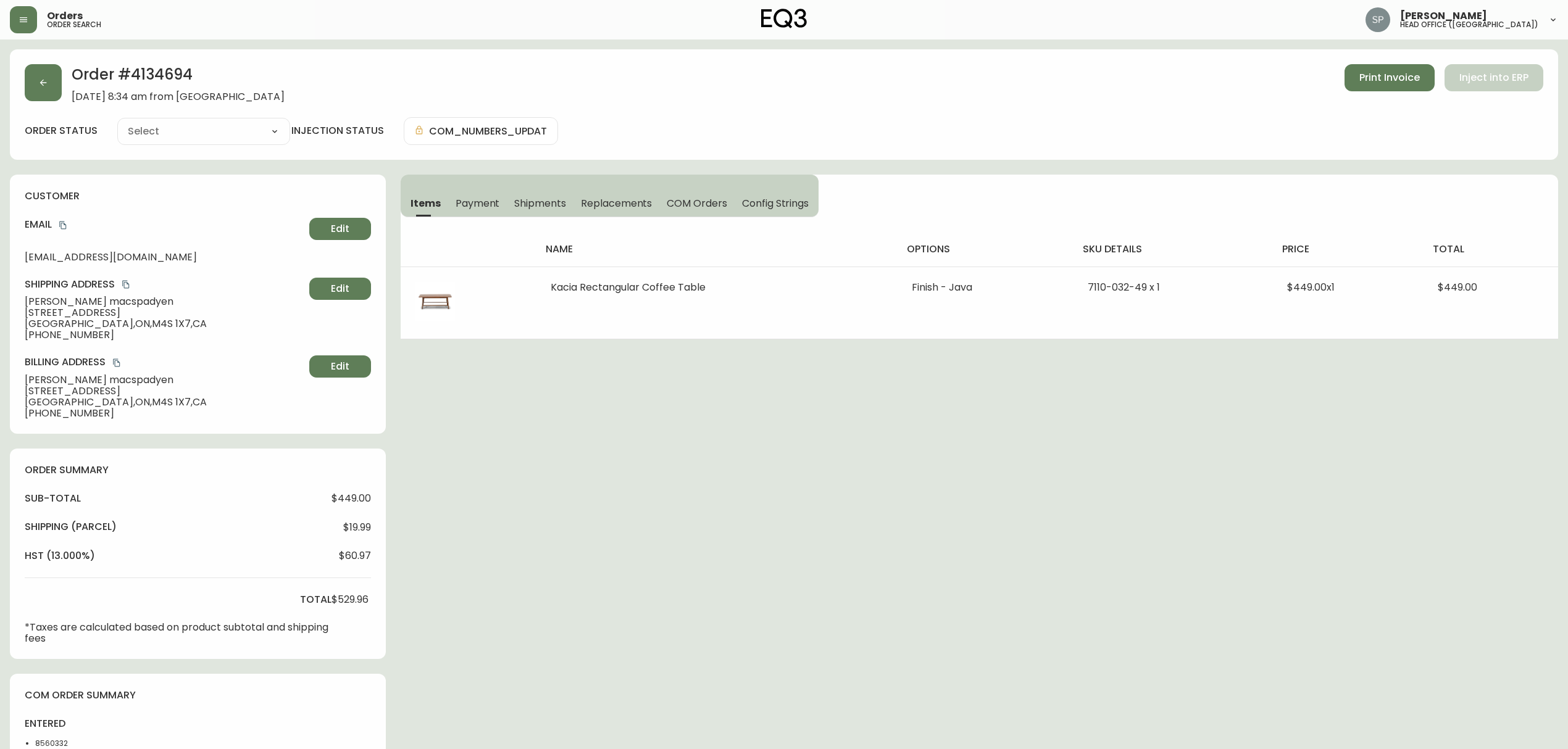
type input "Processing"
select select "PROCESSING"
drag, startPoint x: 116, startPoint y: 339, endPoint x: 26, endPoint y: 347, distance: 90.4
click at [26, 347] on div "customer Email [EMAIL_ADDRESS][DOMAIN_NAME] Edit Shipping Address [PERSON_NAME]…" at bounding box center [198, 304] width 376 height 259
copy span "[PHONE_NUMBER]"
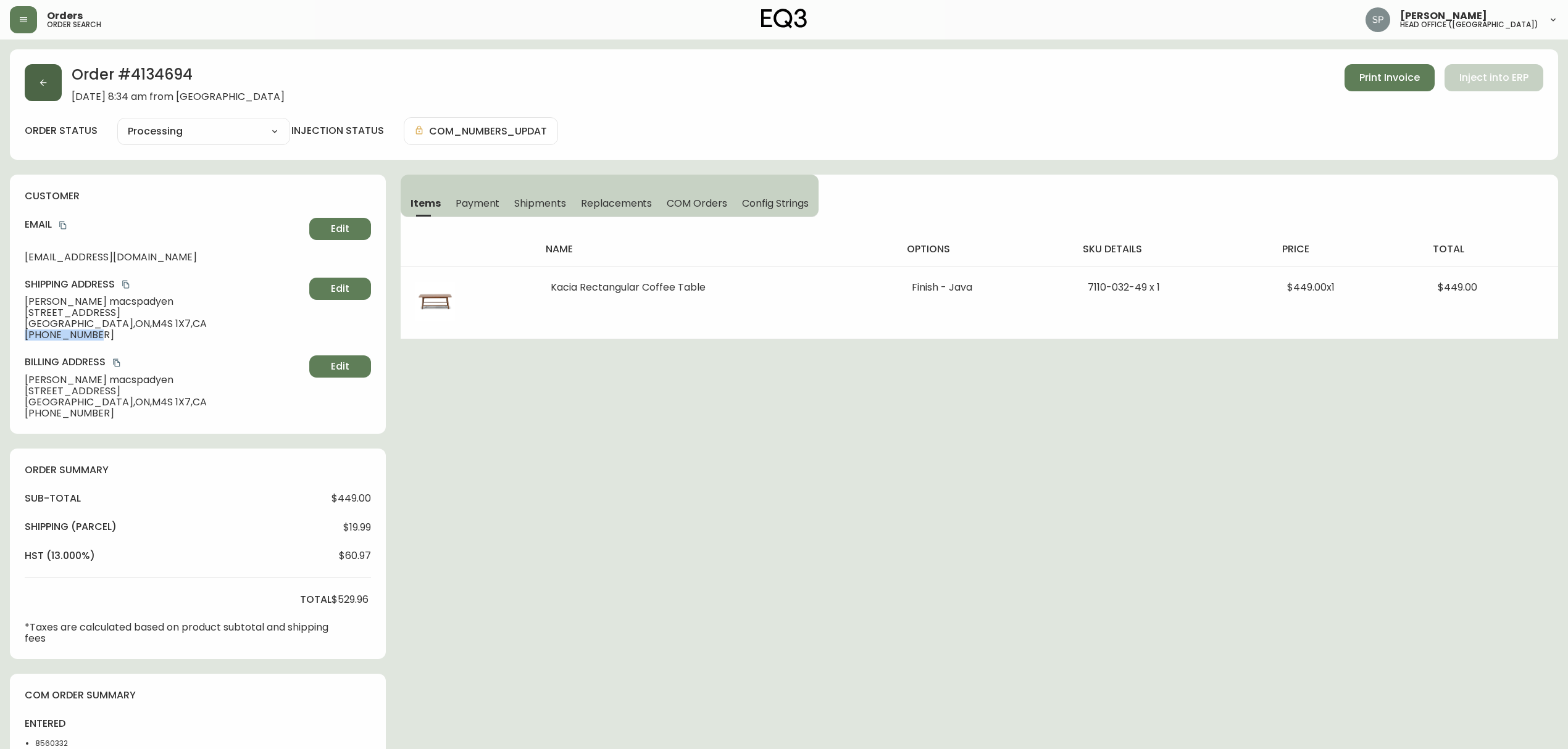
click at [38, 82] on icon "button" at bounding box center [43, 82] width 10 height 10
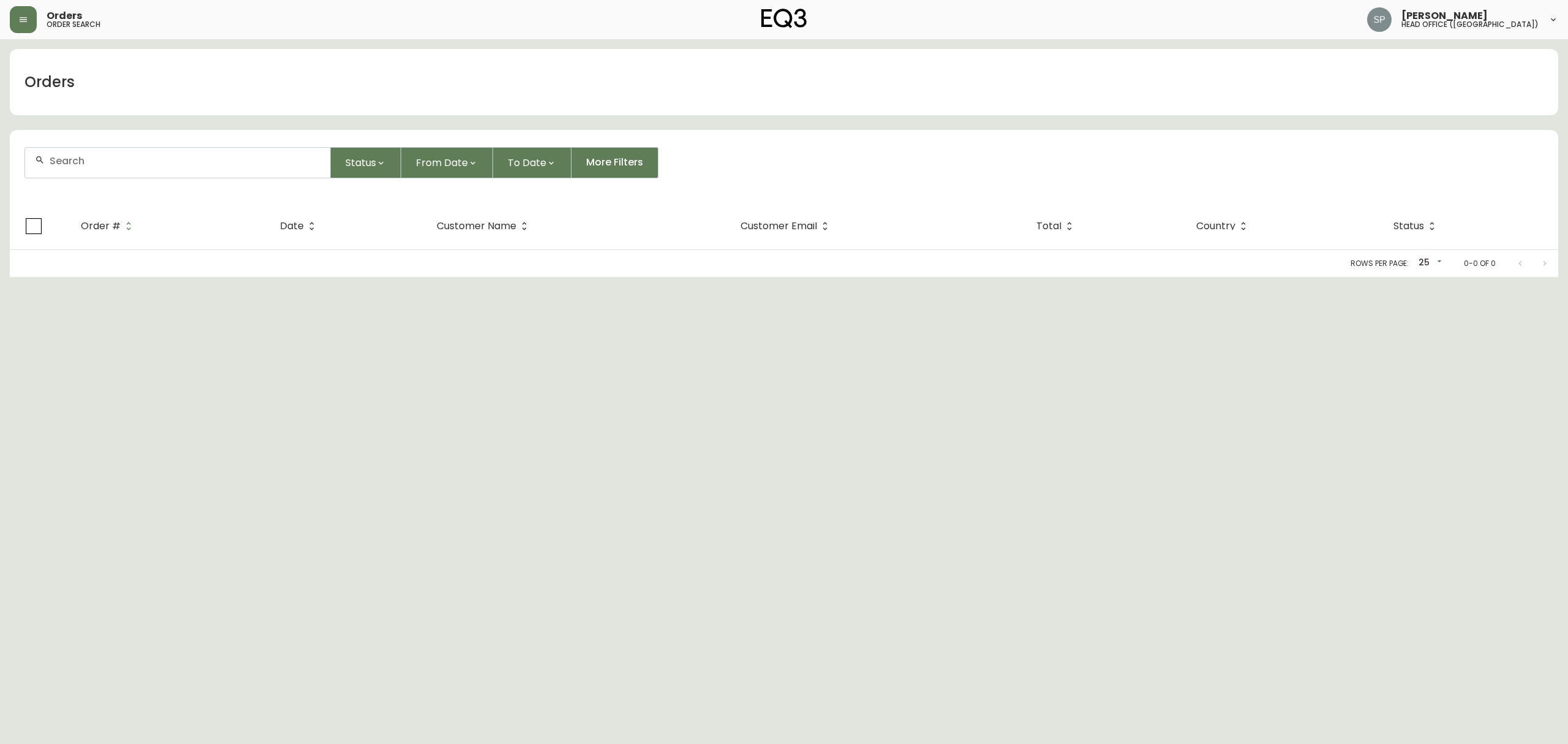
click at [117, 167] on input "text" at bounding box center [184, 161] width 270 height 12
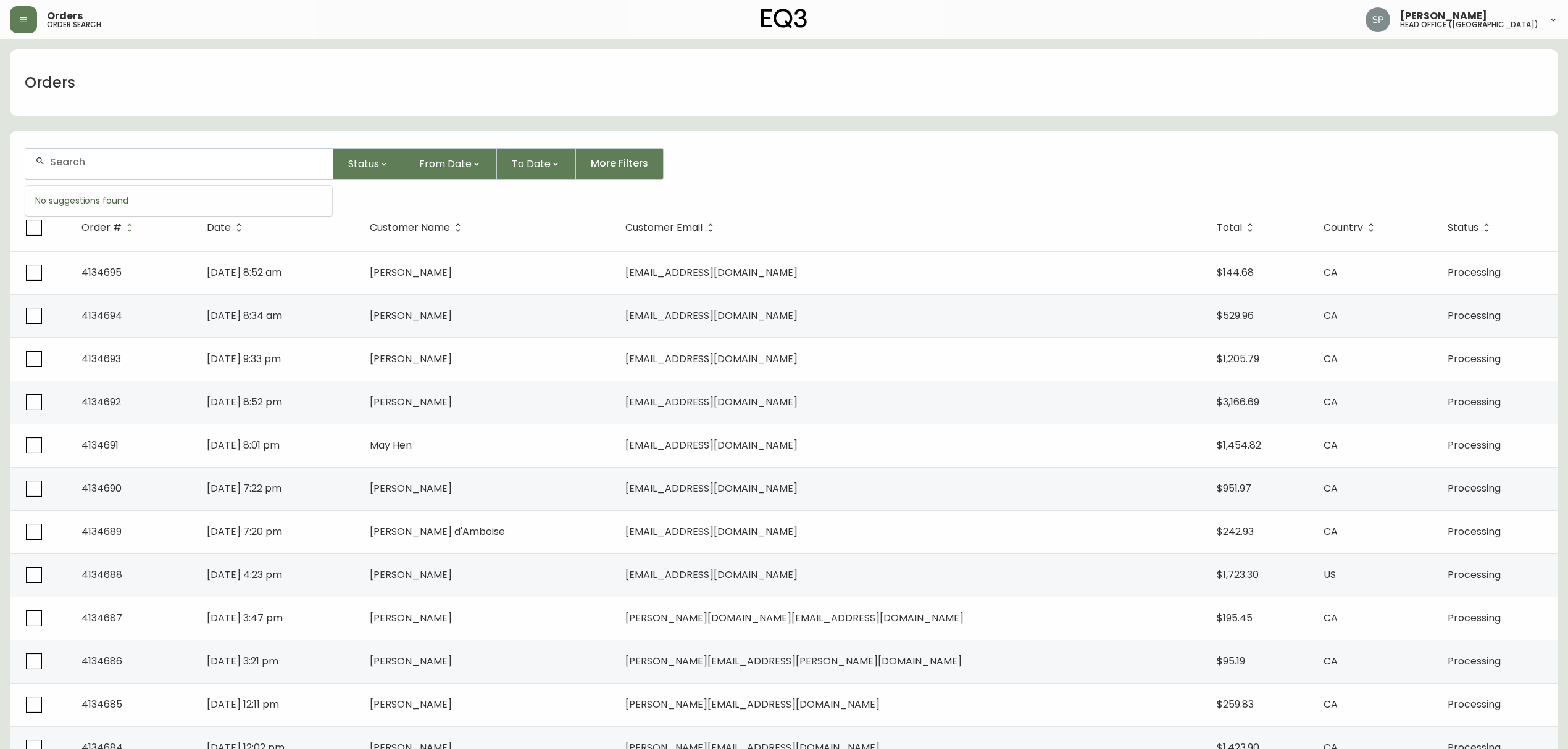
paste input "[PHONE_NUMBER]"
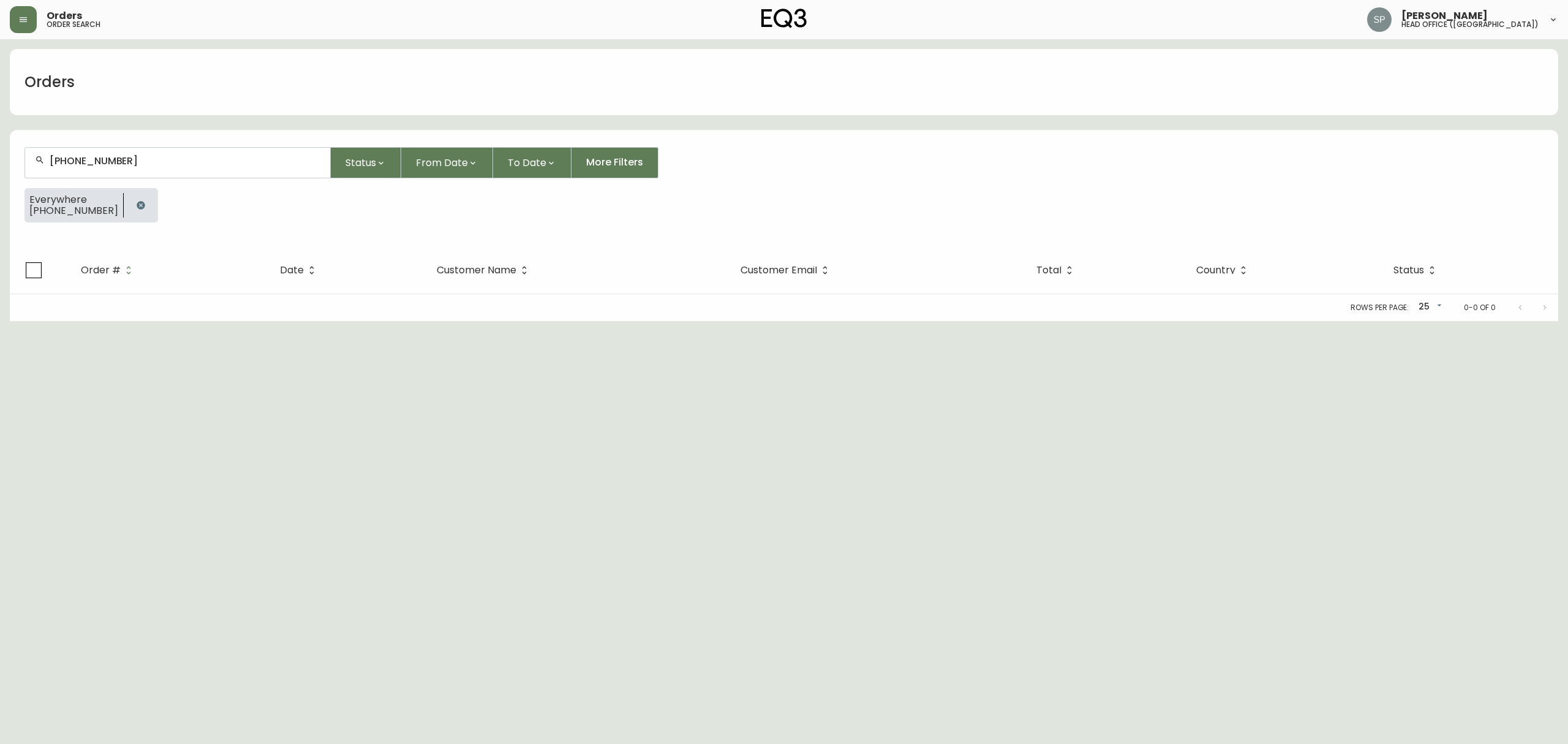
type input "[PHONE_NUMBER]"
click at [136, 205] on icon "button" at bounding box center [140, 205] width 8 height 8
